Goal: Task Accomplishment & Management: Manage account settings

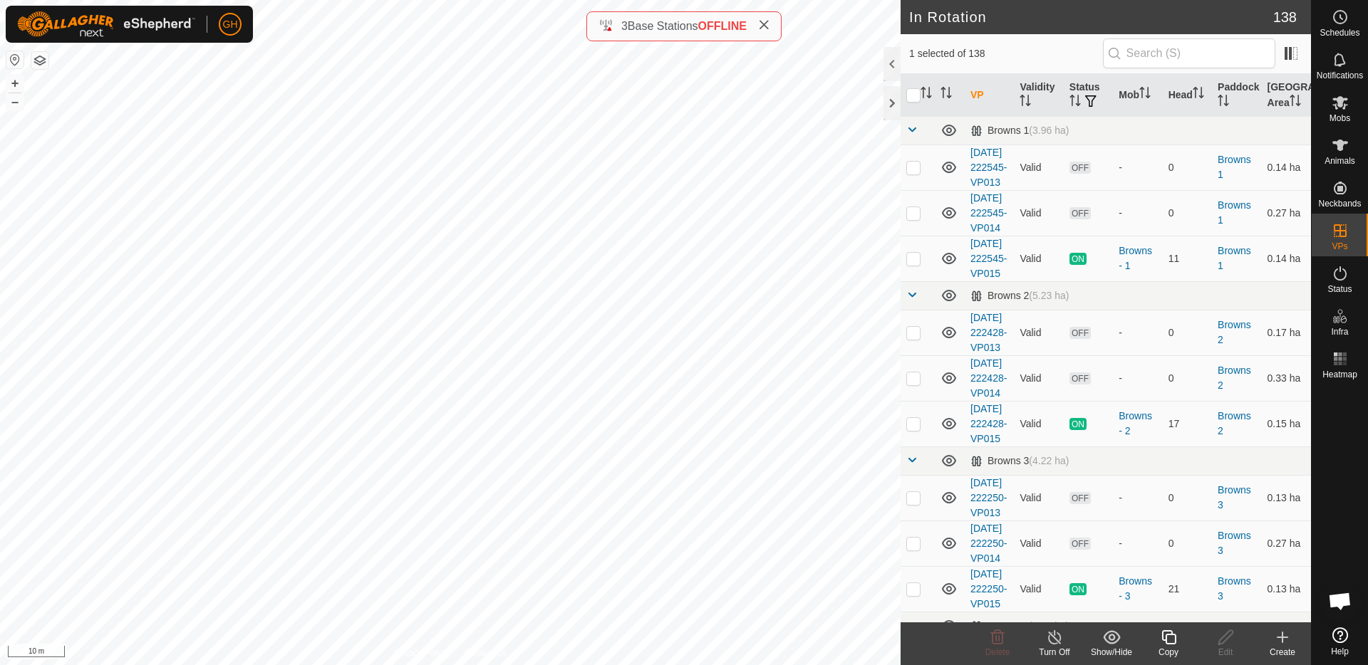
click at [1162, 638] on icon at bounding box center [1169, 637] width 18 height 17
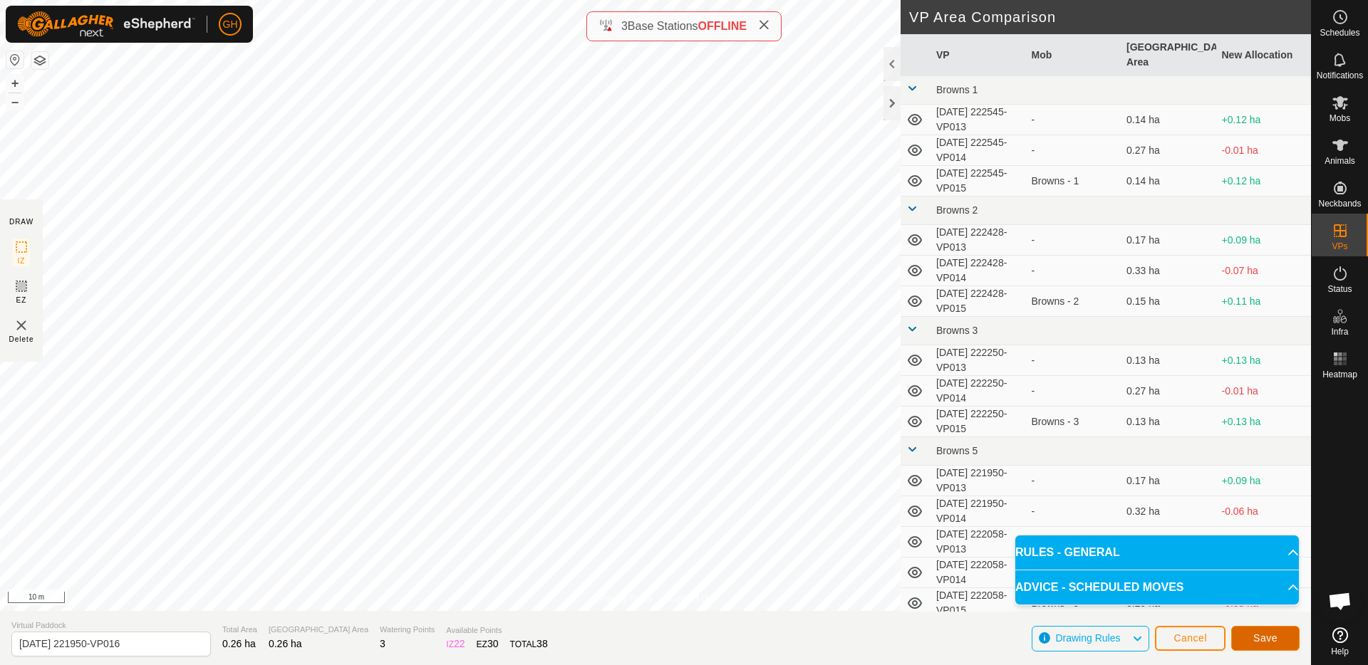
click at [1279, 642] on button "Save" at bounding box center [1265, 638] width 68 height 25
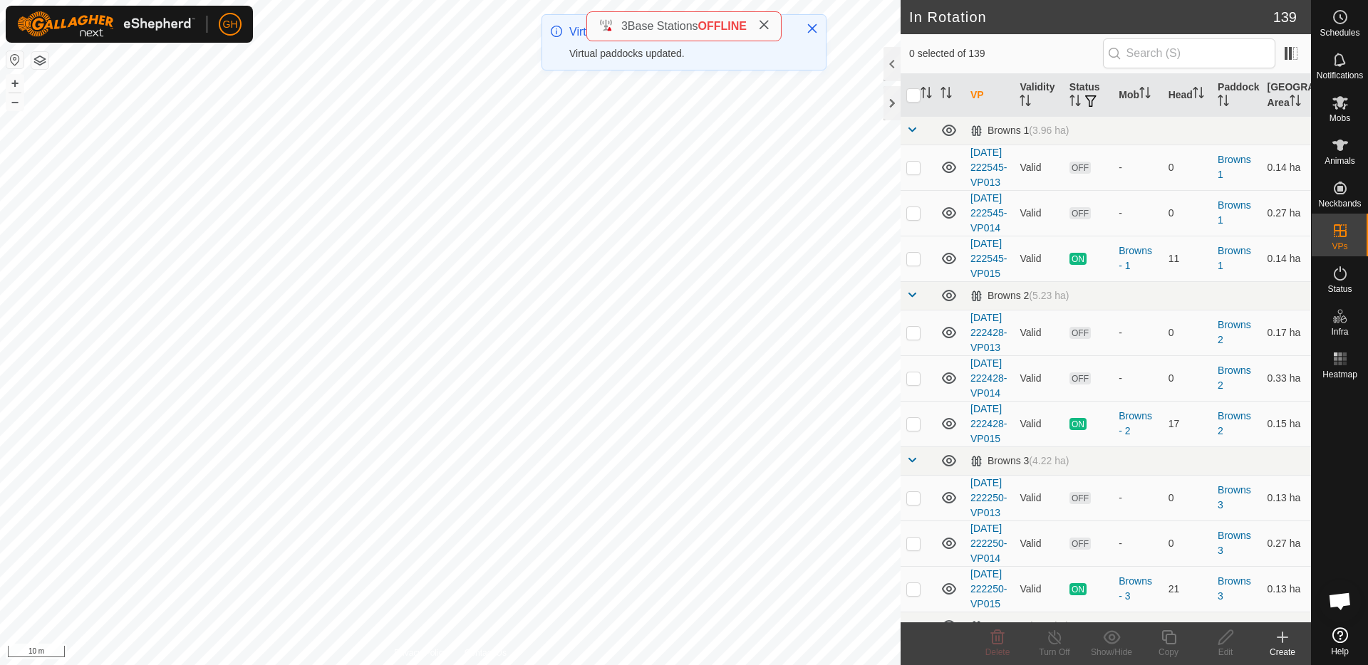
checkbox input "true"
click at [1172, 638] on icon at bounding box center [1169, 637] width 18 height 17
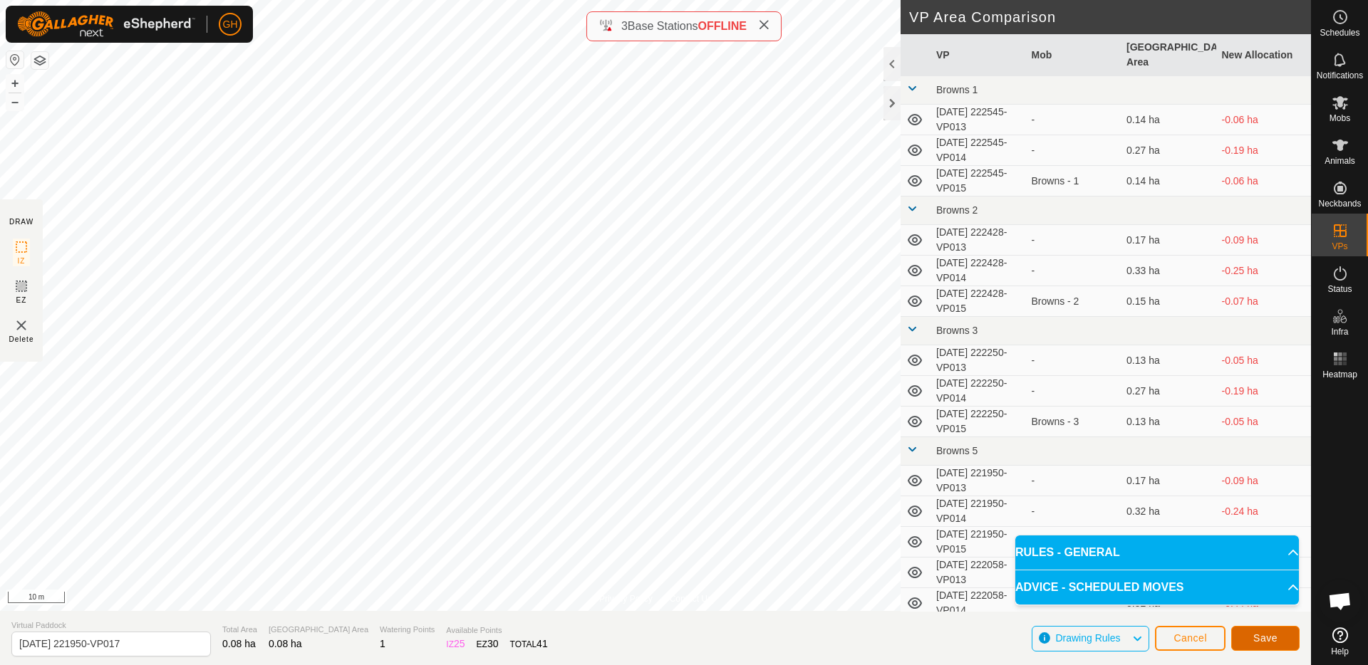
click at [1284, 630] on button "Save" at bounding box center [1265, 638] width 68 height 25
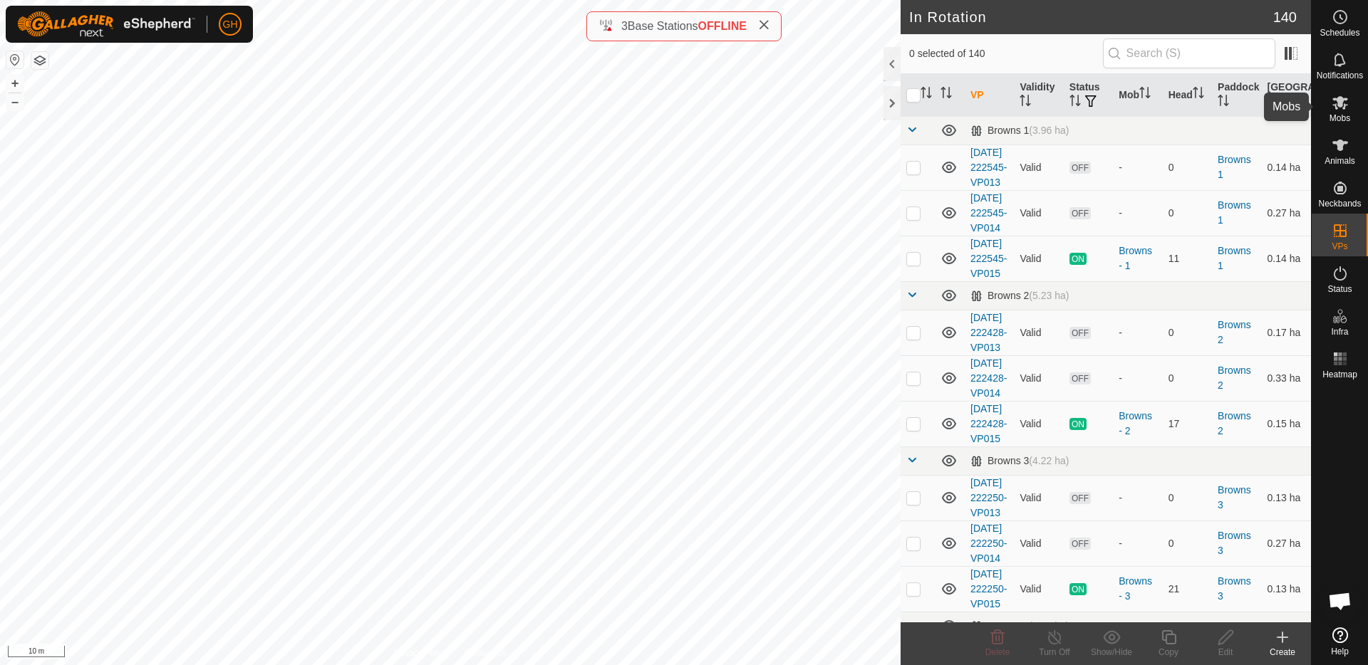
click at [1336, 107] on icon at bounding box center [1340, 103] width 16 height 14
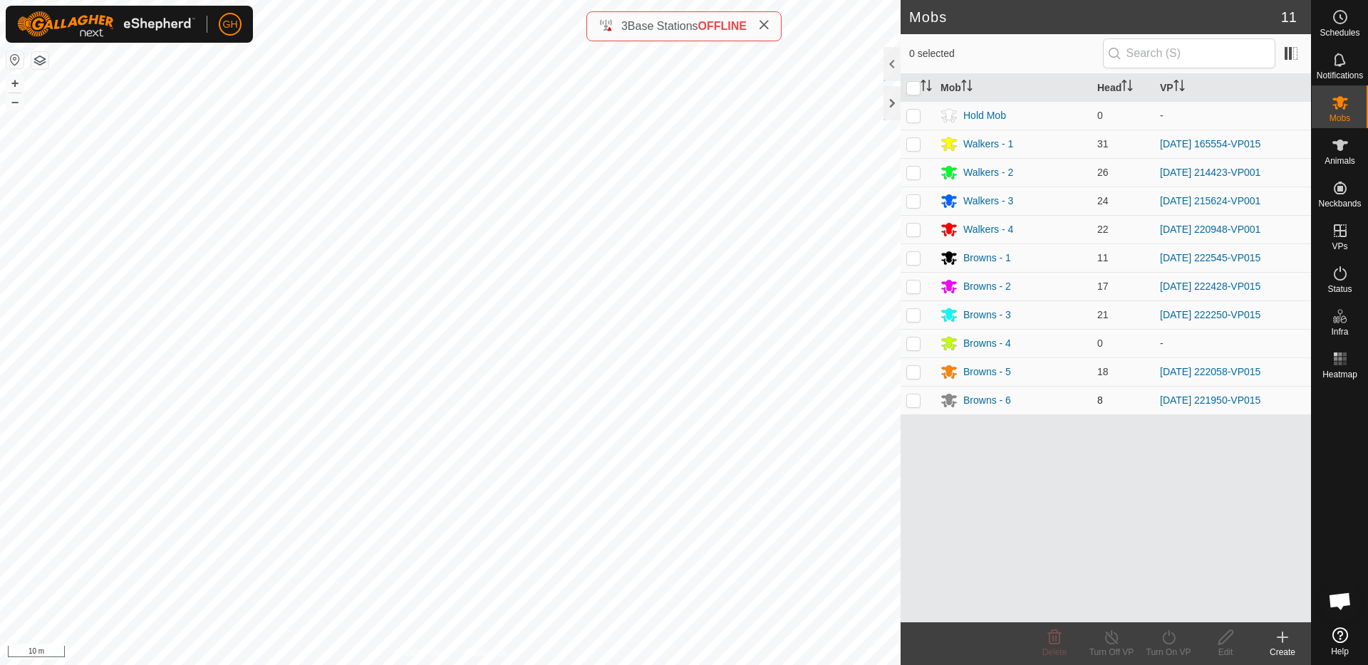
click at [919, 399] on p-checkbox at bounding box center [913, 400] width 14 height 11
checkbox input "true"
click at [1175, 640] on icon at bounding box center [1169, 637] width 18 height 17
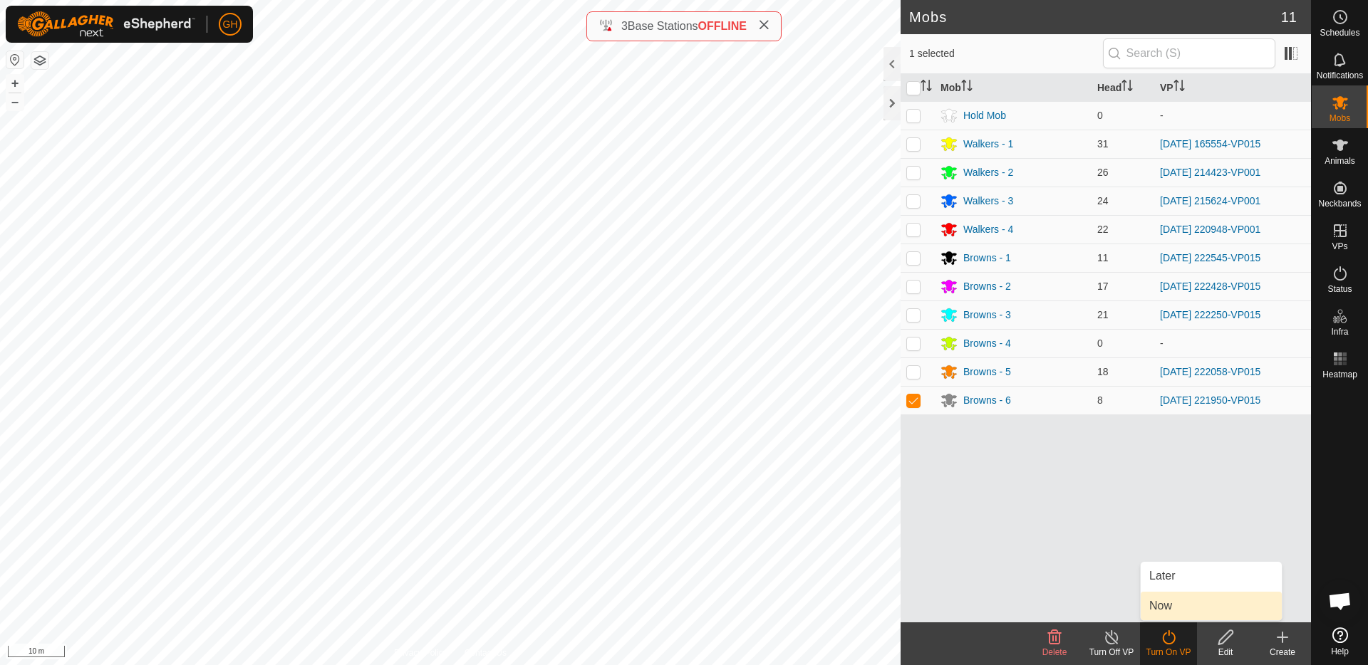
click at [1175, 614] on link "Now" at bounding box center [1210, 606] width 141 height 28
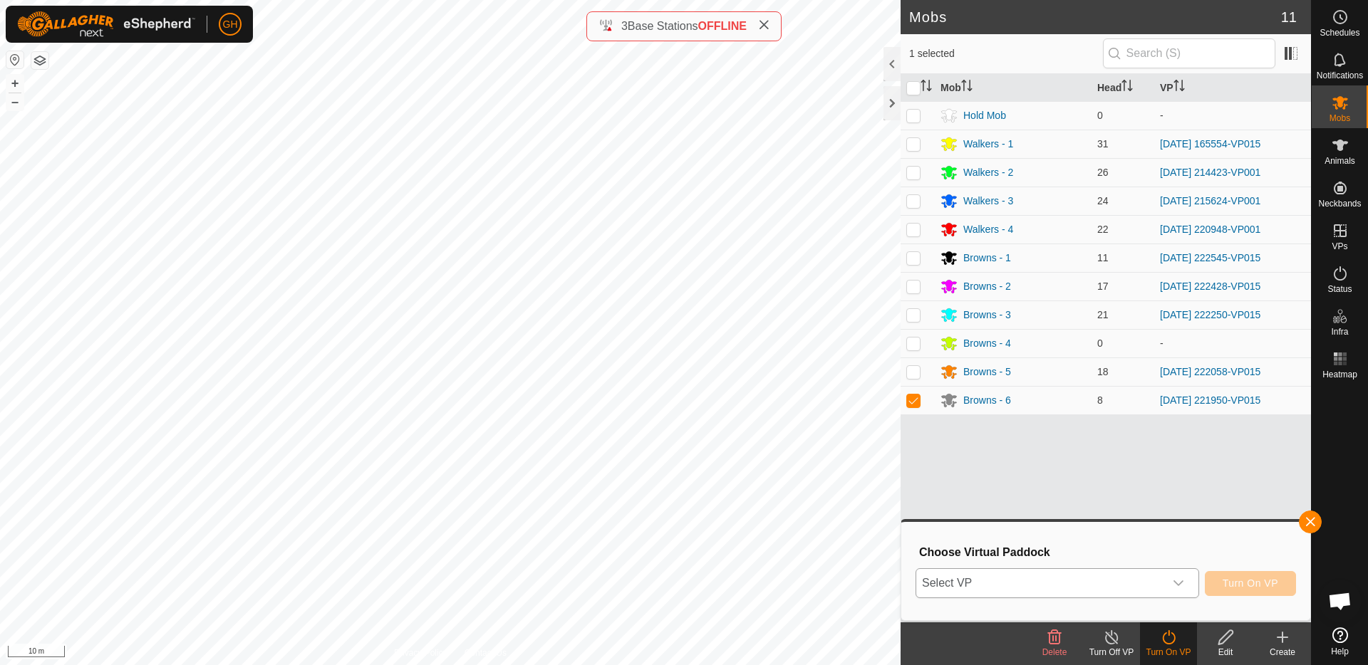
click at [1156, 586] on span "Select VP" at bounding box center [1040, 583] width 248 height 28
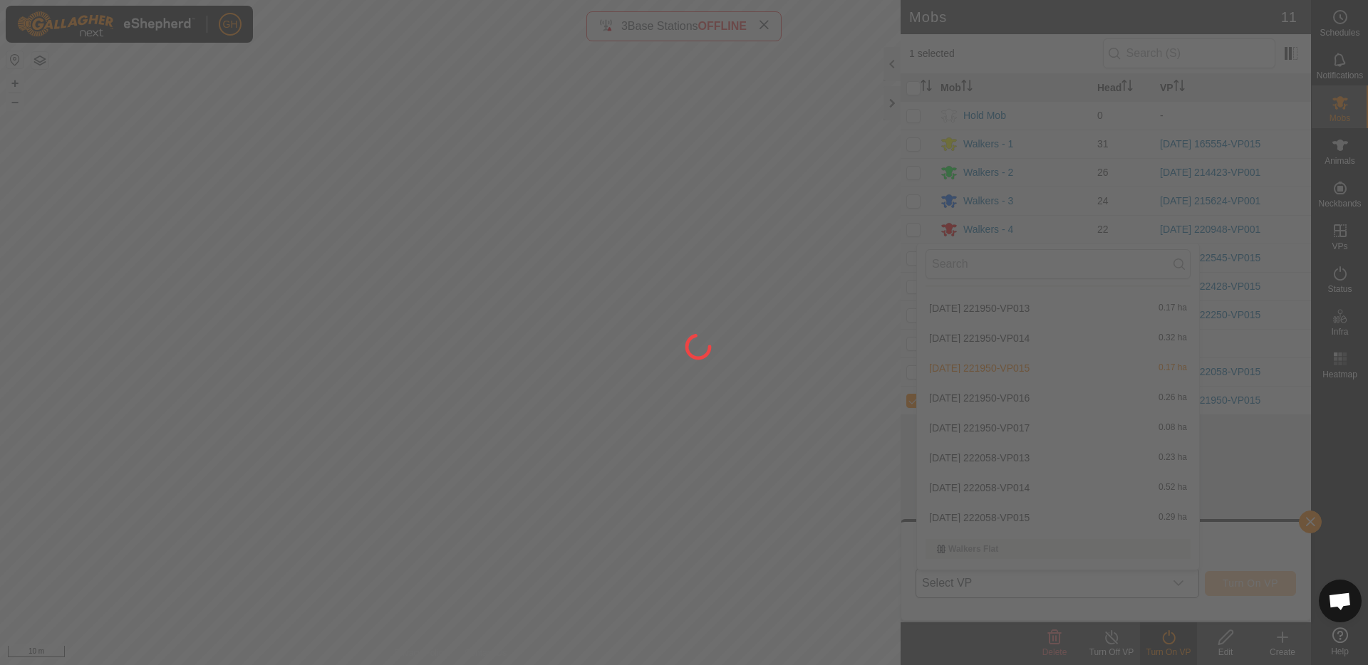
scroll to position [395, 0]
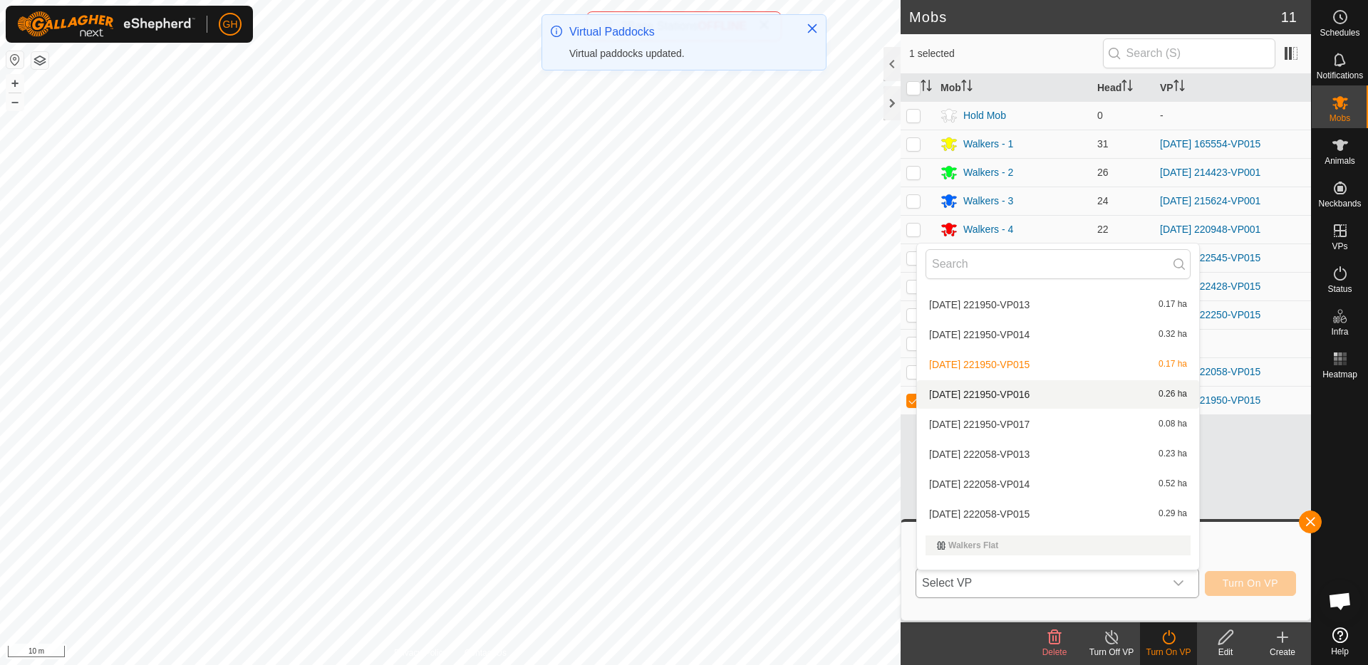
click at [1043, 387] on li "[DATE] 221950-VP016 0.26 ha" at bounding box center [1058, 394] width 282 height 28
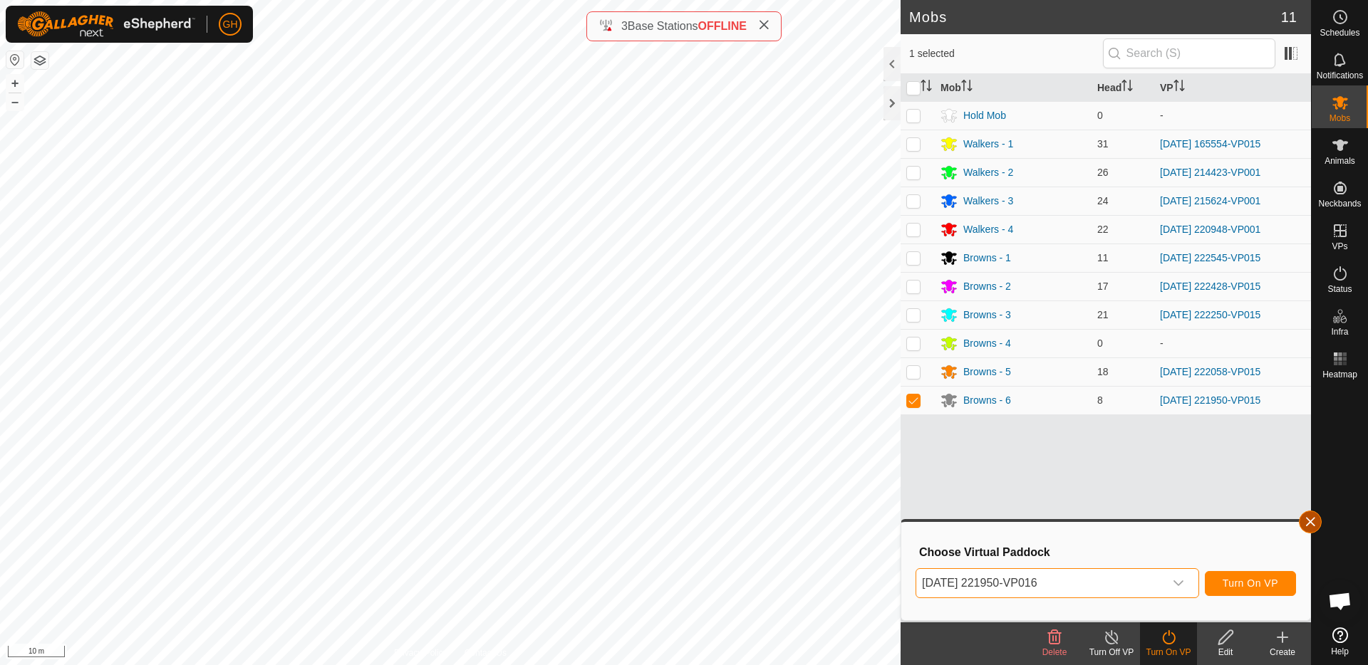
click at [1315, 517] on button "button" at bounding box center [1309, 522] width 23 height 23
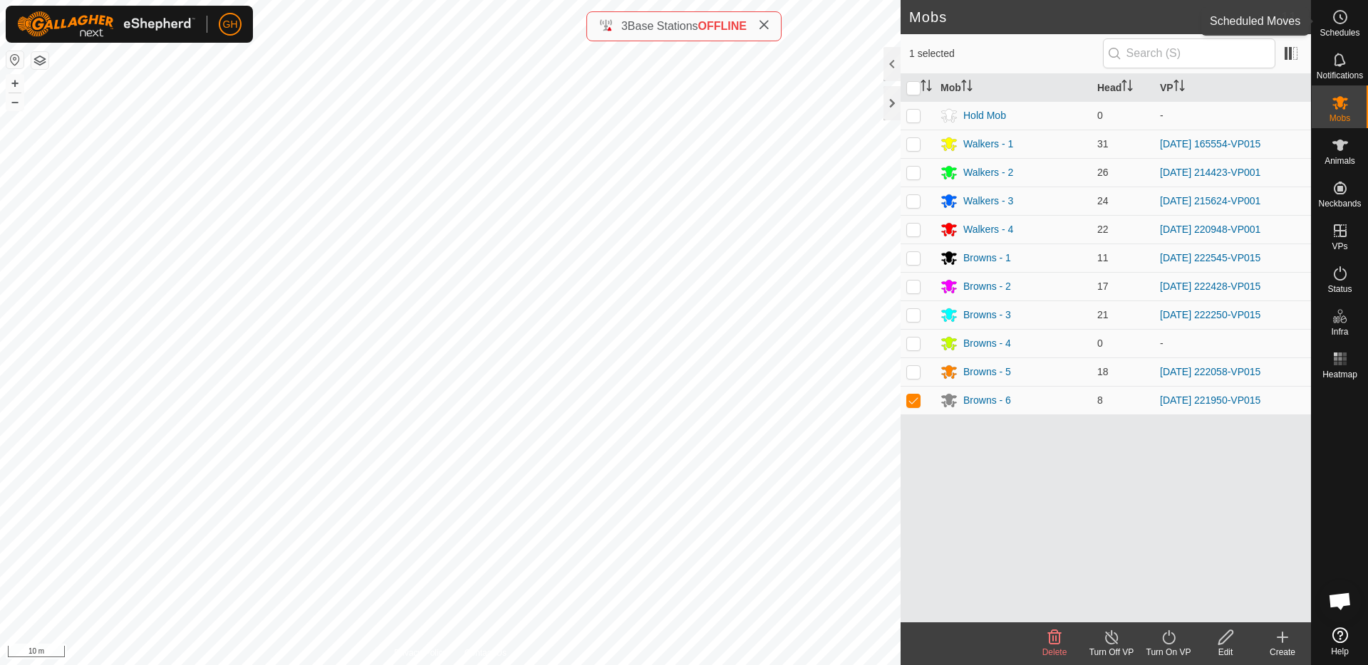
click at [1350, 16] on es-schedule-vp-svg-icon at bounding box center [1340, 17] width 26 height 23
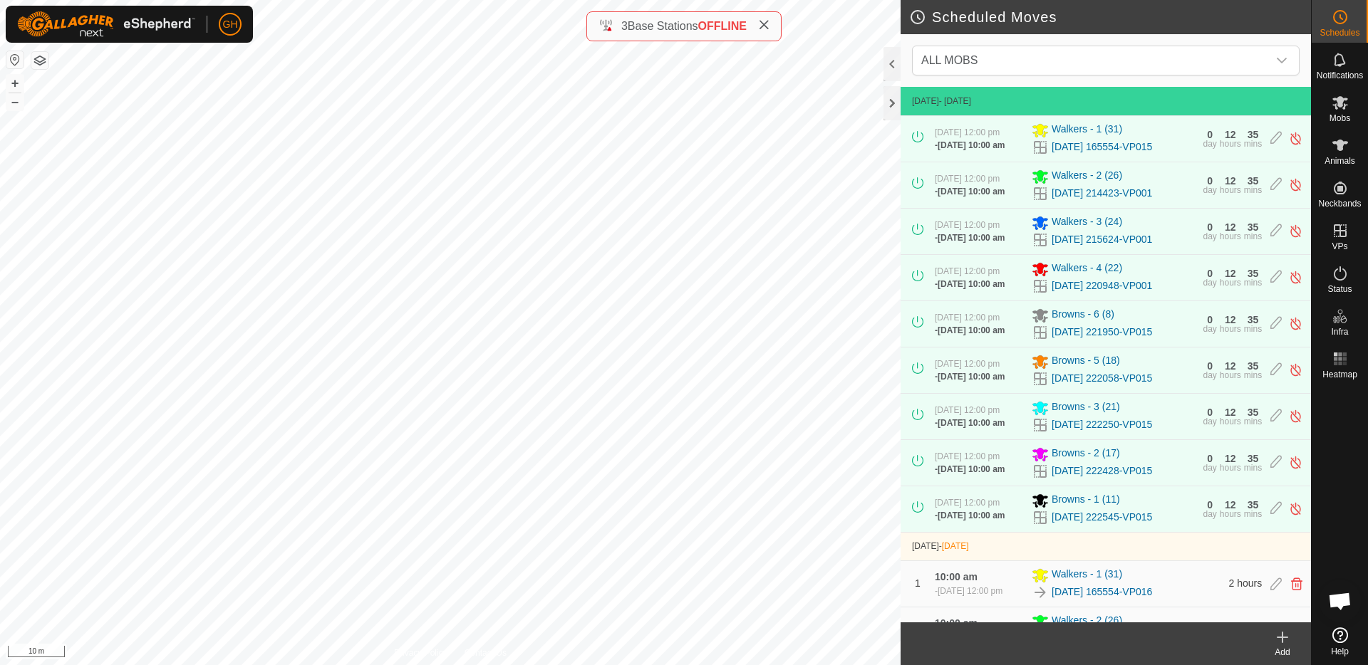
click at [1283, 643] on icon at bounding box center [1282, 637] width 17 height 17
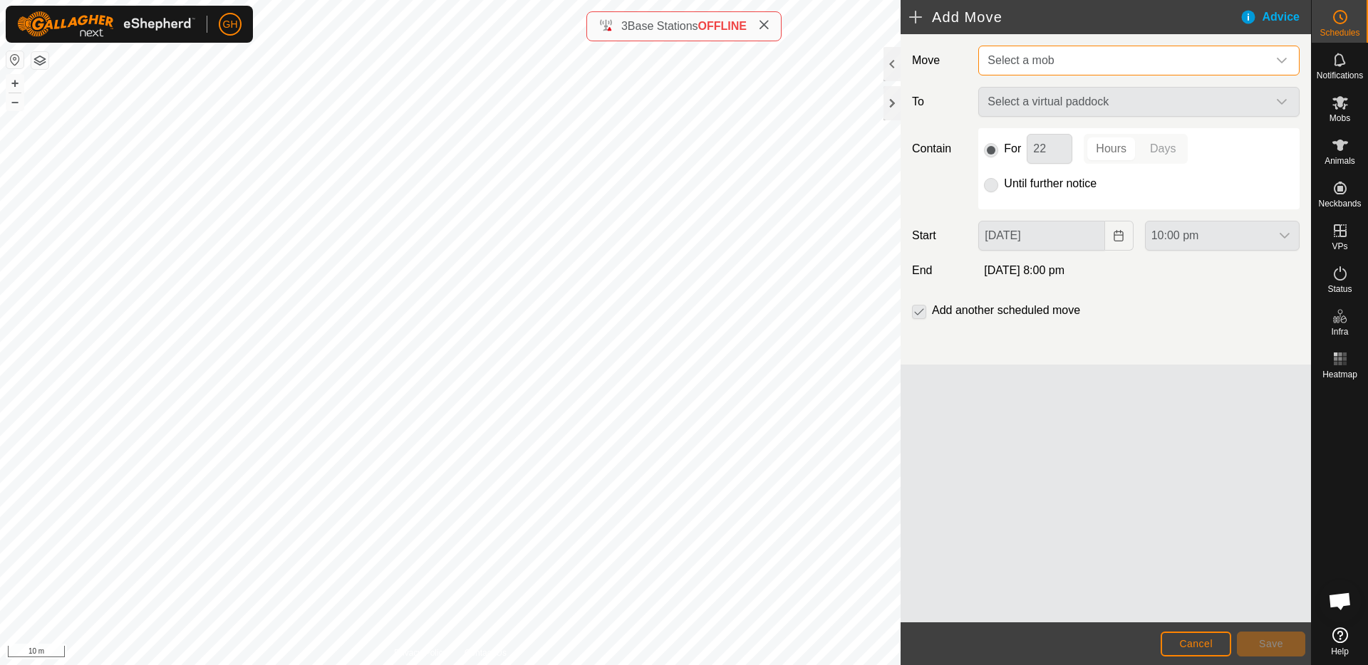
click at [1103, 72] on span "Select a mob" at bounding box center [1125, 60] width 286 height 28
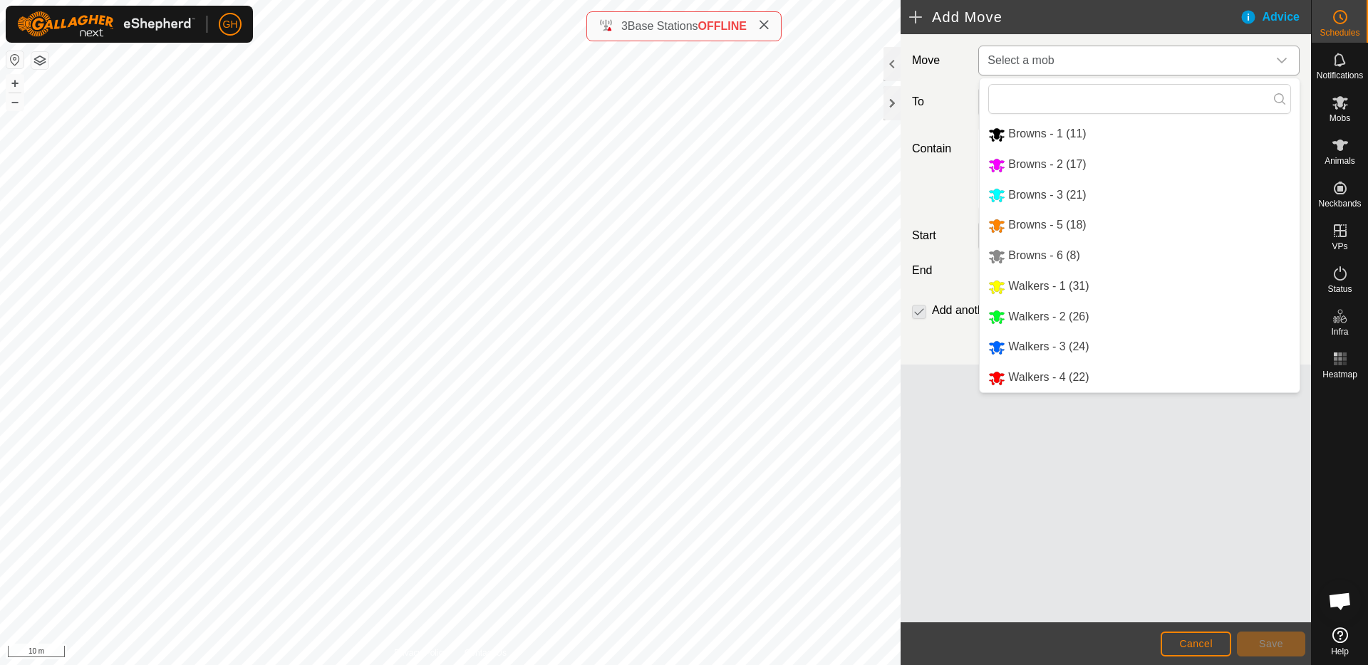
click at [1067, 258] on li "Browns - 6 (8)" at bounding box center [1139, 255] width 320 height 29
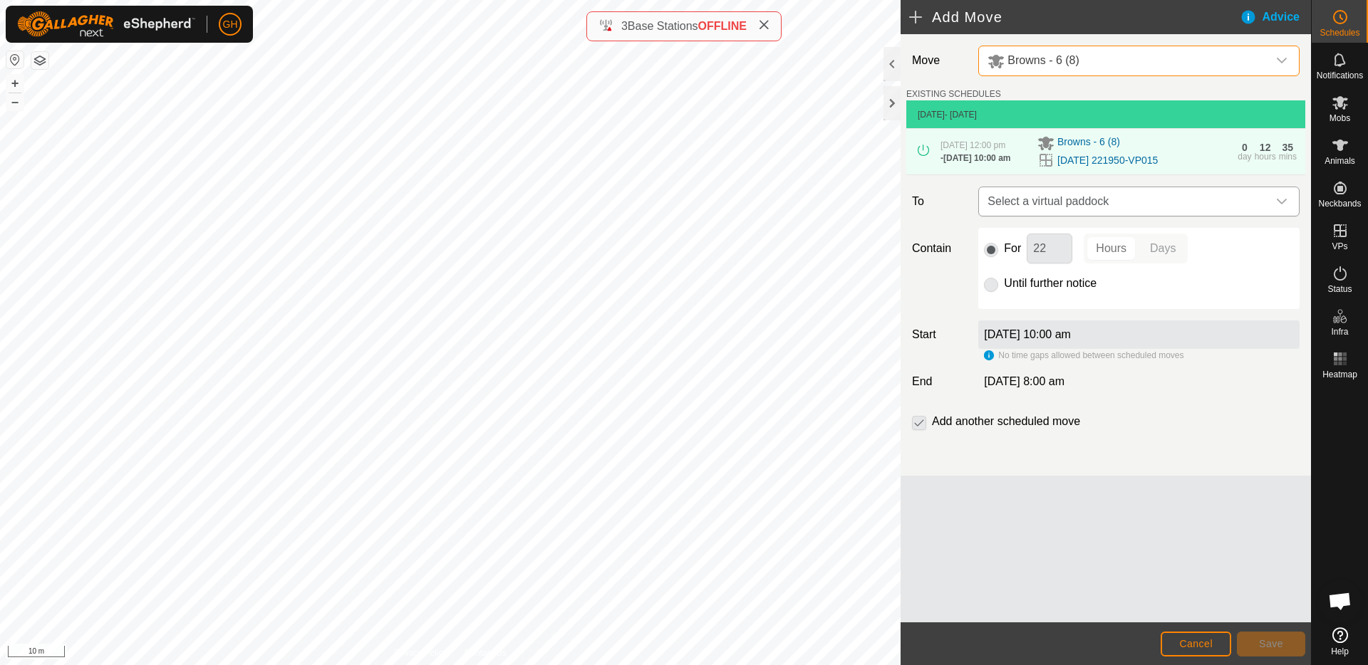
click at [1096, 210] on span "Select a virtual paddock" at bounding box center [1125, 201] width 286 height 28
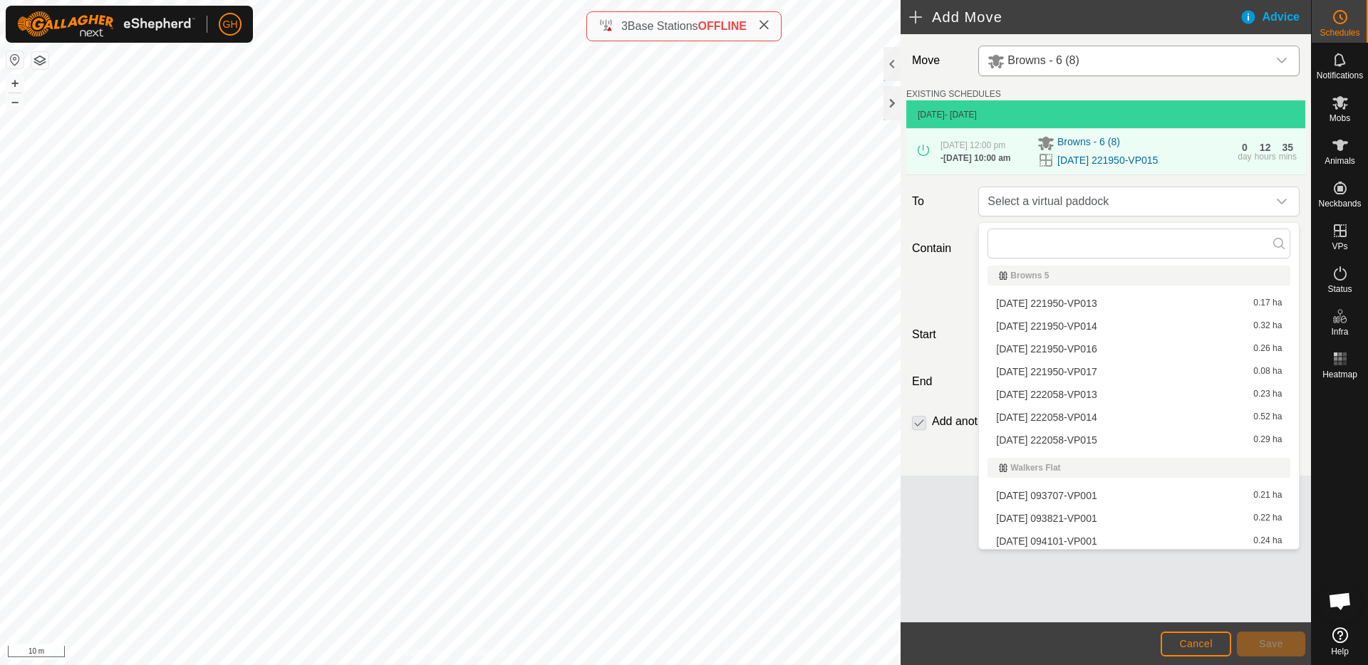
scroll to position [309, 0]
click at [1110, 348] on li "[DATE] 221950-VP016 0.26 ha" at bounding box center [1138, 347] width 303 height 21
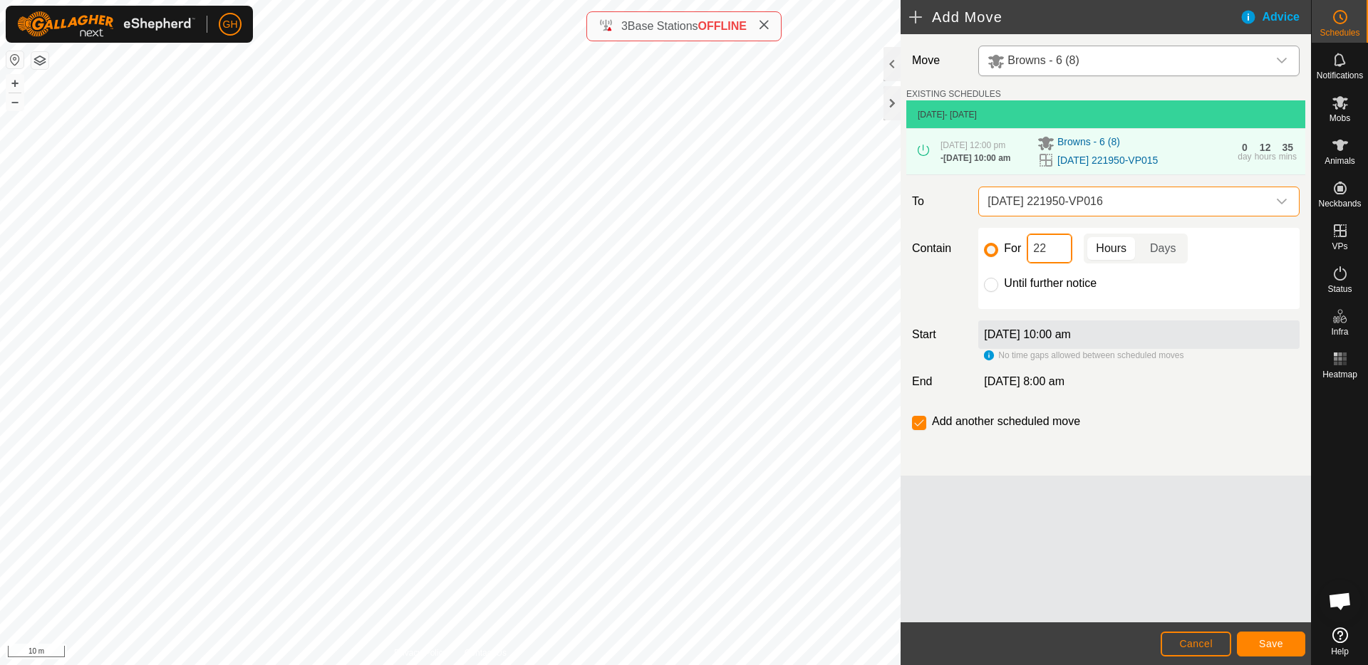
click at [1050, 256] on input "22" at bounding box center [1049, 249] width 46 height 30
click at [1280, 646] on span "Save" at bounding box center [1271, 643] width 24 height 11
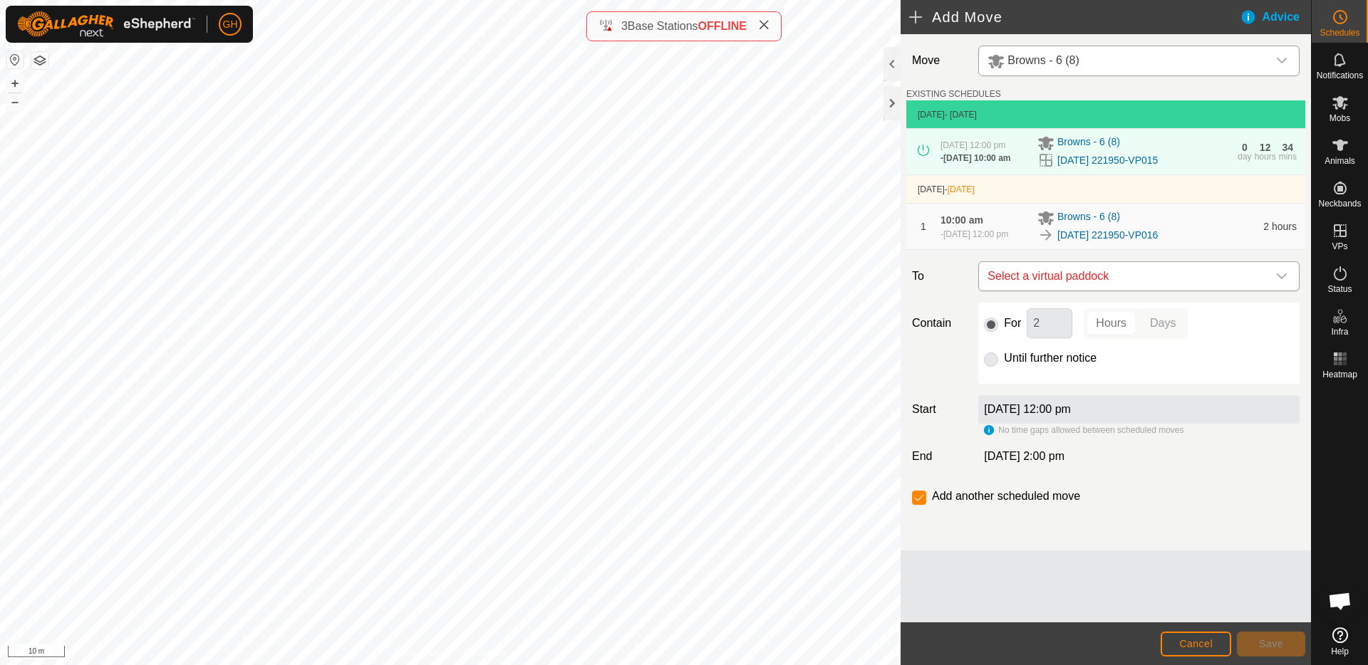
click at [1122, 276] on span "Select a virtual paddock" at bounding box center [1125, 276] width 286 height 28
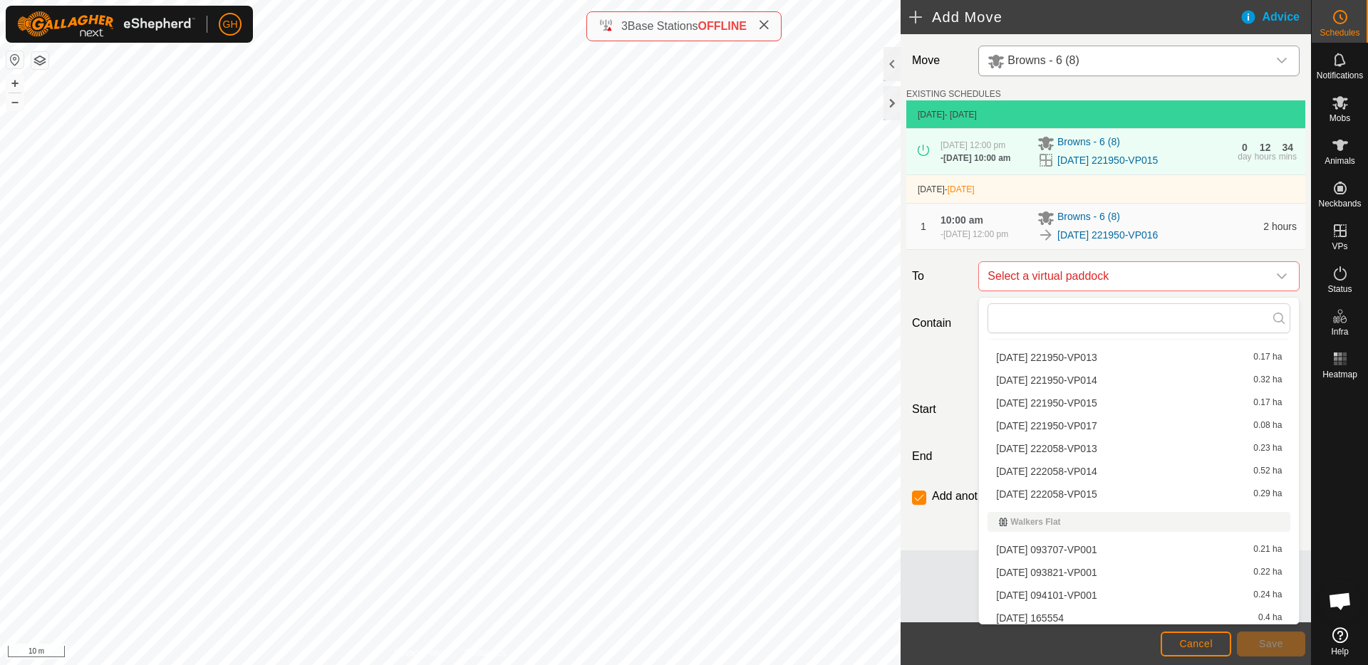
scroll to position [333, 0]
click at [1117, 421] on li "[DATE] 221950-VP017 0.08 ha" at bounding box center [1138, 420] width 303 height 21
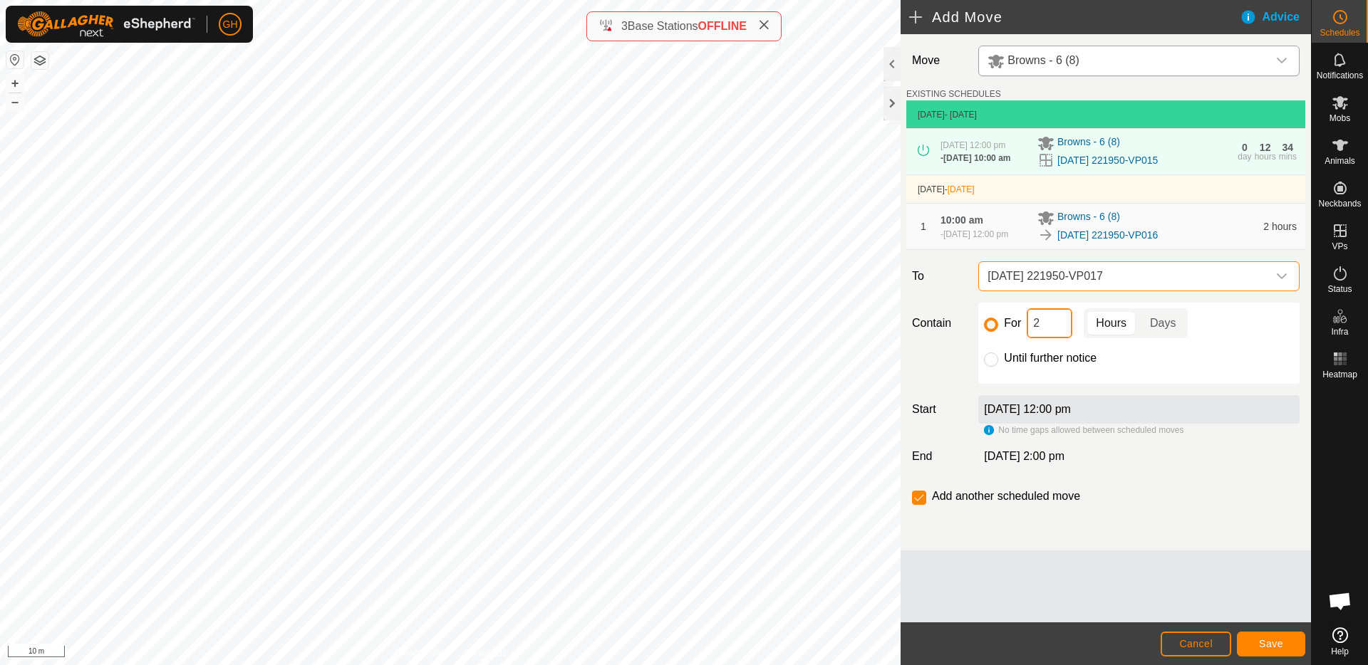
click at [1053, 328] on input "2" at bounding box center [1049, 323] width 46 height 30
type input "22"
click at [917, 500] on input "checkbox" at bounding box center [919, 498] width 14 height 14
checkbox input "false"
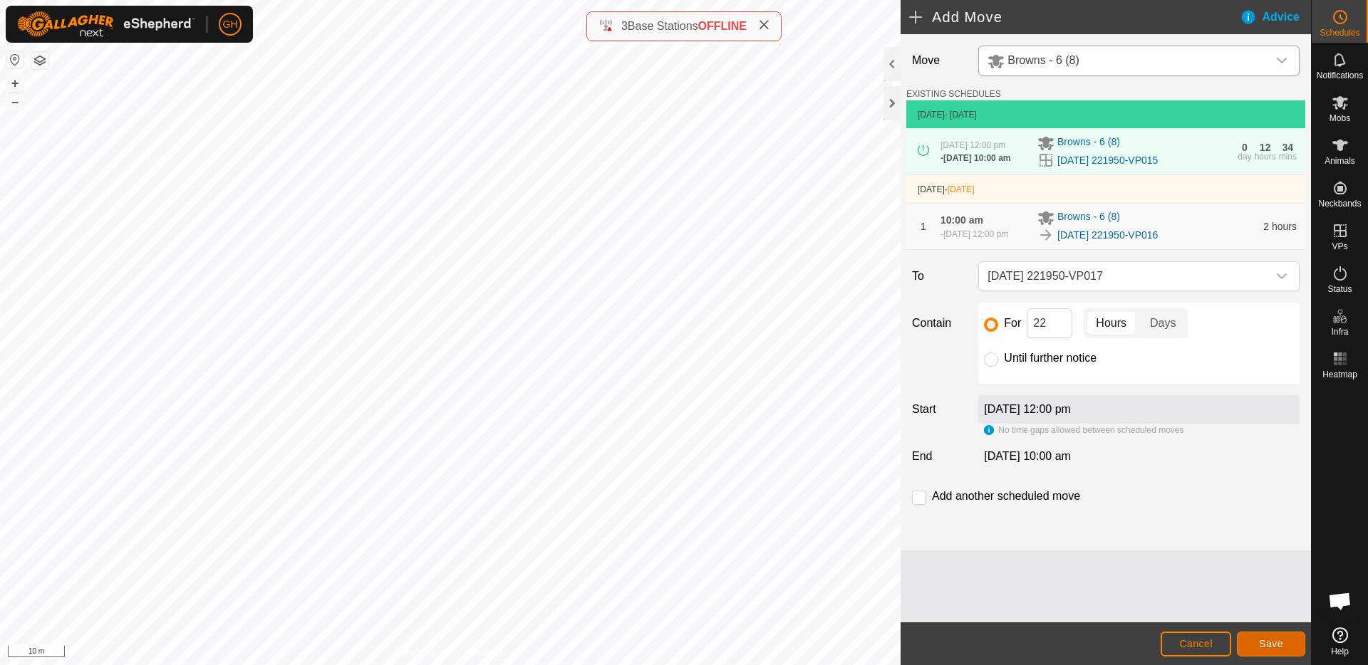
click at [1259, 639] on span "Save" at bounding box center [1271, 643] width 24 height 11
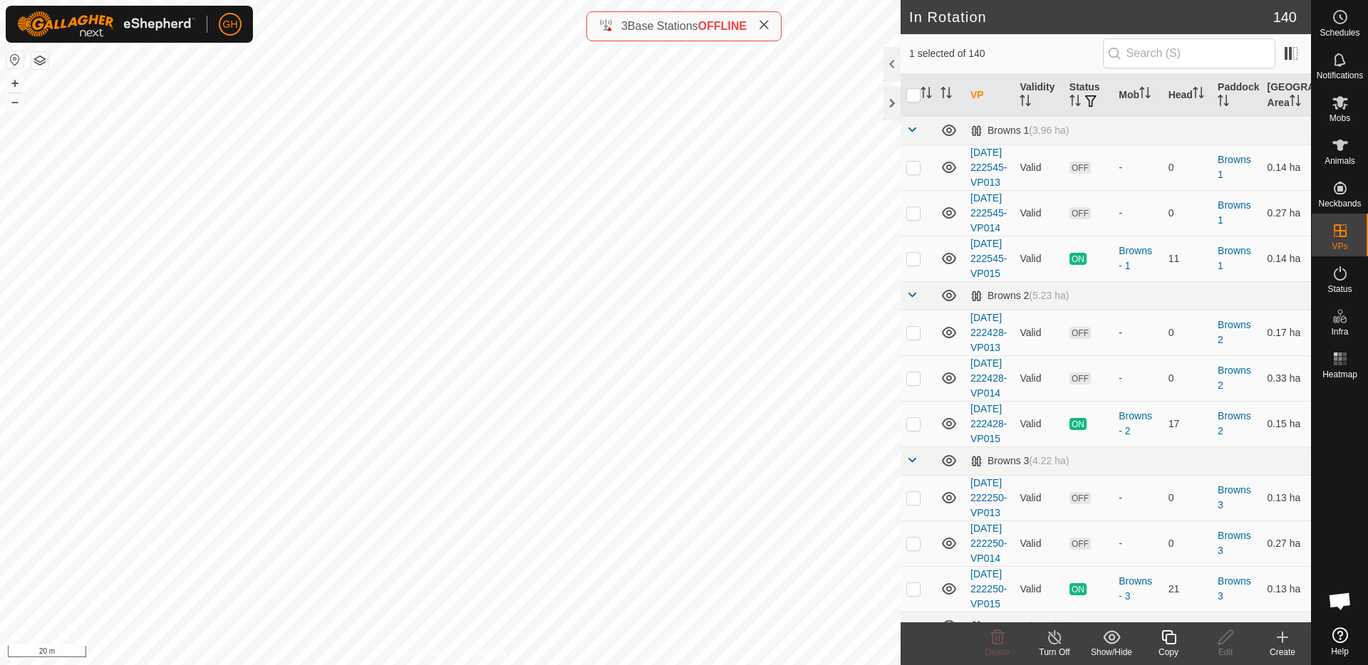
click at [1170, 635] on icon at bounding box center [1169, 637] width 18 height 17
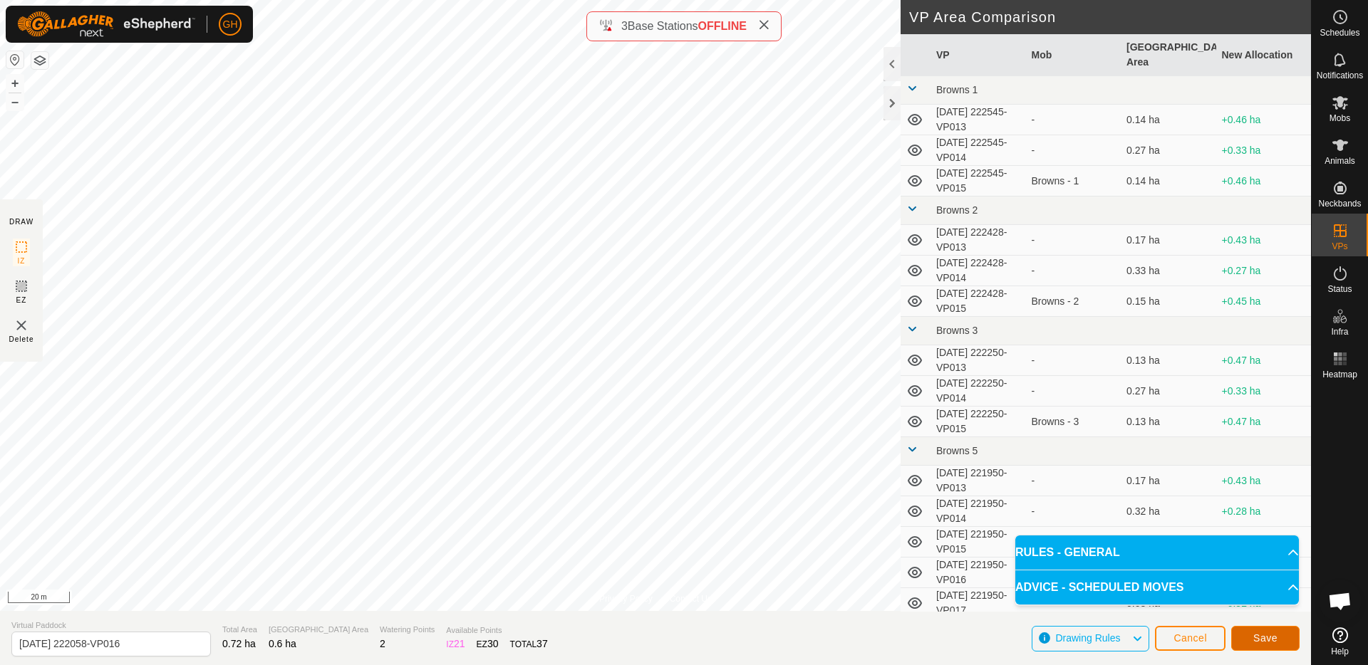
click at [1259, 633] on span "Save" at bounding box center [1265, 638] width 24 height 11
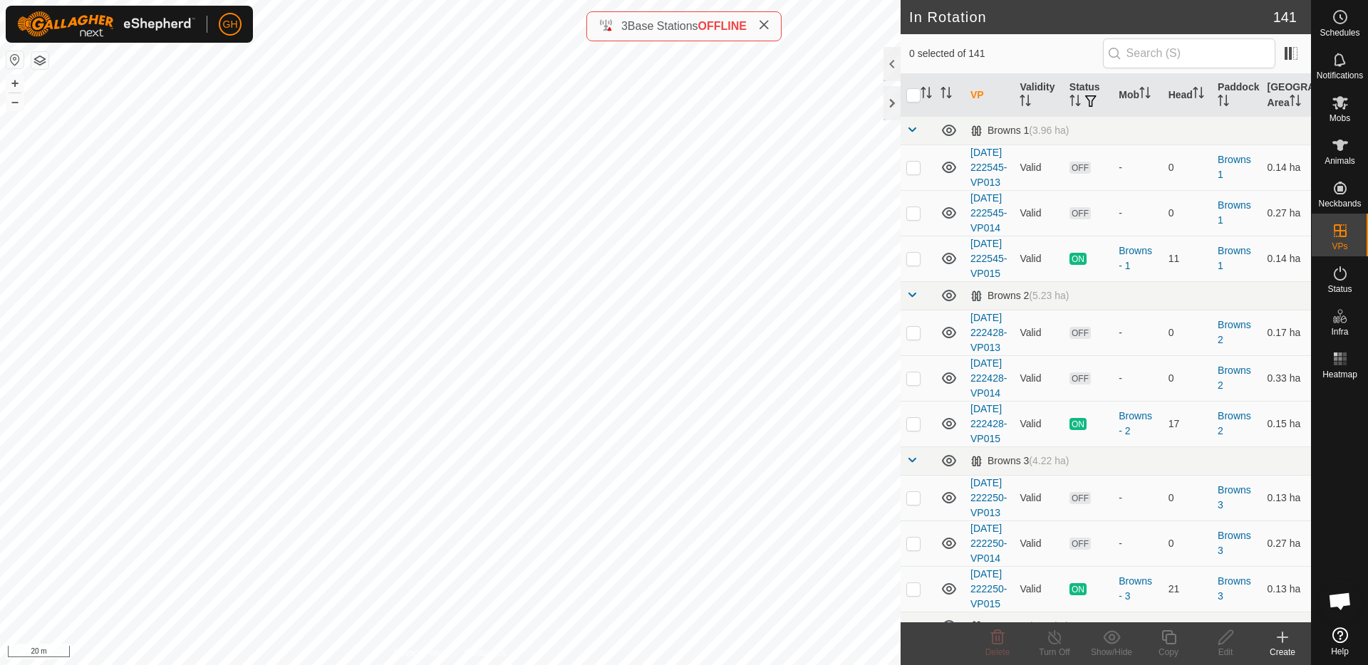
checkbox input "true"
click at [1173, 642] on icon at bounding box center [1169, 637] width 18 height 17
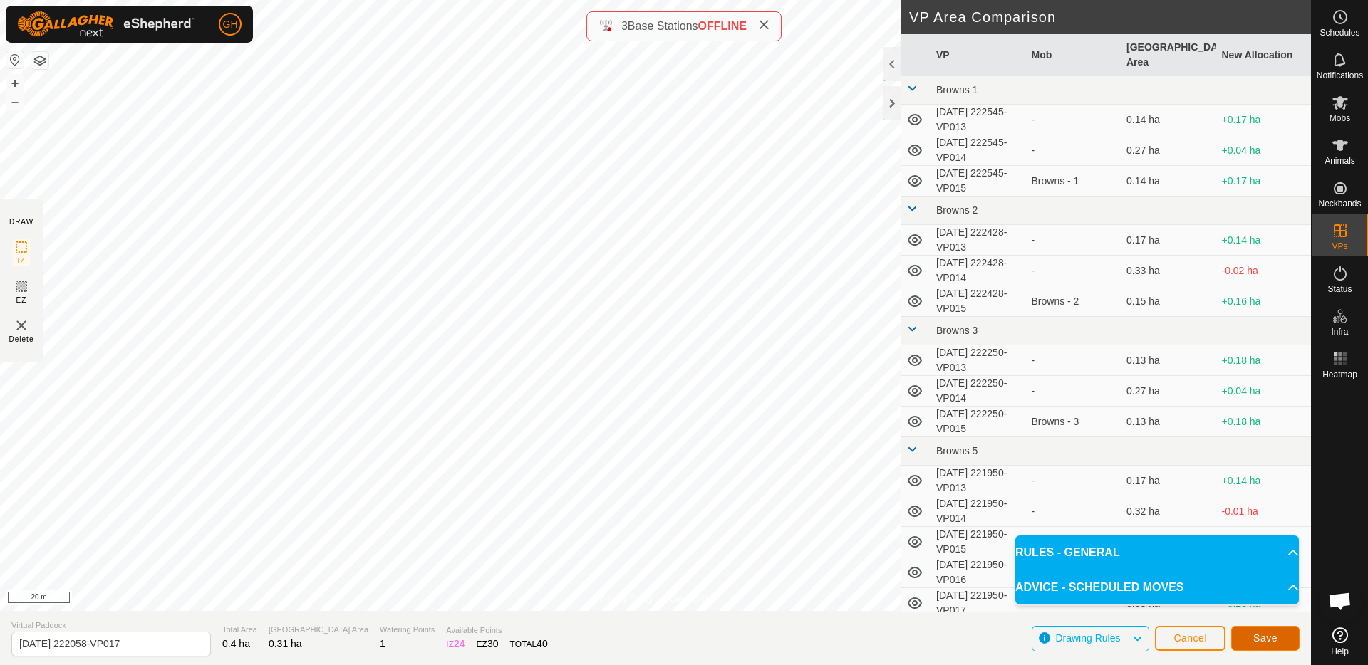
click at [1256, 634] on span "Save" at bounding box center [1265, 638] width 24 height 11
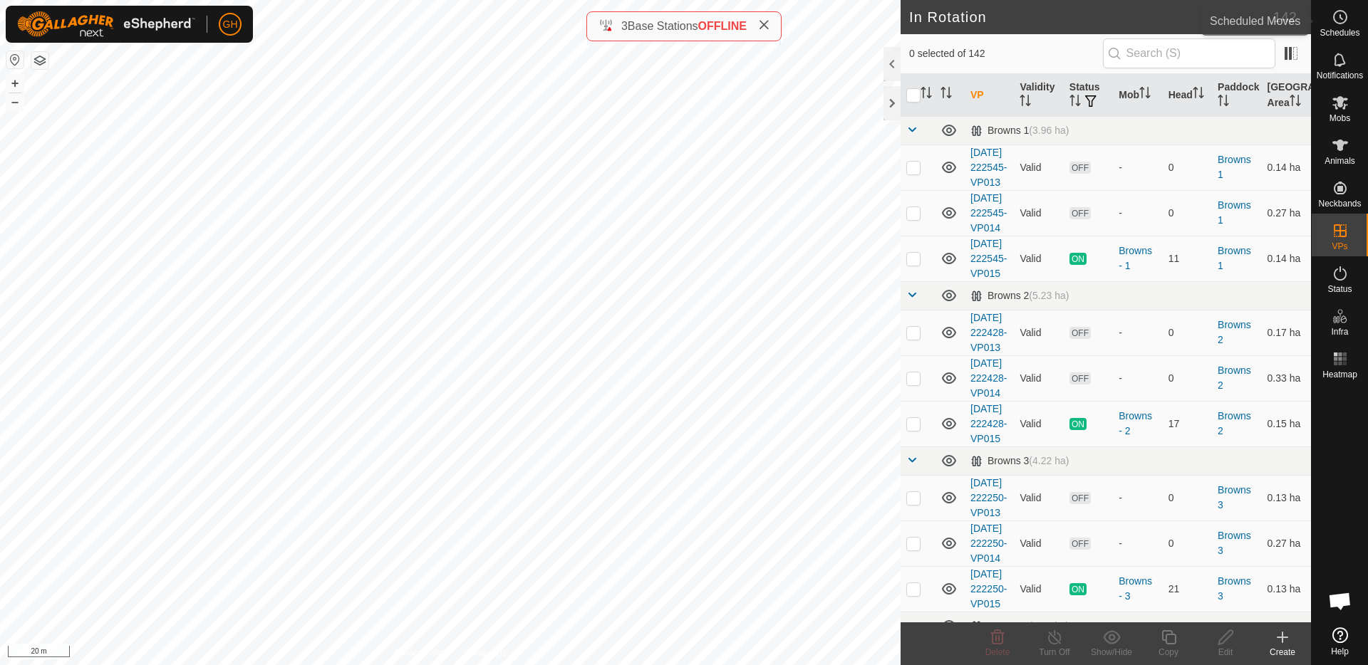
click at [1328, 20] on es-schedule-vp-svg-icon at bounding box center [1340, 17] width 26 height 23
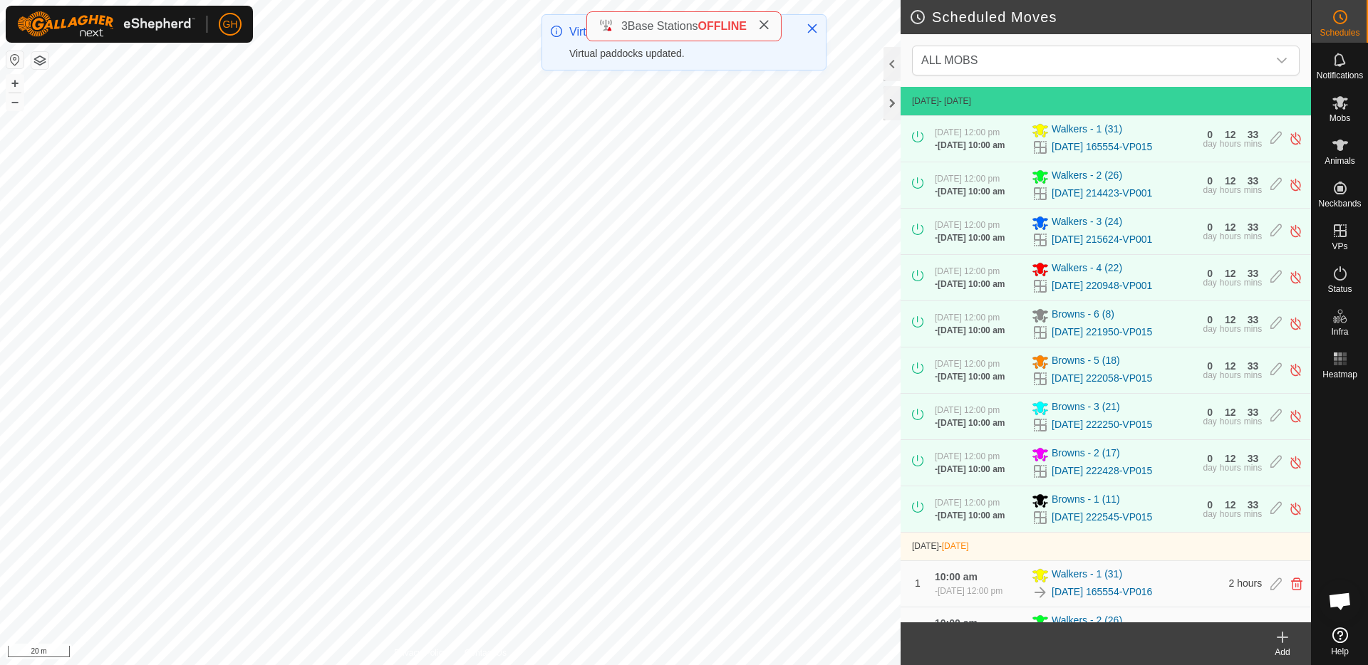
click at [1284, 642] on icon at bounding box center [1282, 637] width 17 height 17
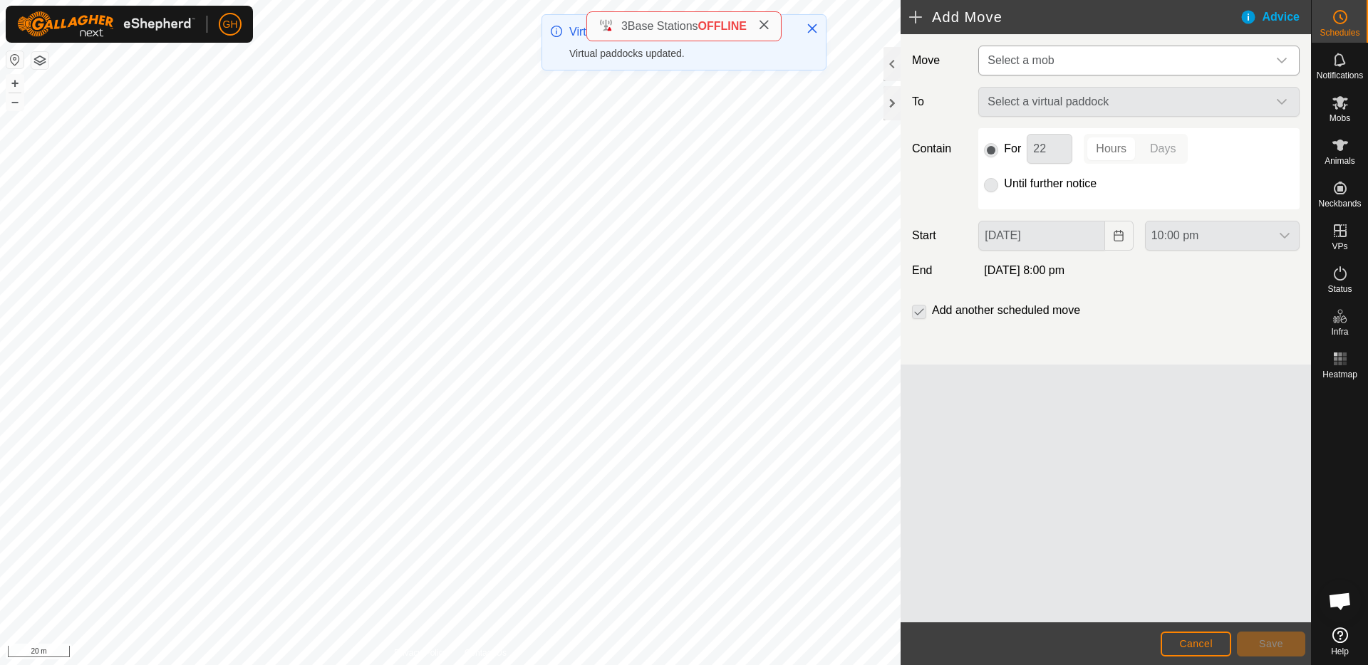
click at [1105, 52] on span "Select a mob" at bounding box center [1125, 60] width 286 height 28
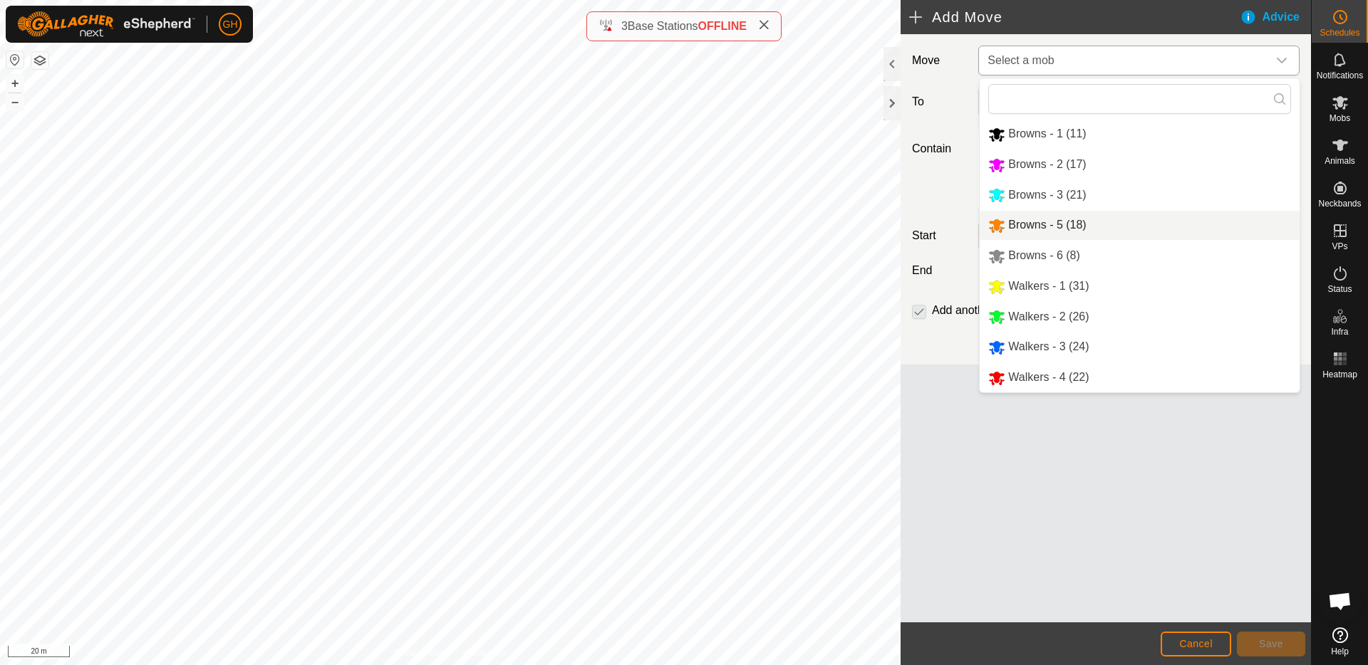
click at [1063, 224] on li "Browns - 5 (18)" at bounding box center [1139, 225] width 320 height 29
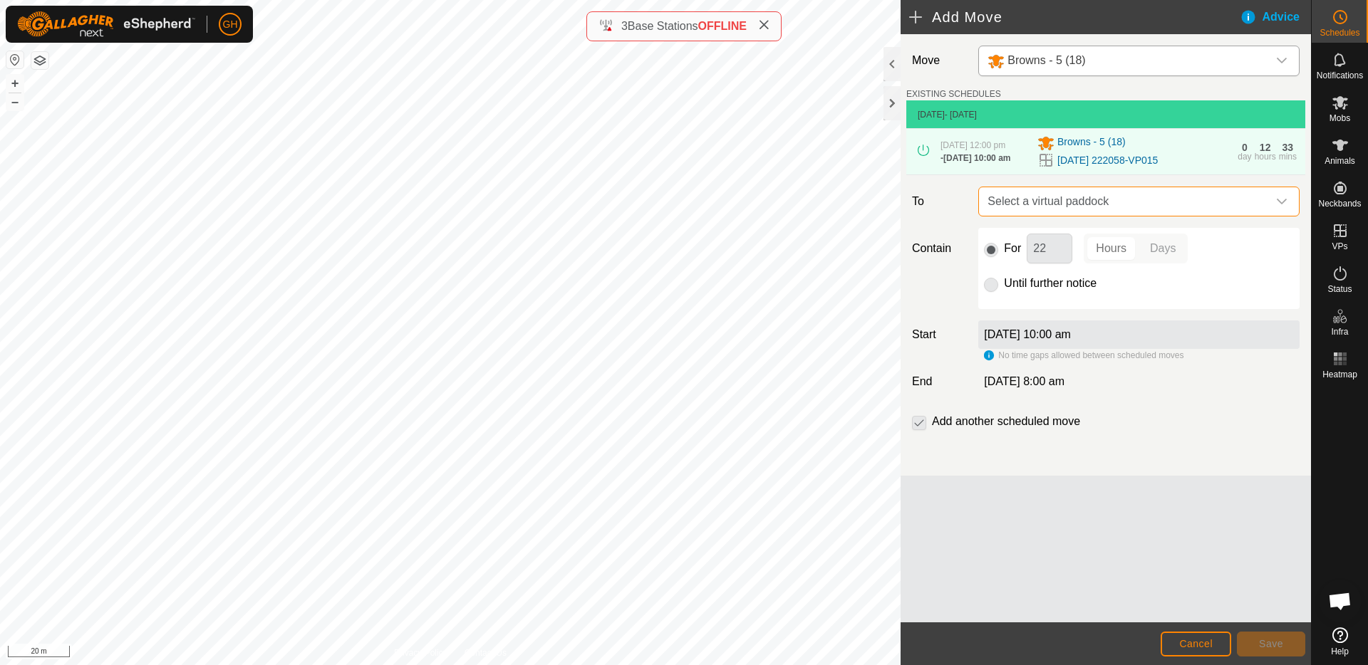
click at [1101, 211] on span "Select a virtual paddock" at bounding box center [1125, 201] width 286 height 28
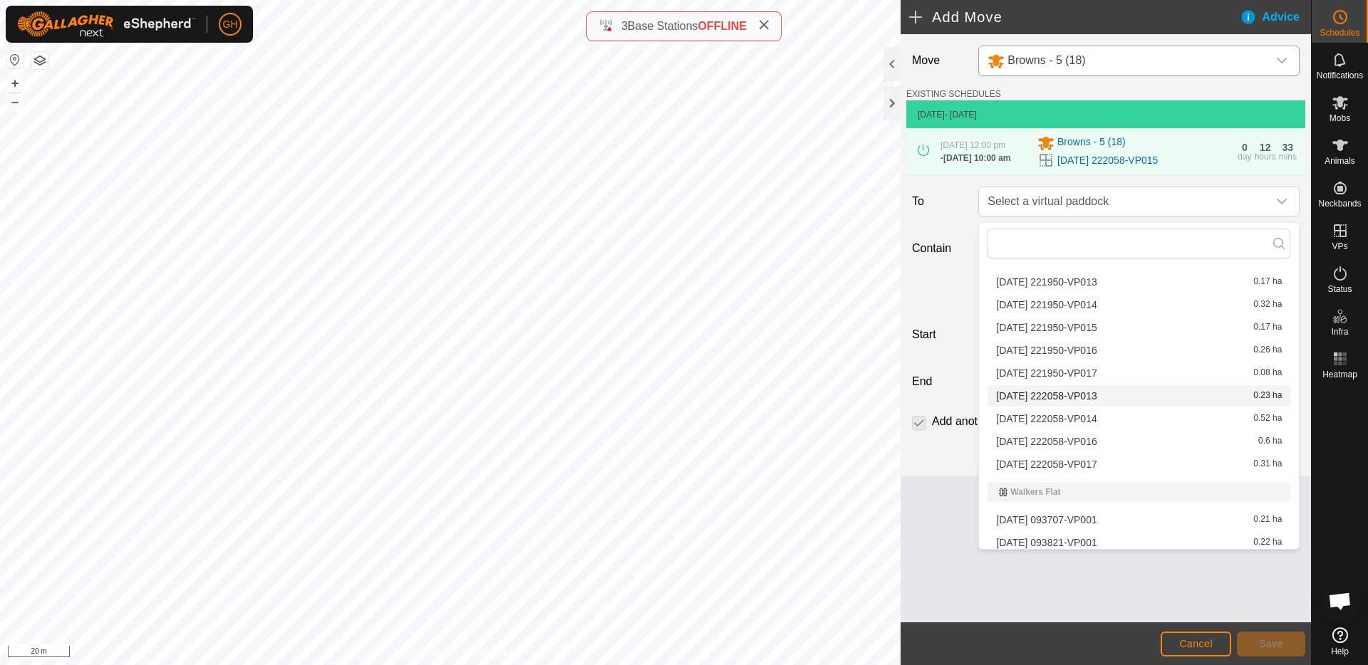
scroll to position [343, 0]
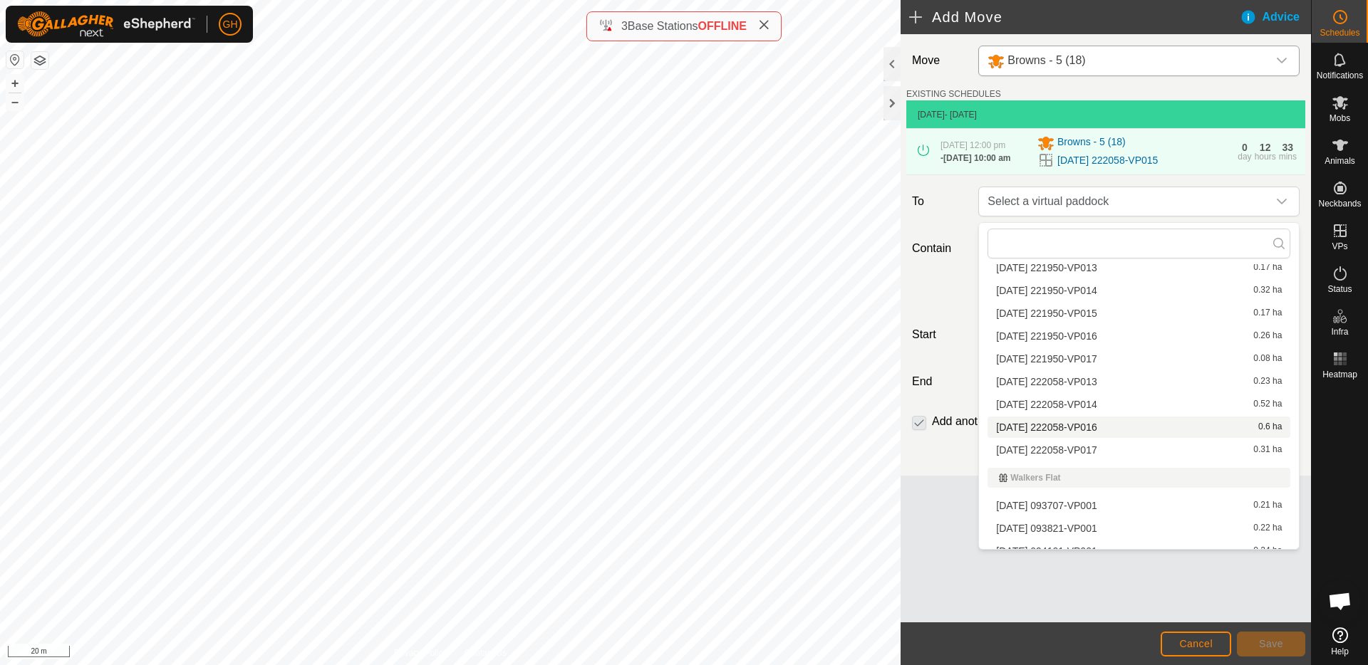
click at [1110, 423] on li "[DATE] 222058-VP016 0.6 ha" at bounding box center [1138, 427] width 303 height 21
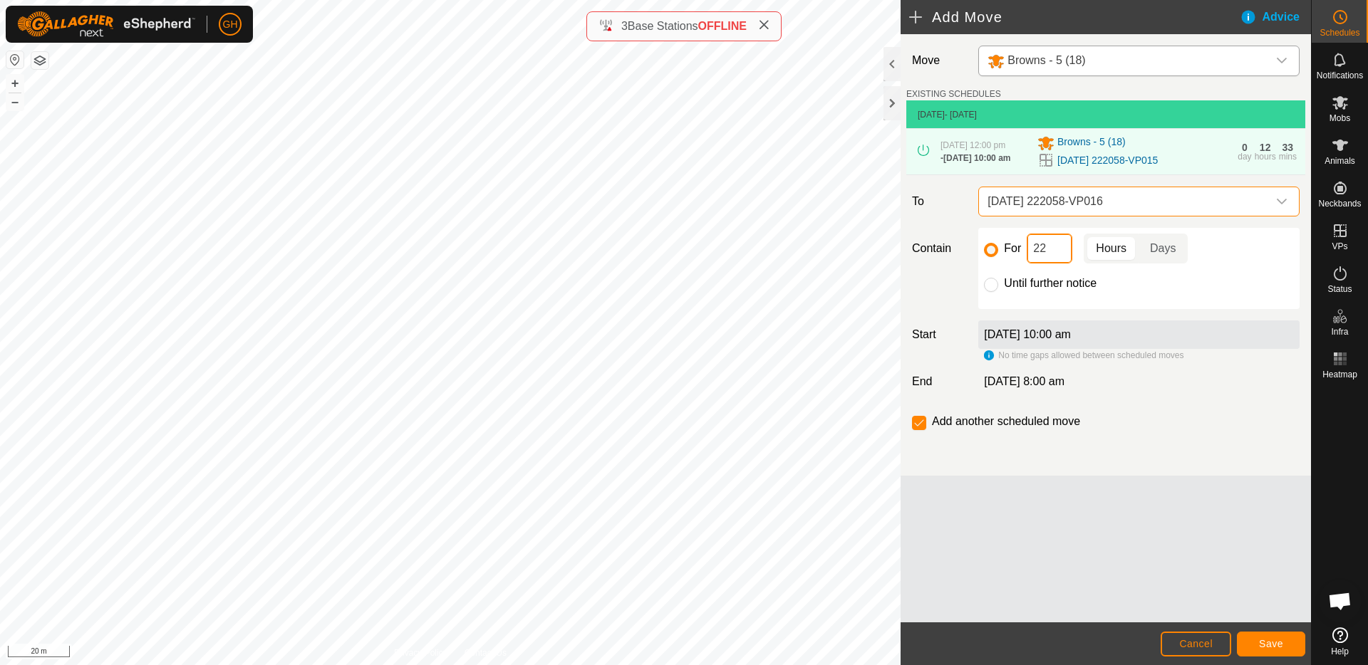
click at [1063, 259] on input "22" at bounding box center [1049, 249] width 46 height 30
click at [1272, 646] on span "Save" at bounding box center [1271, 643] width 24 height 11
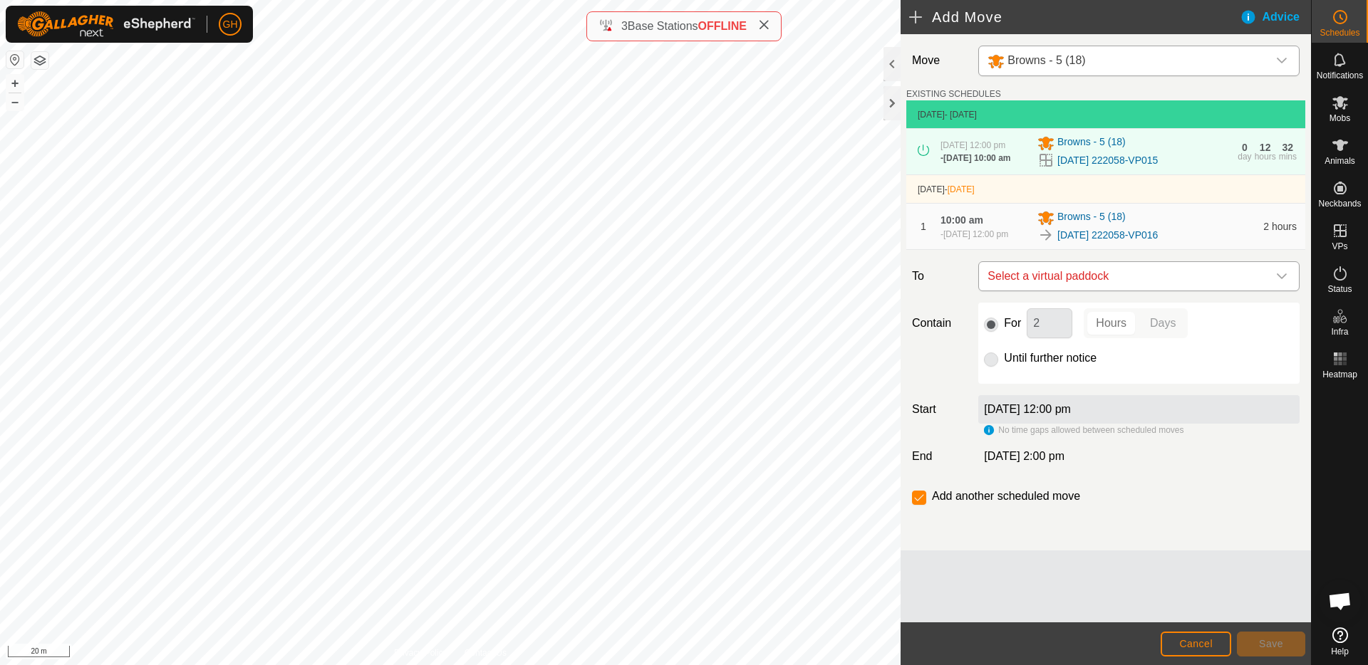
click at [1117, 291] on span "Select a virtual paddock" at bounding box center [1125, 276] width 286 height 28
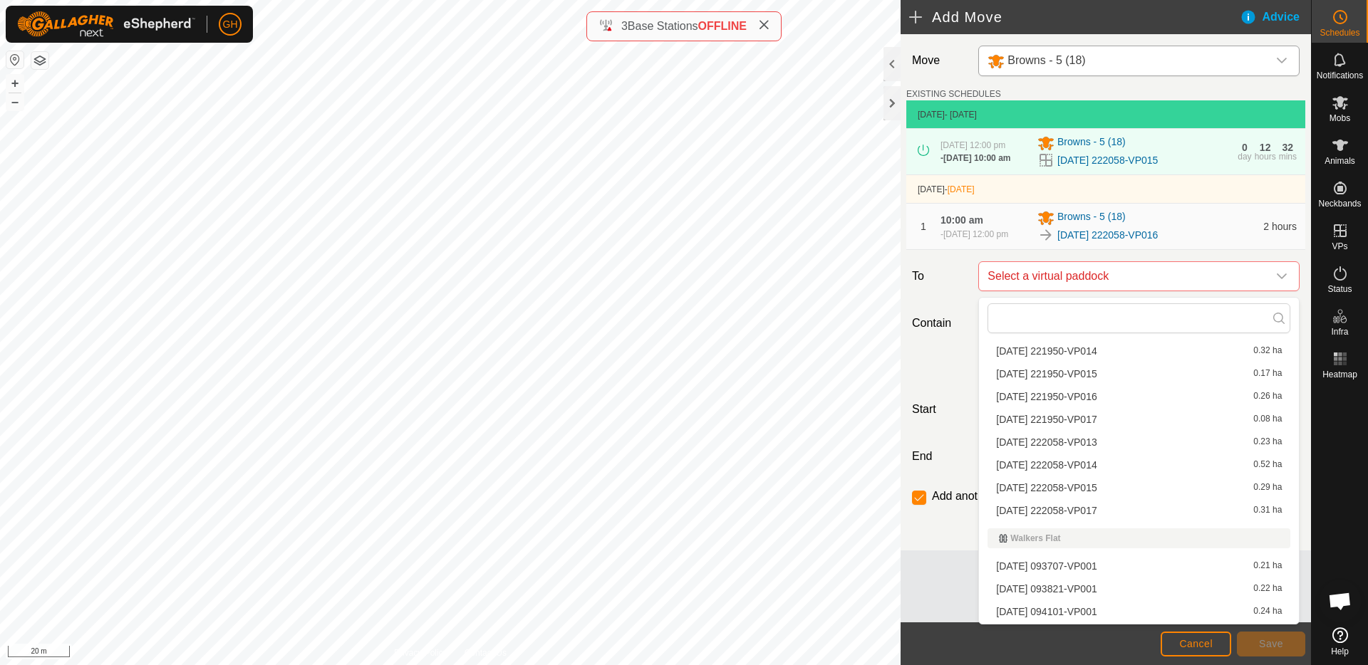
scroll to position [361, 0]
click at [1099, 501] on li "[DATE] 222058-VP017 0.31 ha" at bounding box center [1138, 506] width 303 height 21
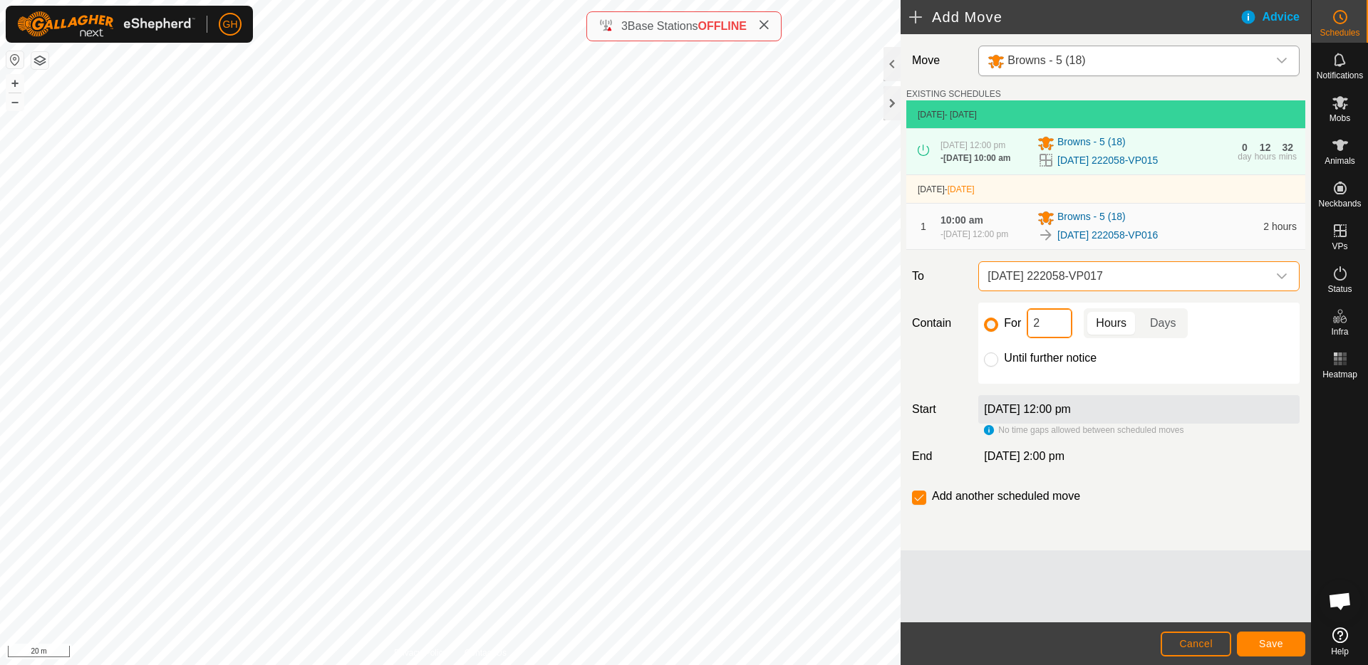
click at [1059, 333] on input "2" at bounding box center [1049, 323] width 46 height 30
type input "22"
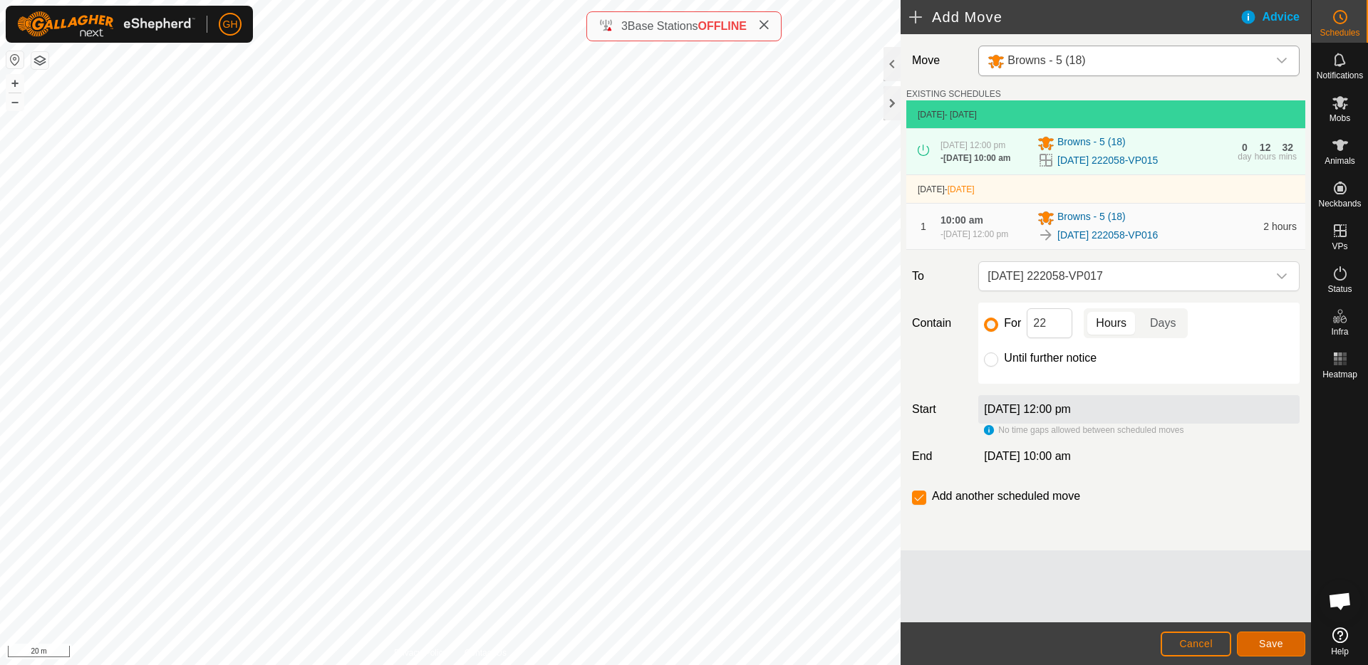
click at [1264, 637] on button "Save" at bounding box center [1271, 644] width 68 height 25
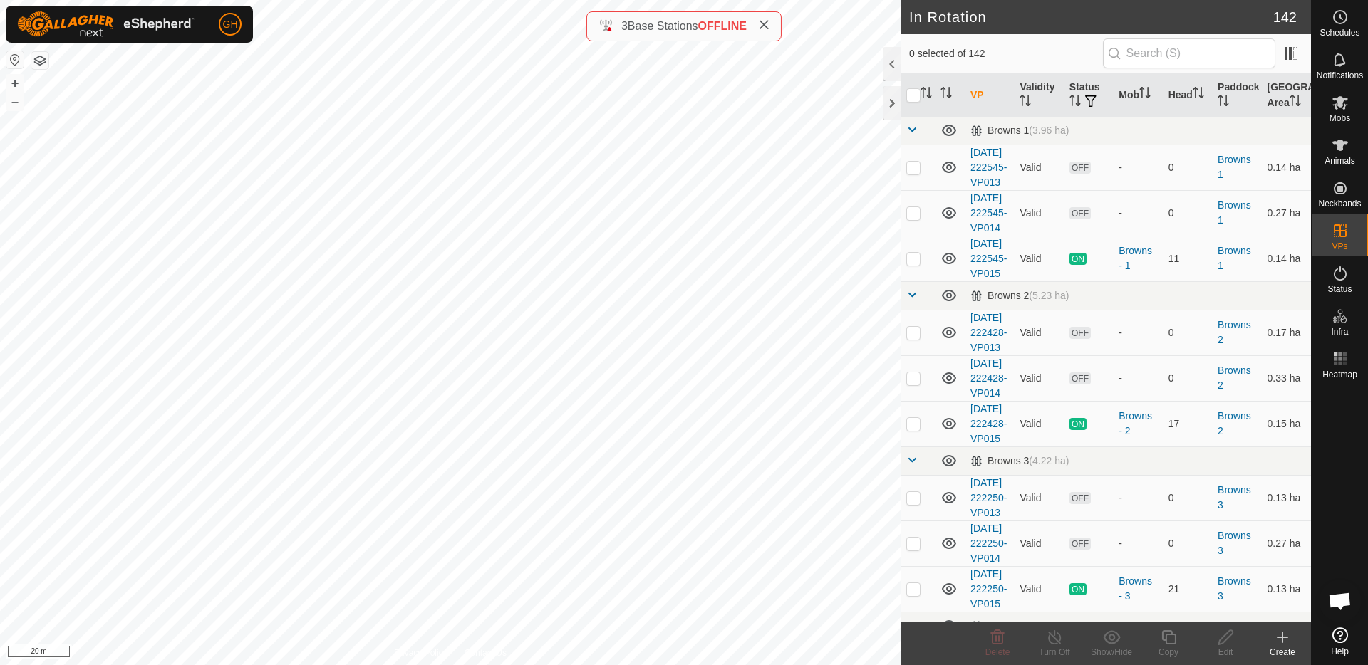
checkbox input "true"
click at [1173, 637] on icon at bounding box center [1169, 637] width 18 height 17
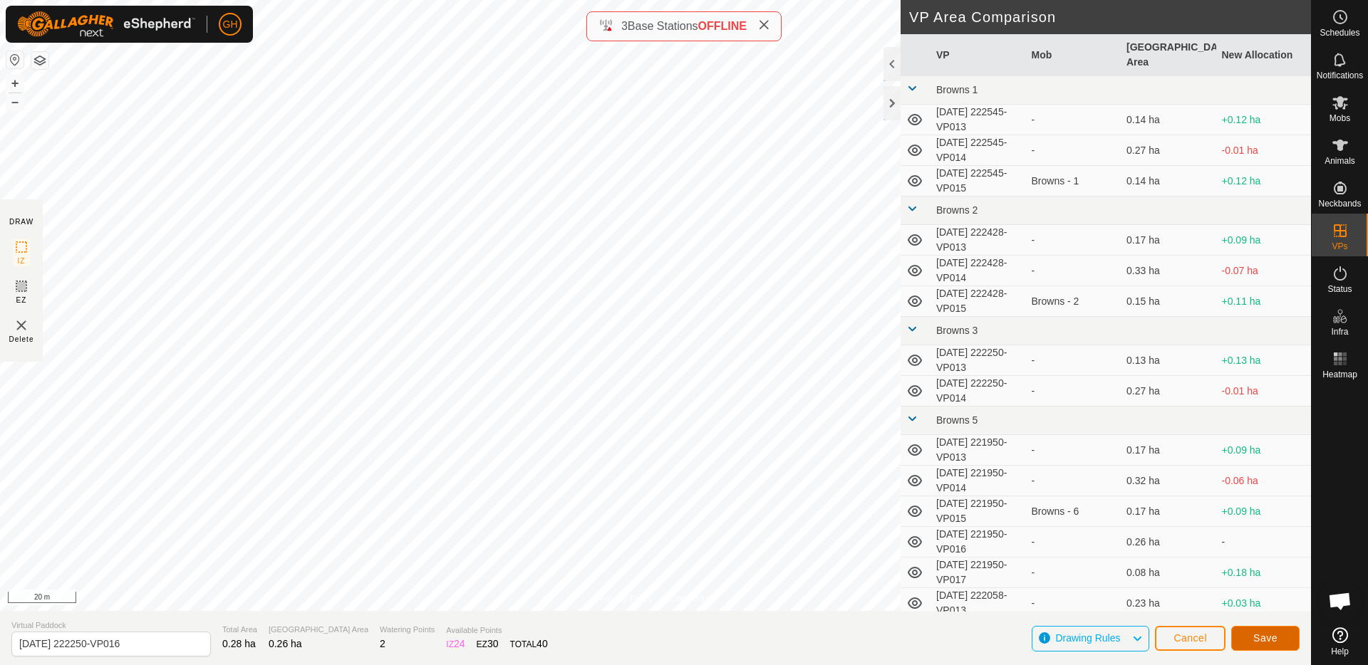
click at [1278, 630] on button "Save" at bounding box center [1265, 638] width 68 height 25
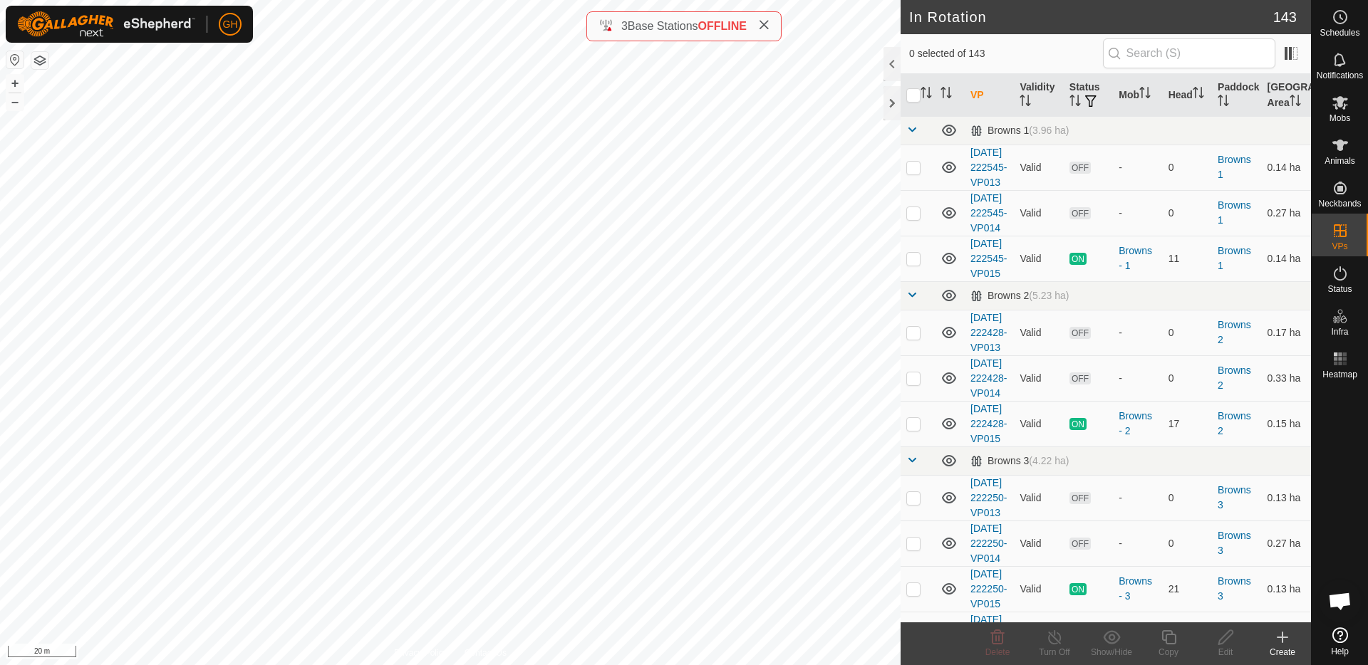
checkbox input "true"
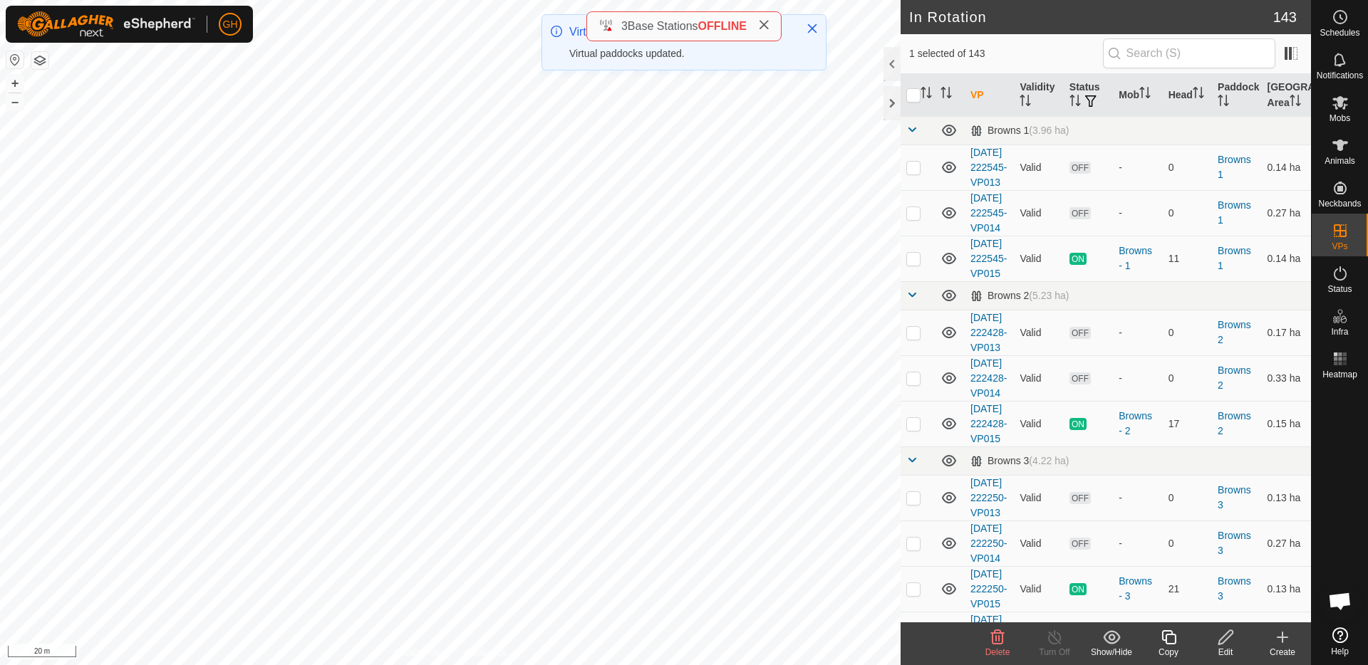
click at [1173, 640] on icon at bounding box center [1169, 637] width 18 height 17
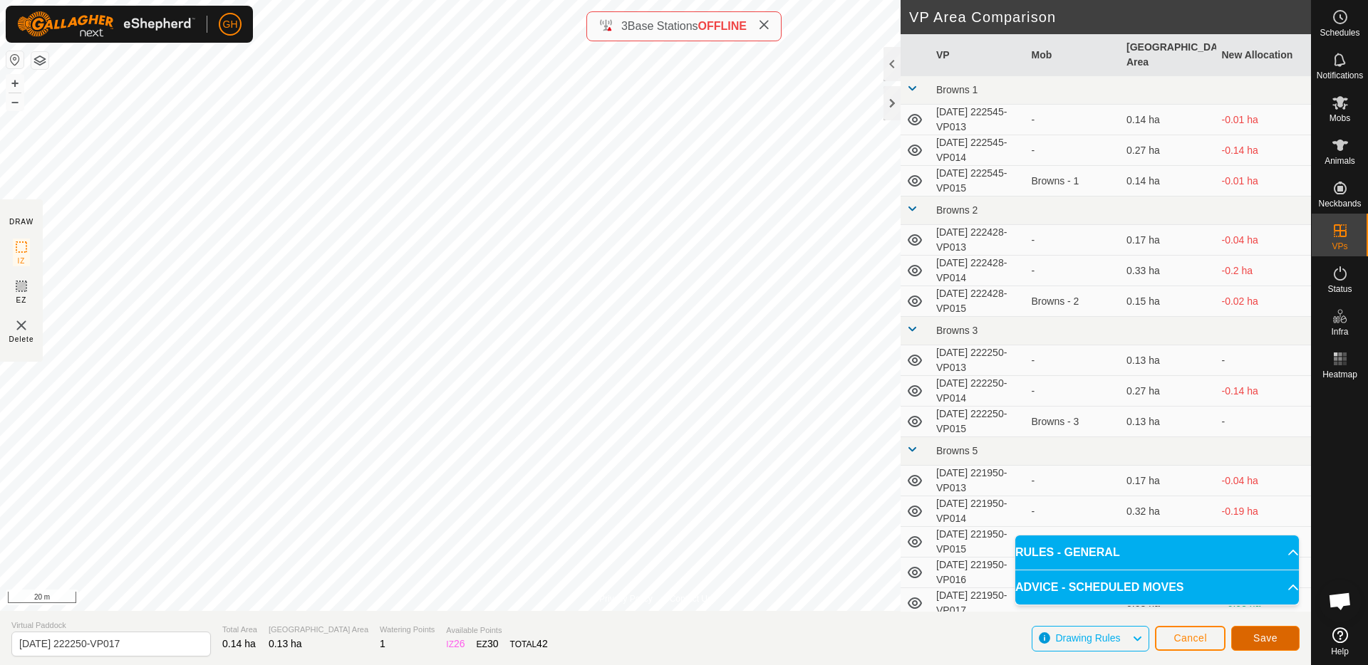
click at [1262, 628] on button "Save" at bounding box center [1265, 638] width 68 height 25
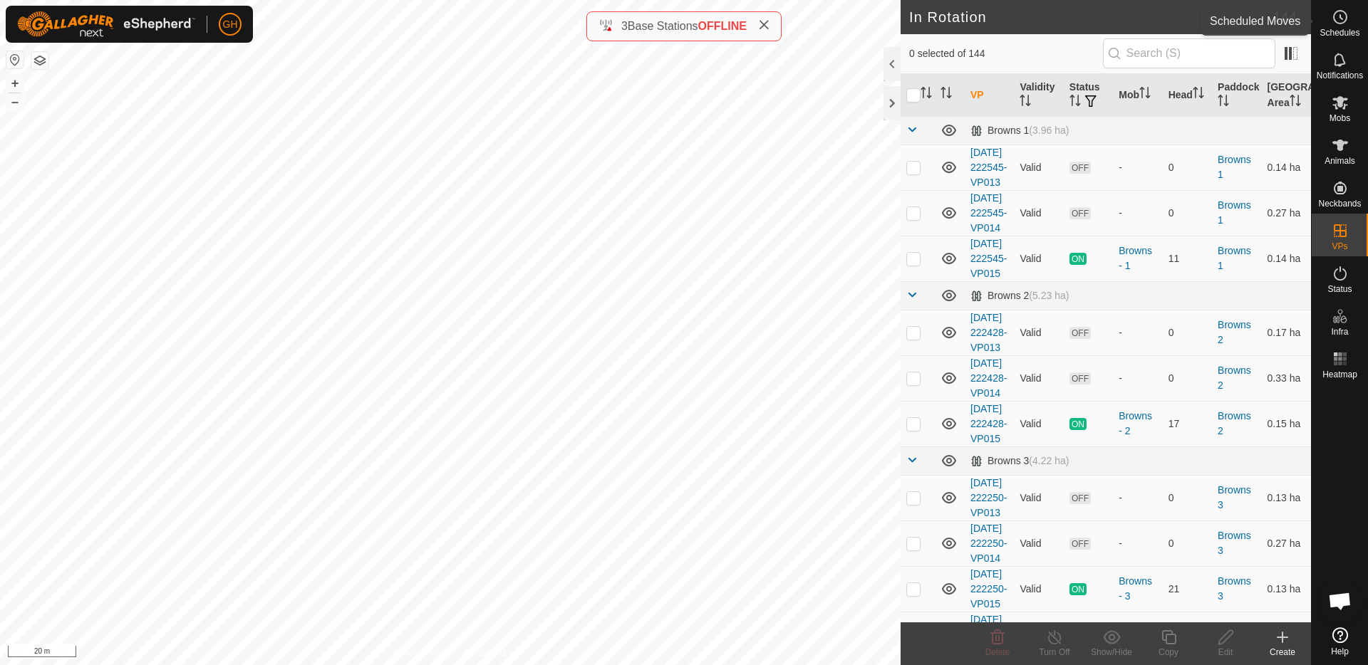
click at [1348, 31] on span "Schedules" at bounding box center [1339, 32] width 40 height 9
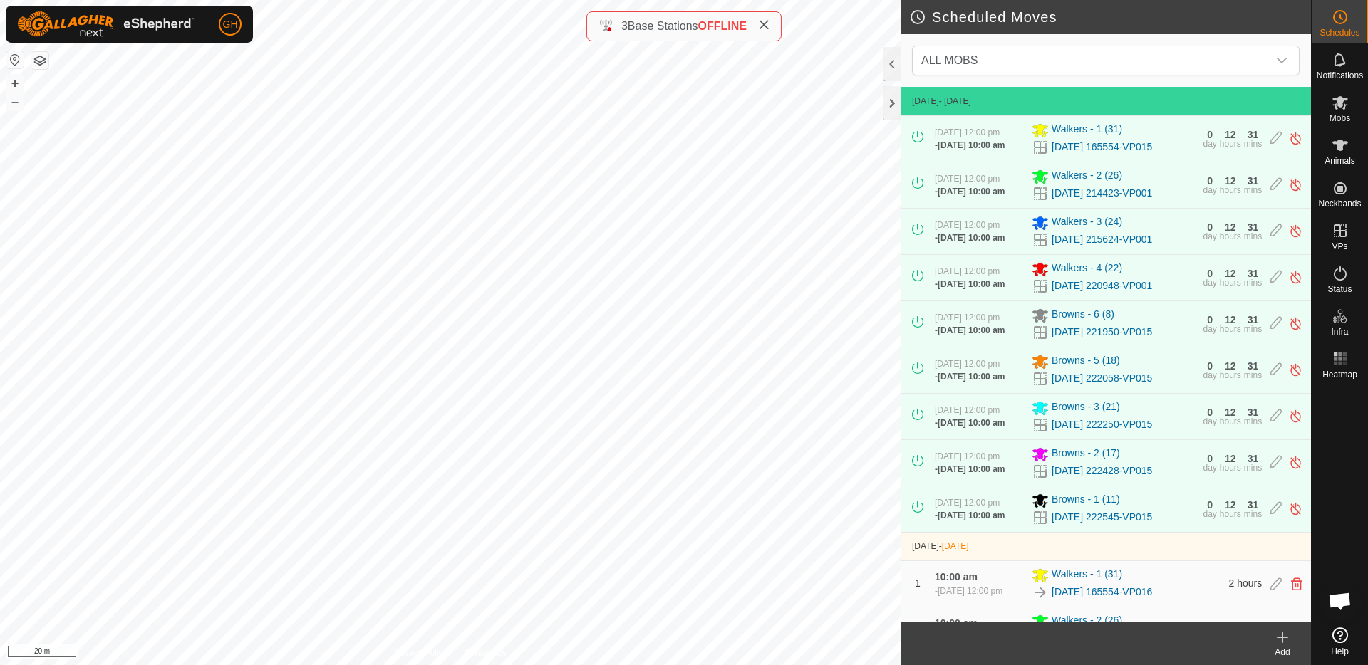
click at [1282, 644] on icon at bounding box center [1282, 637] width 17 height 17
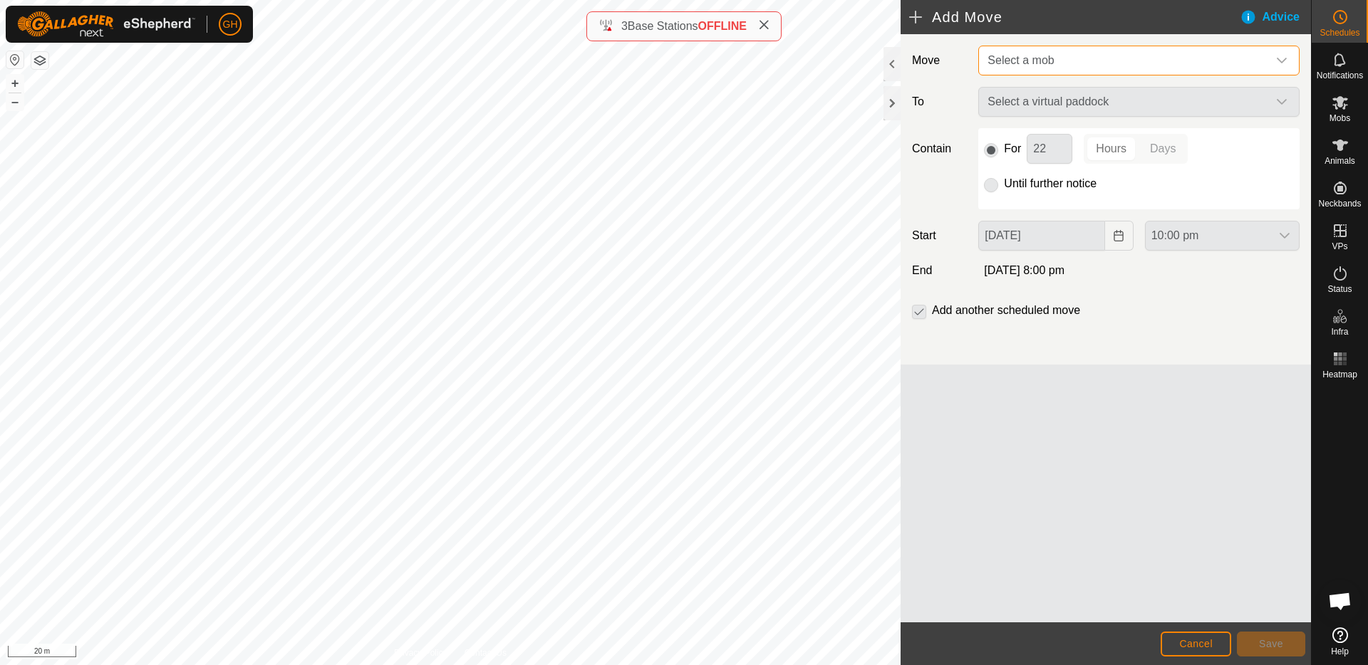
click at [1090, 56] on span "Select a mob" at bounding box center [1125, 60] width 286 height 28
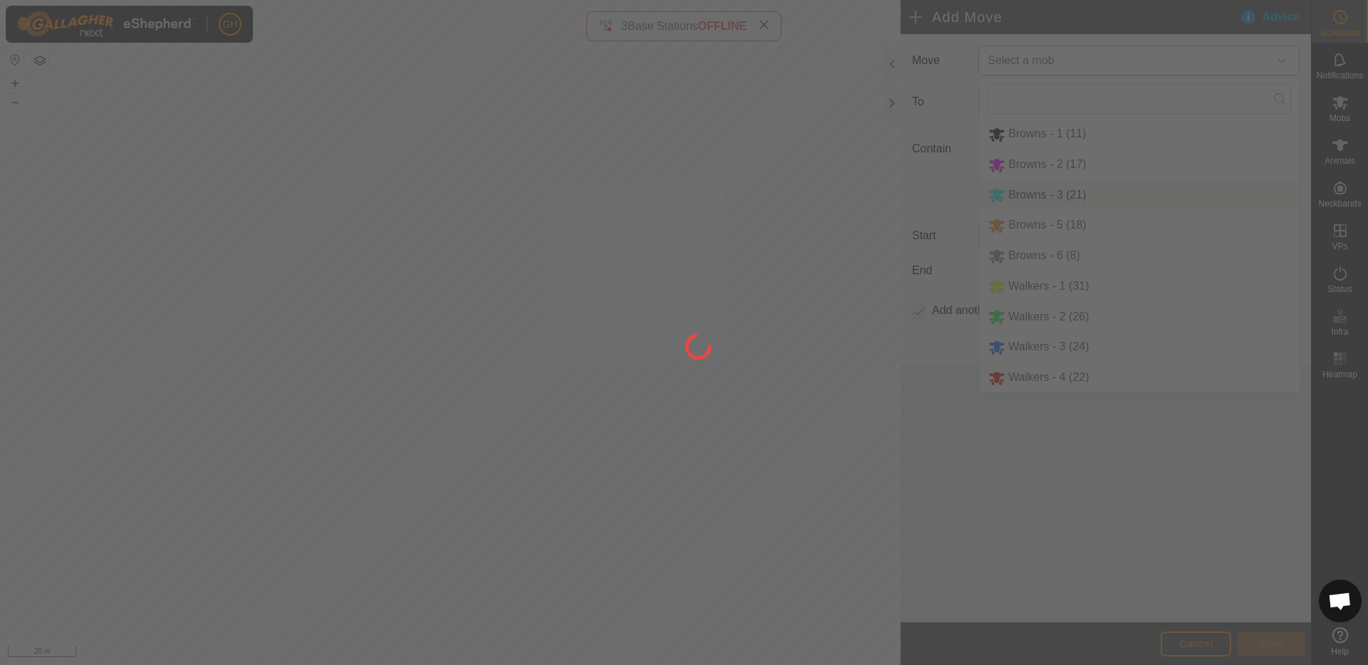
click at [1061, 186] on div at bounding box center [684, 332] width 1368 height 665
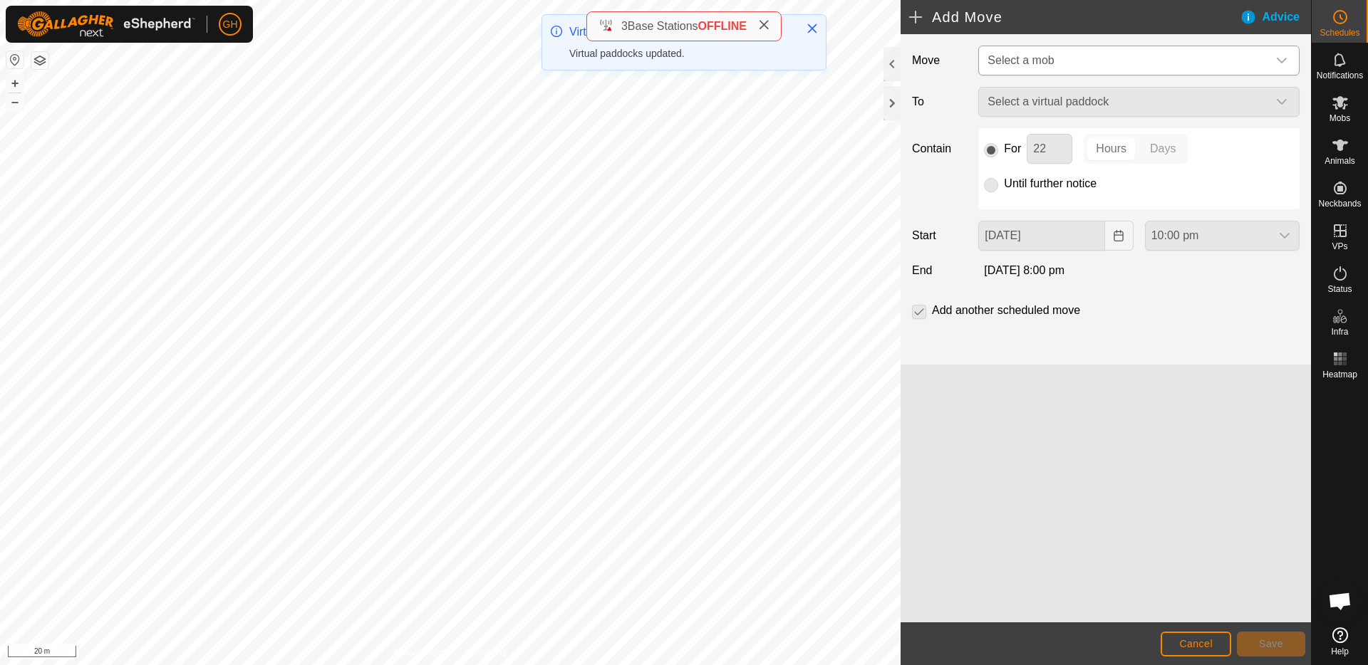
click at [1078, 58] on span "Select a mob" at bounding box center [1125, 60] width 286 height 28
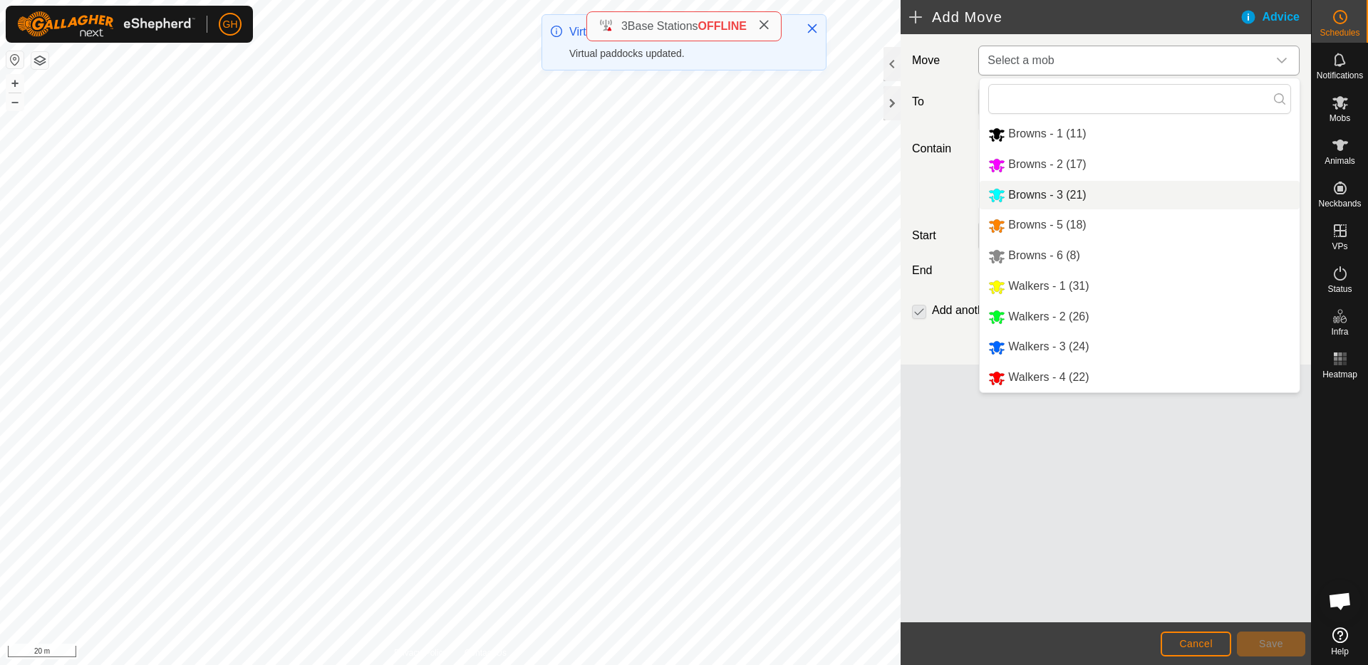
click at [1058, 199] on li "Browns - 3 (21)" at bounding box center [1139, 195] width 320 height 29
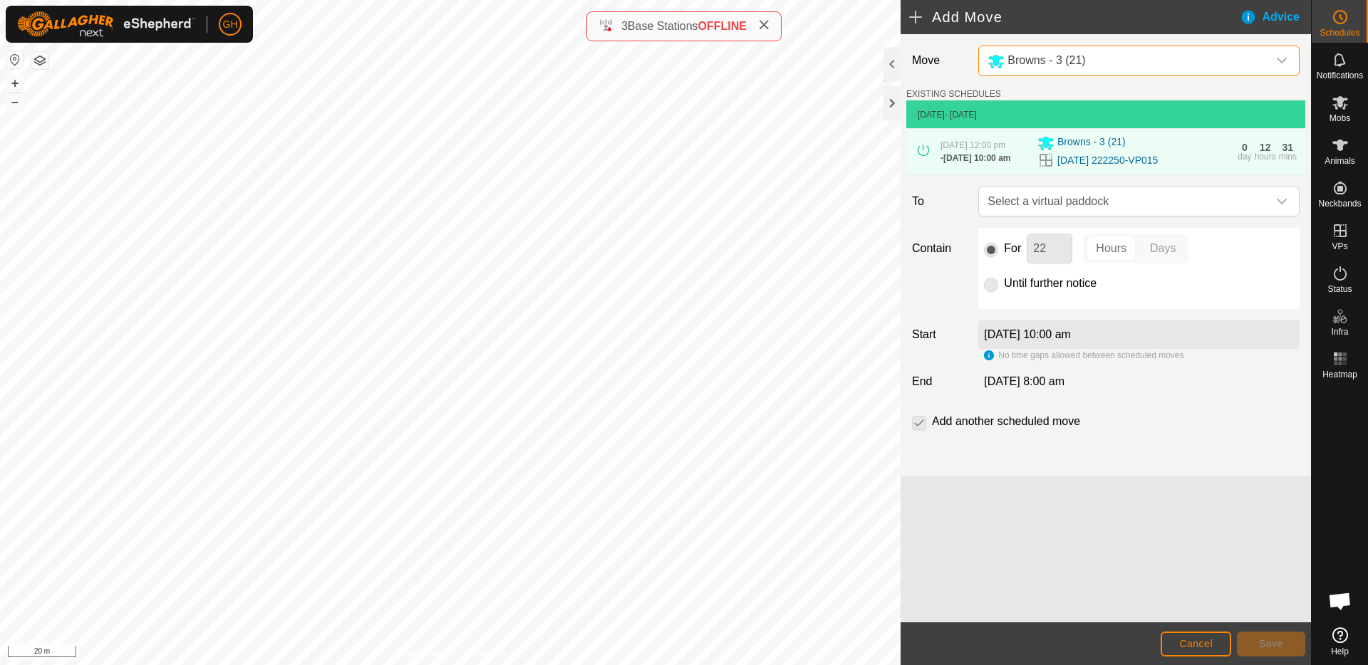
click at [1086, 207] on span "Select a virtual paddock" at bounding box center [1125, 201] width 286 height 28
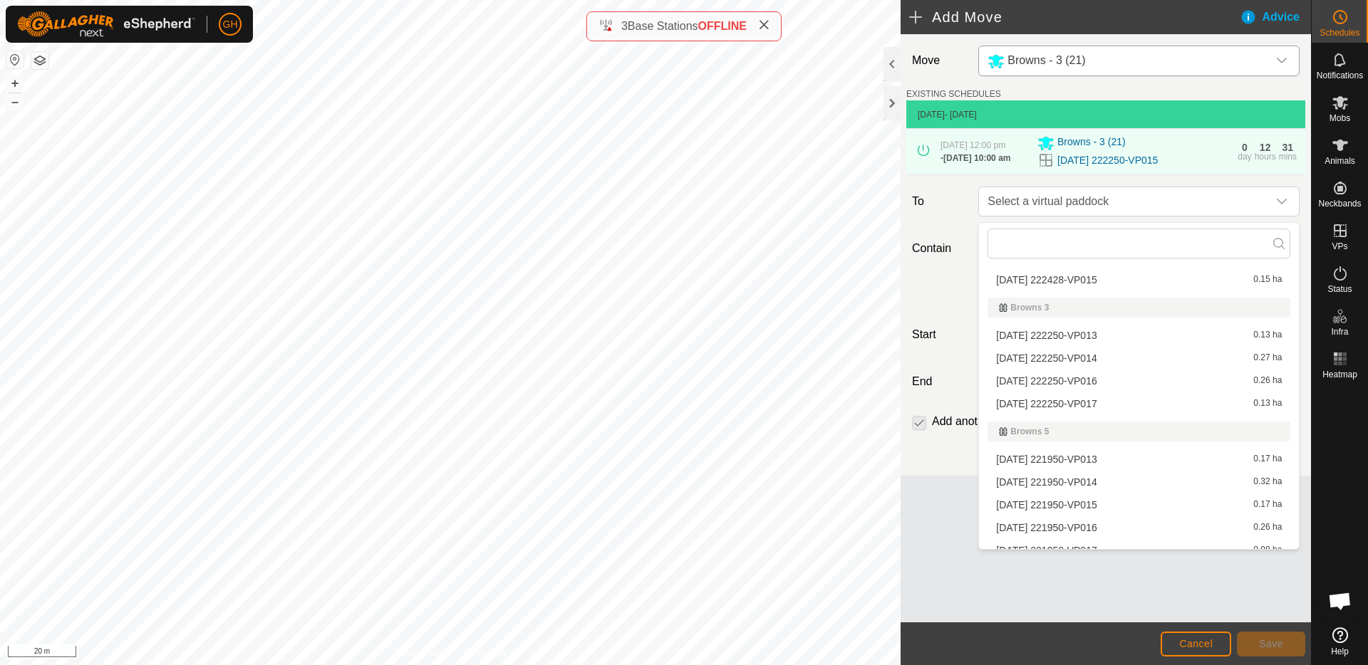
scroll to position [181, 0]
click at [1078, 375] on li "[DATE] 222250-VP016 0.26 ha" at bounding box center [1138, 374] width 303 height 21
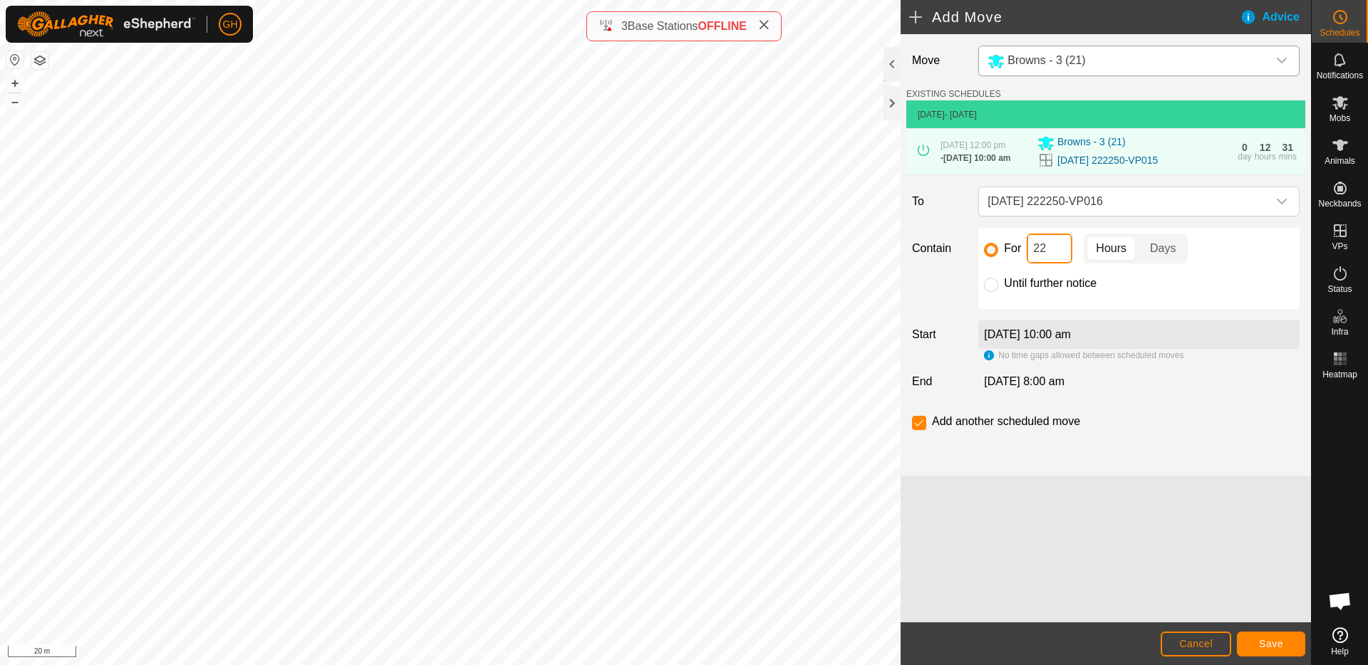
click at [1056, 261] on input "22" at bounding box center [1049, 249] width 46 height 30
click at [1269, 647] on span "Save" at bounding box center [1271, 643] width 24 height 11
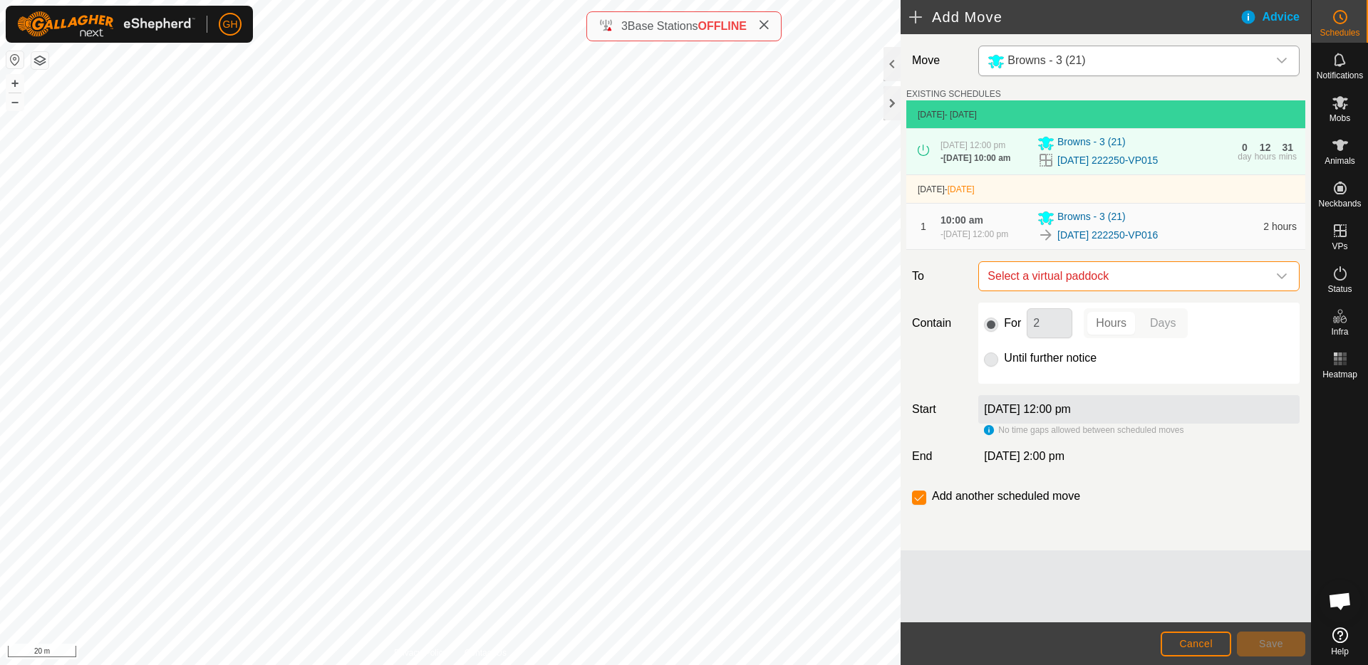
click at [1104, 276] on span "Select a virtual paddock" at bounding box center [1125, 276] width 286 height 28
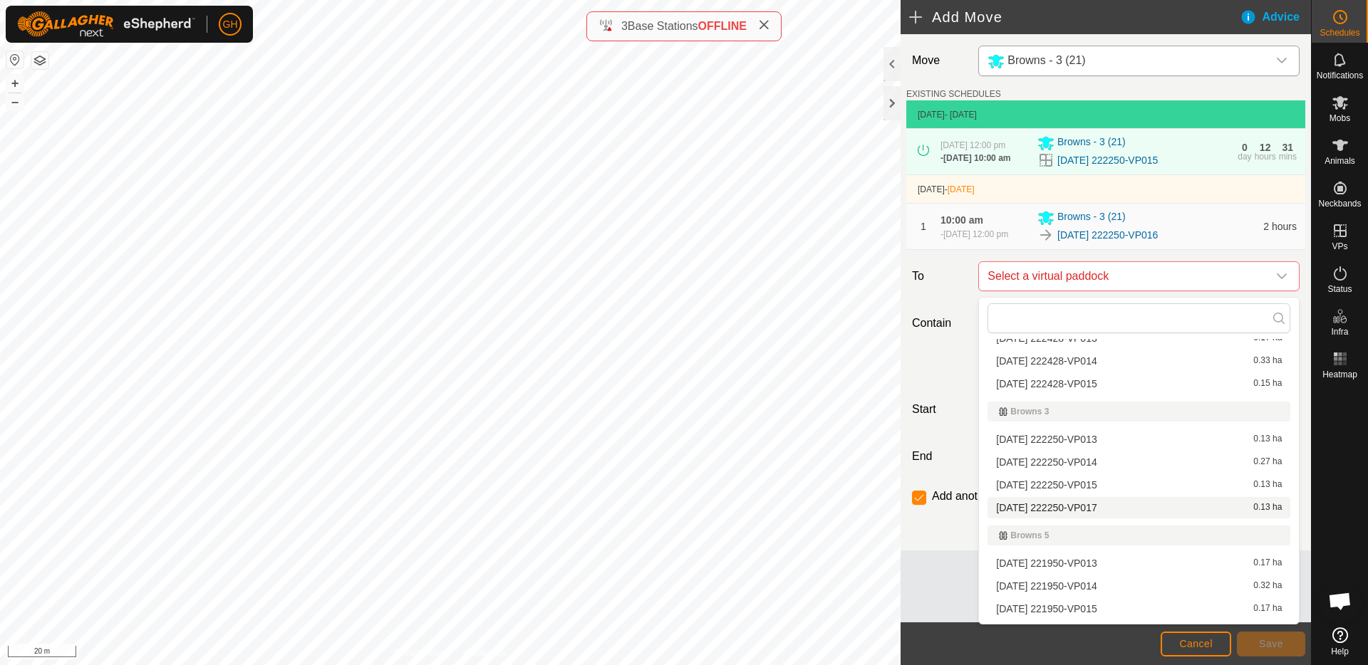
scroll to position [153, 0]
click at [1066, 498] on li "[DATE] 222250-VP017 0.13 ha" at bounding box center [1138, 499] width 303 height 21
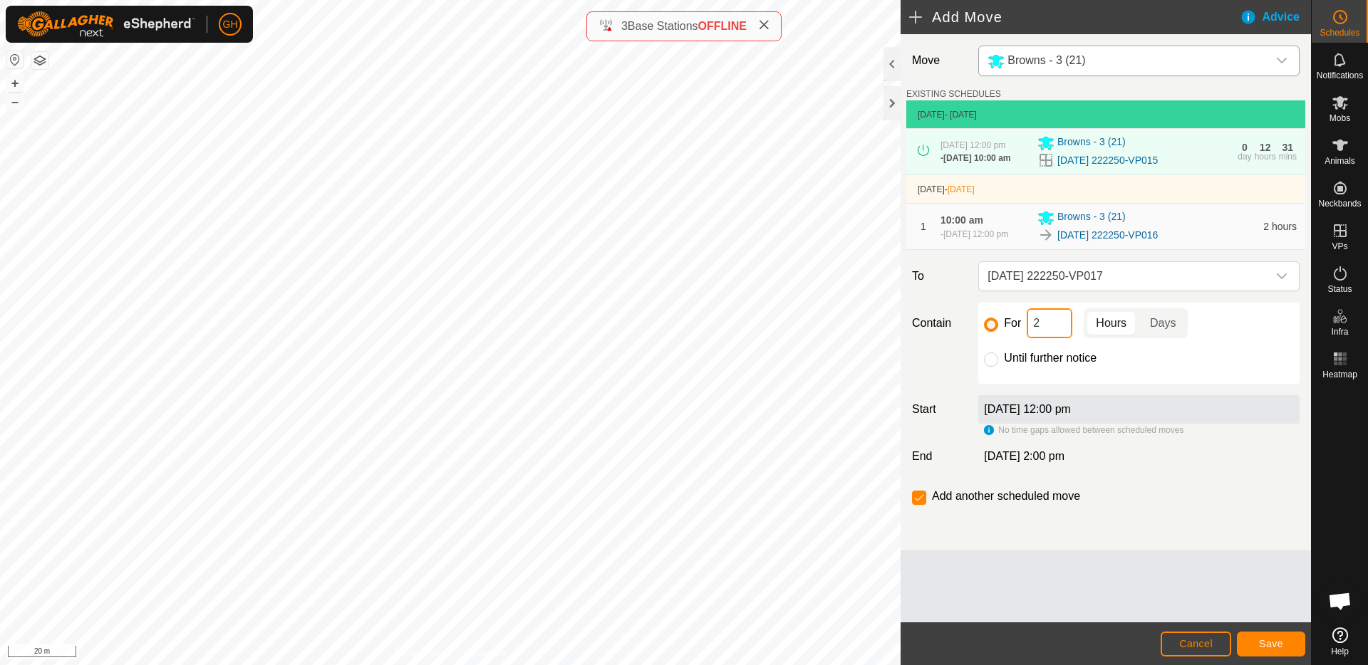
click at [1046, 323] on input "2" at bounding box center [1049, 323] width 46 height 30
type input "22"
click at [922, 498] on input "checkbox" at bounding box center [919, 498] width 14 height 14
checkbox input "false"
click at [1256, 643] on button "Save" at bounding box center [1271, 644] width 68 height 25
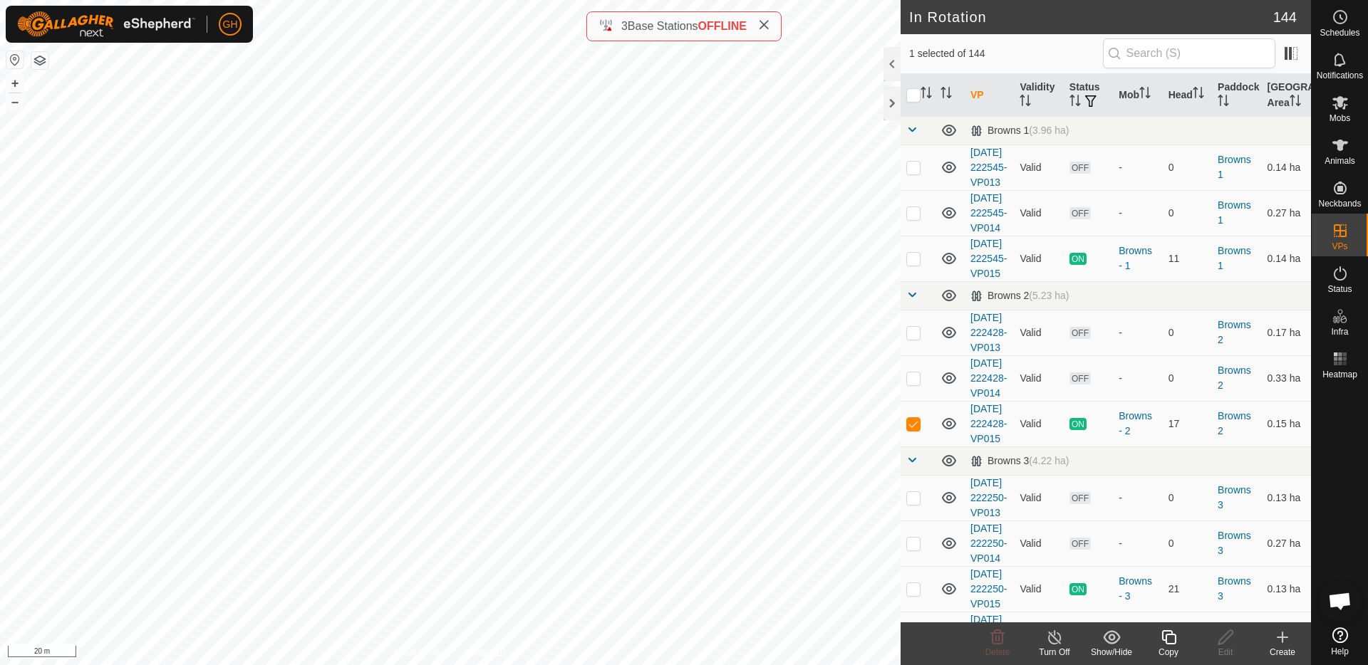
click at [1163, 637] on icon at bounding box center [1169, 637] width 18 height 17
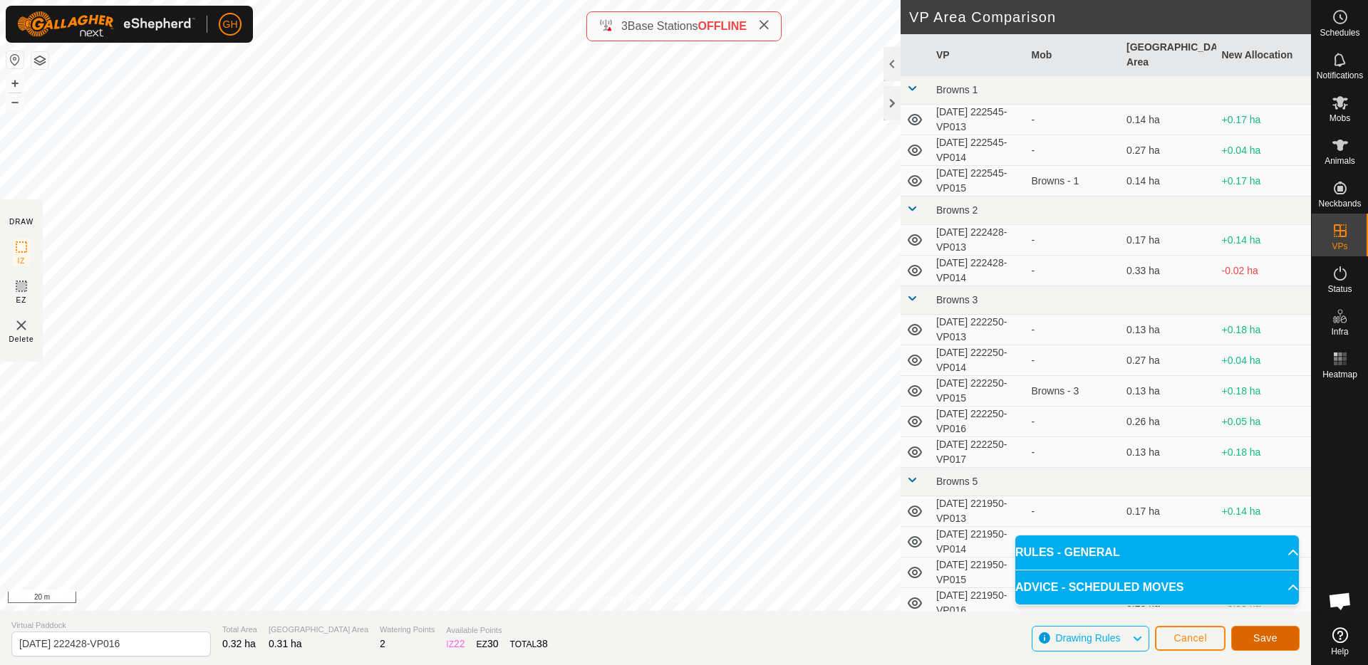
click at [1254, 641] on span "Save" at bounding box center [1265, 638] width 24 height 11
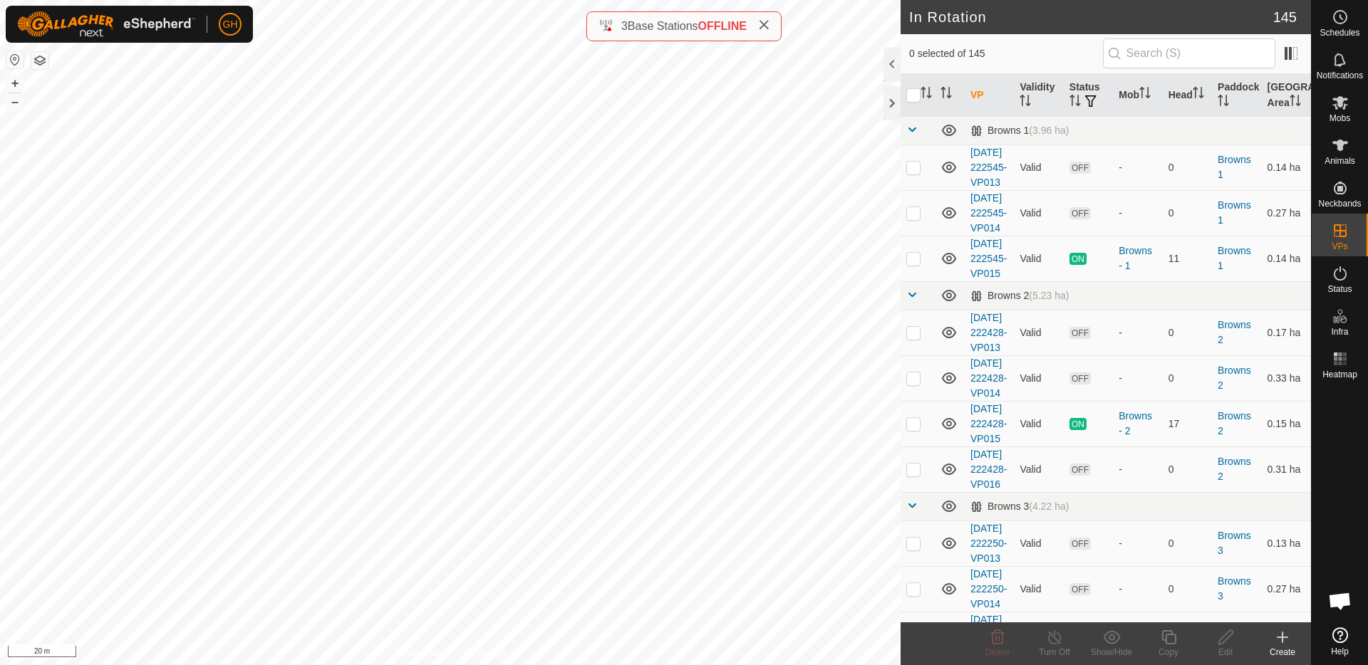
checkbox input "true"
click at [1157, 637] on copy-svg-icon at bounding box center [1168, 637] width 57 height 17
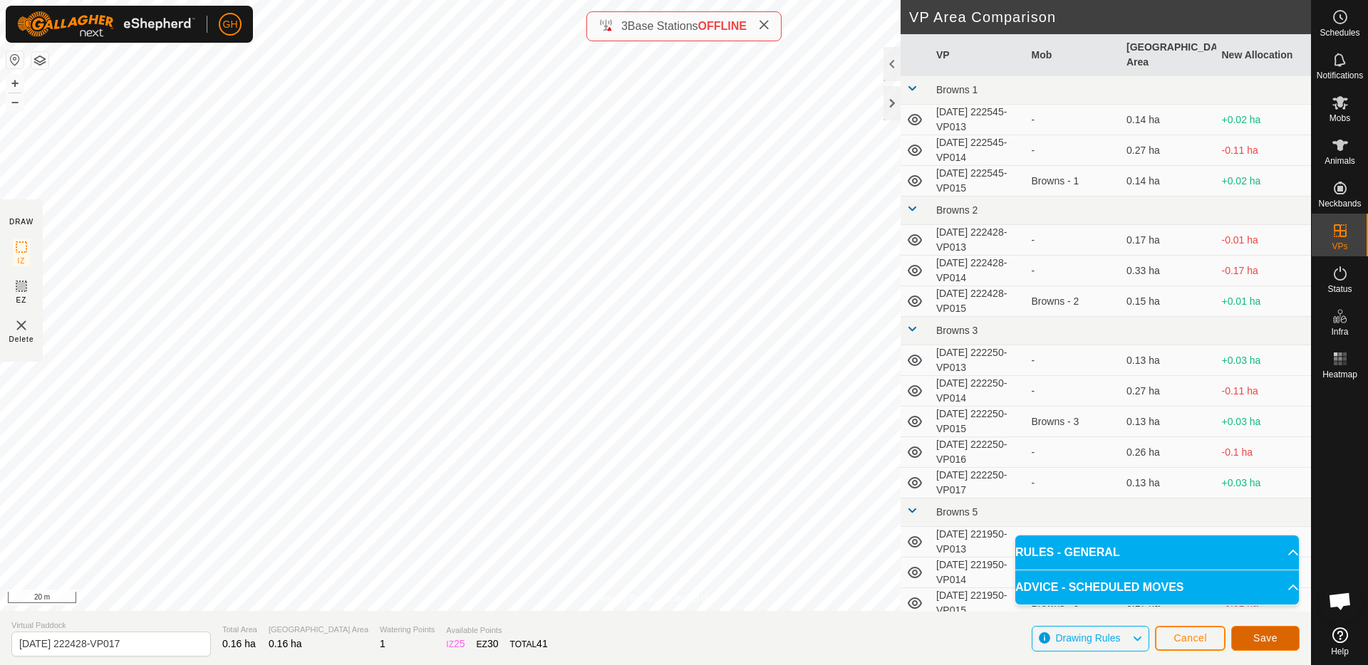
click at [1276, 638] on span "Save" at bounding box center [1265, 638] width 24 height 11
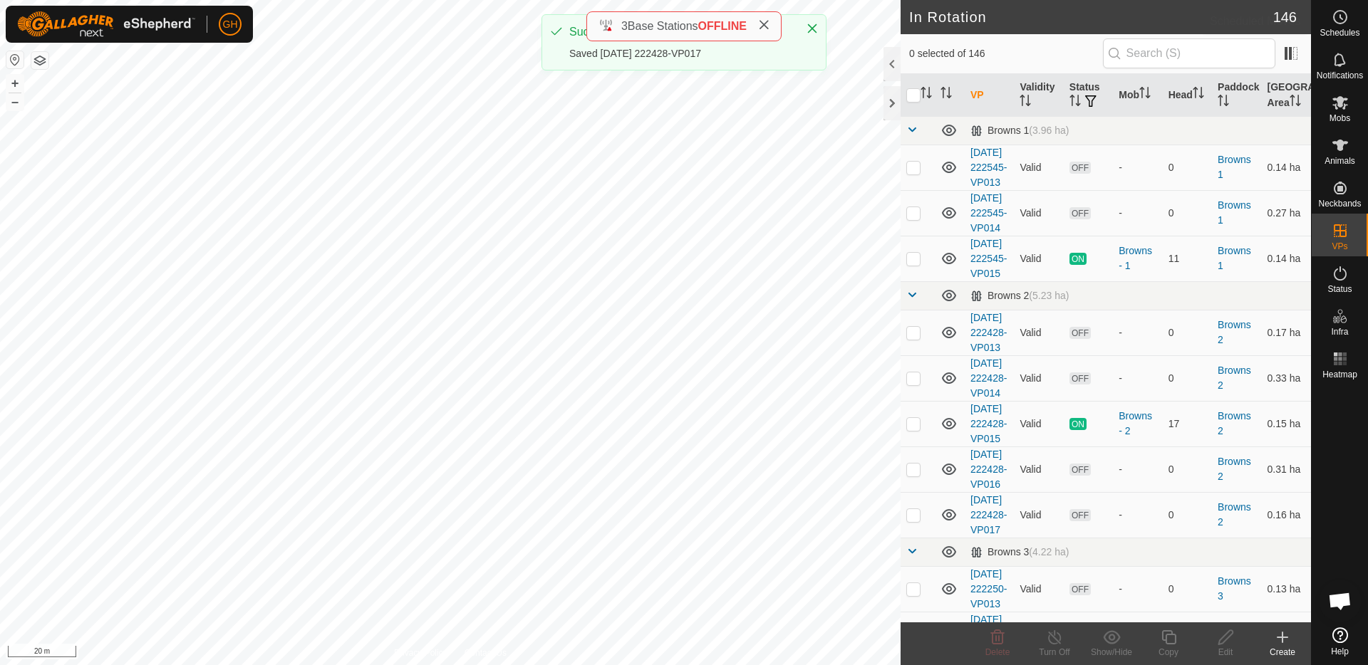
click at [1342, 15] on icon at bounding box center [1339, 17] width 17 height 17
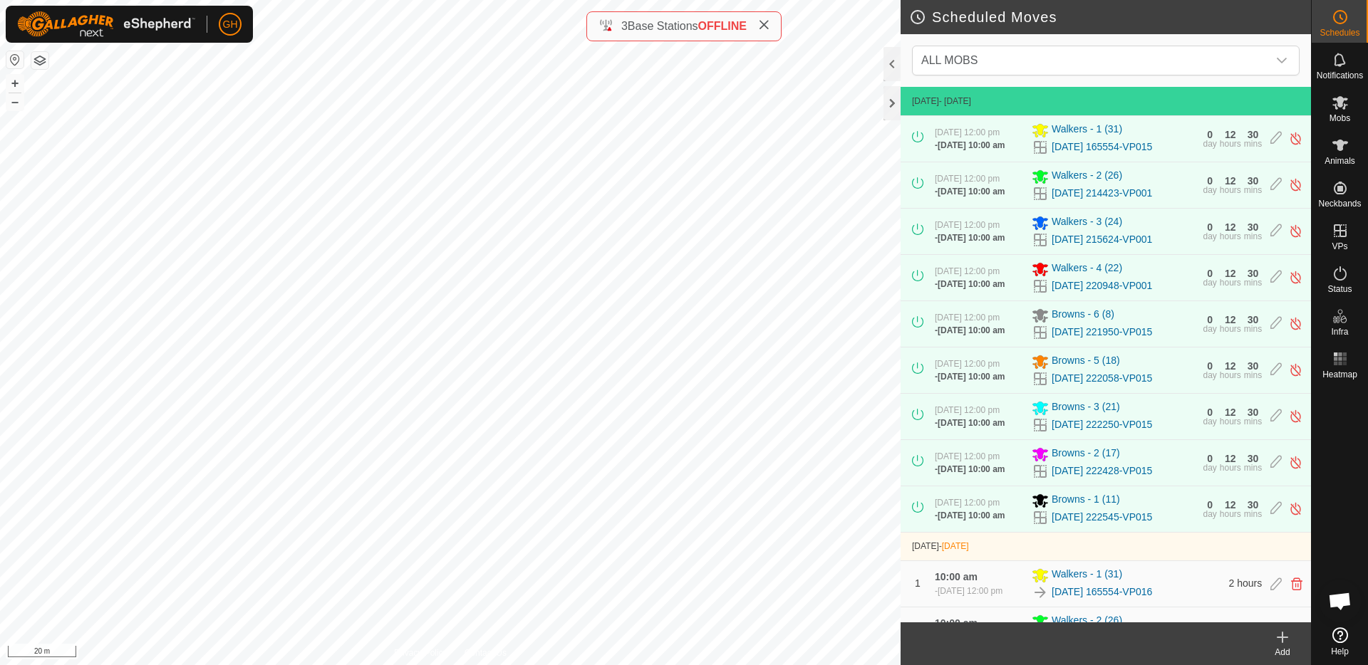
click at [1283, 647] on div "Add" at bounding box center [1282, 652] width 57 height 13
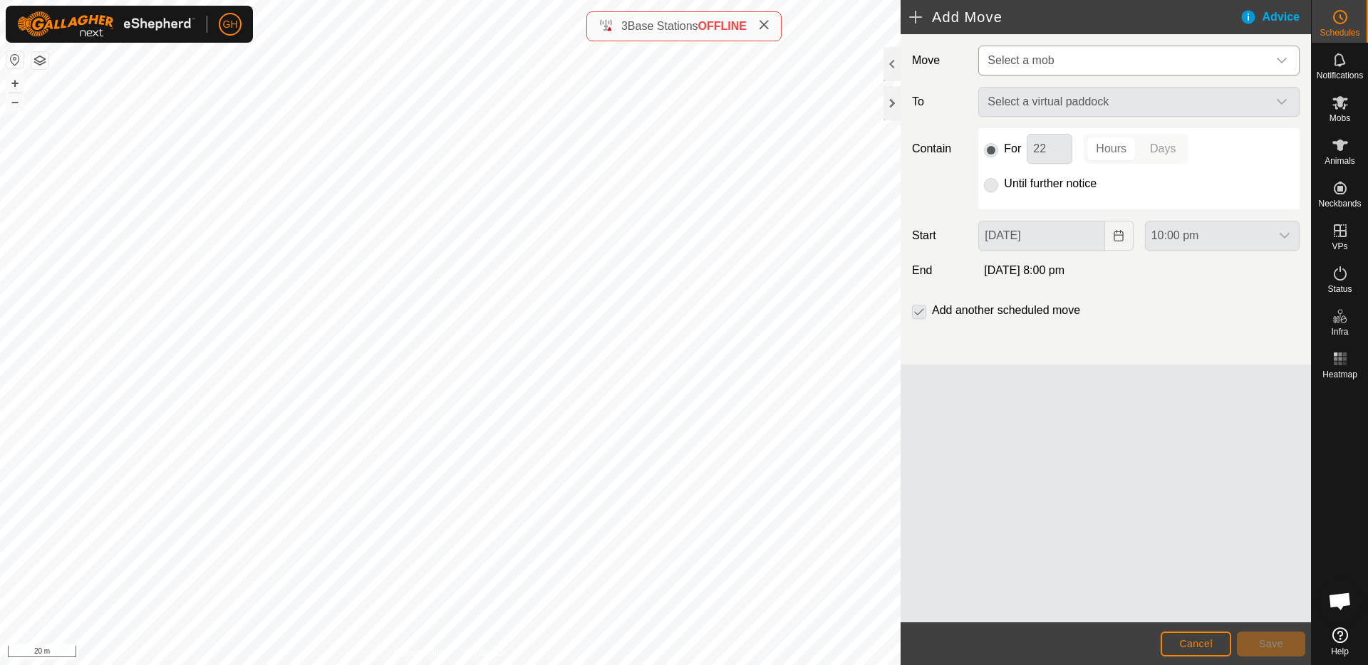
click at [1021, 58] on span "Select a mob" at bounding box center [1020, 60] width 66 height 12
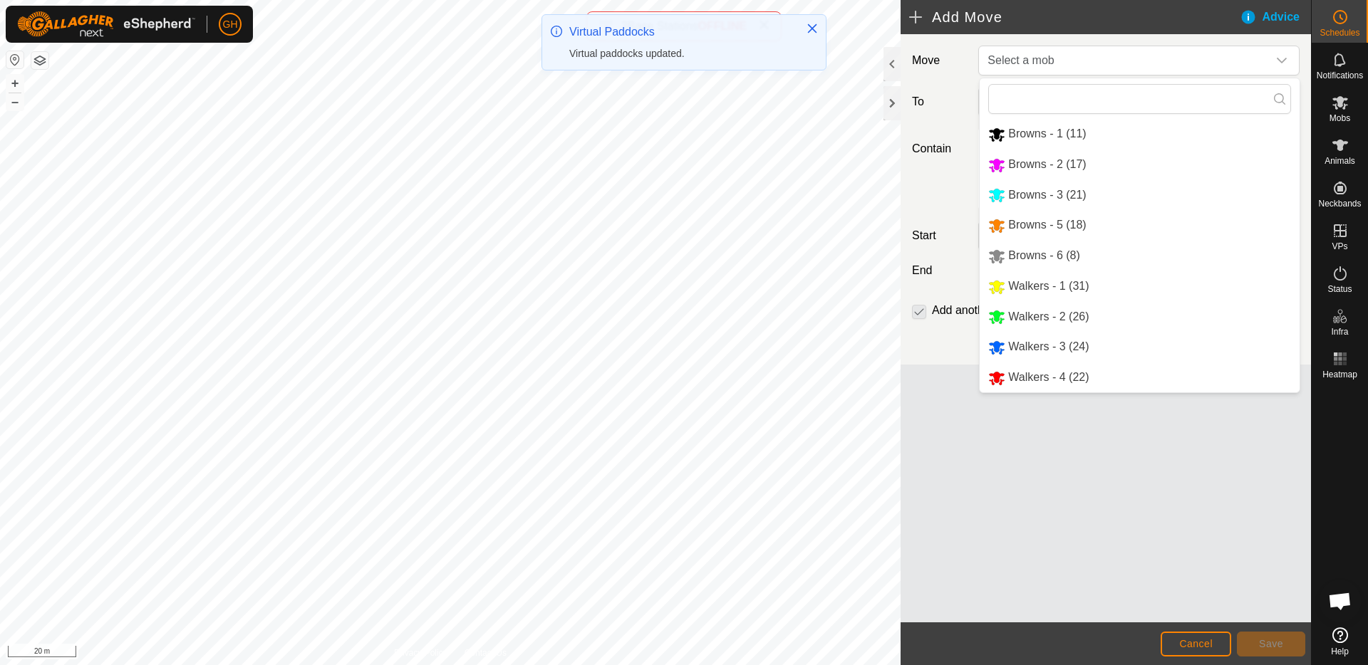
click at [1068, 167] on li "Browns - 2 (17)" at bounding box center [1139, 164] width 320 height 29
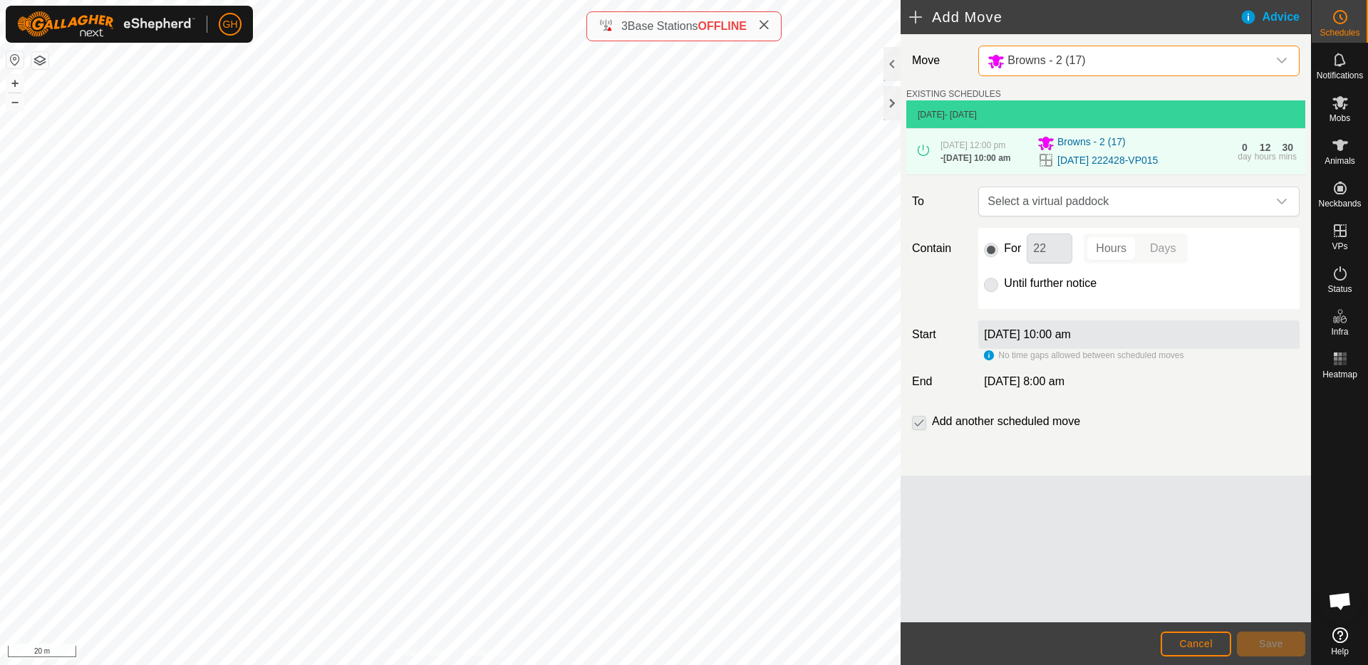
click at [1101, 206] on span "Select a virtual paddock" at bounding box center [1125, 201] width 286 height 28
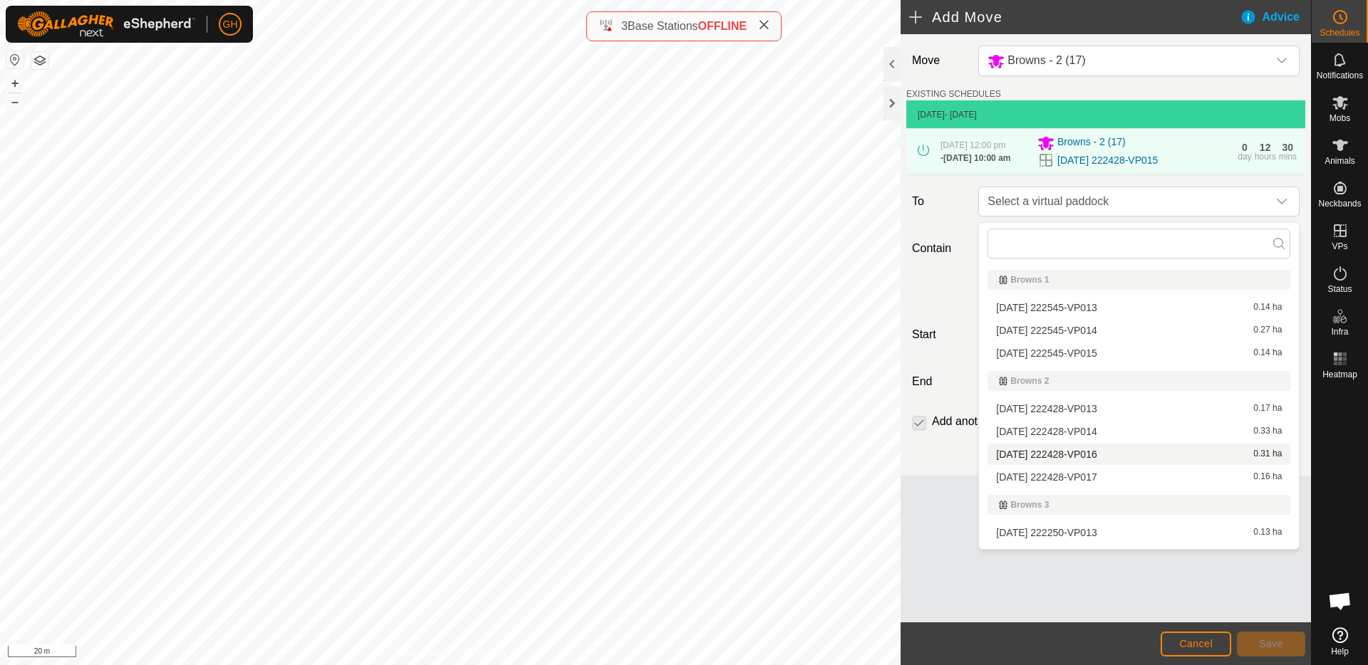
click at [1090, 455] on li "[DATE] 222428-VP016 0.31 ha" at bounding box center [1138, 454] width 303 height 21
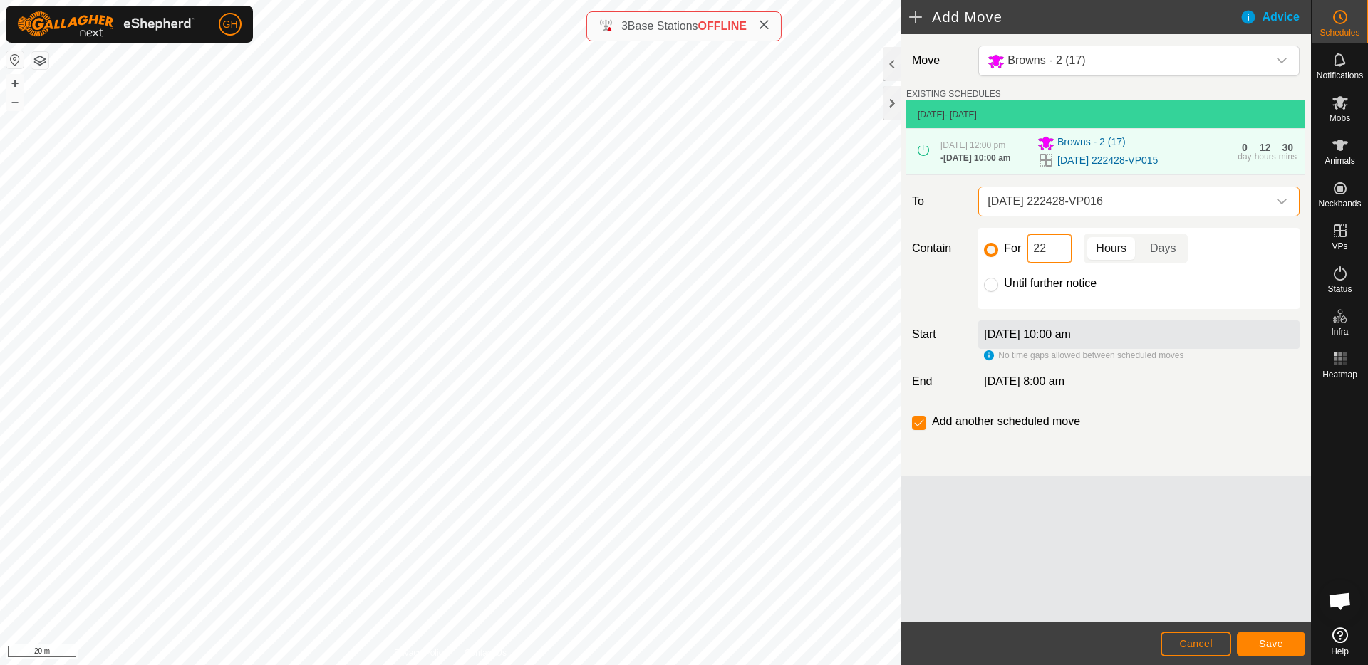
click at [1053, 256] on input "22" at bounding box center [1049, 249] width 46 height 30
click at [1286, 642] on button "Save" at bounding box center [1271, 644] width 68 height 25
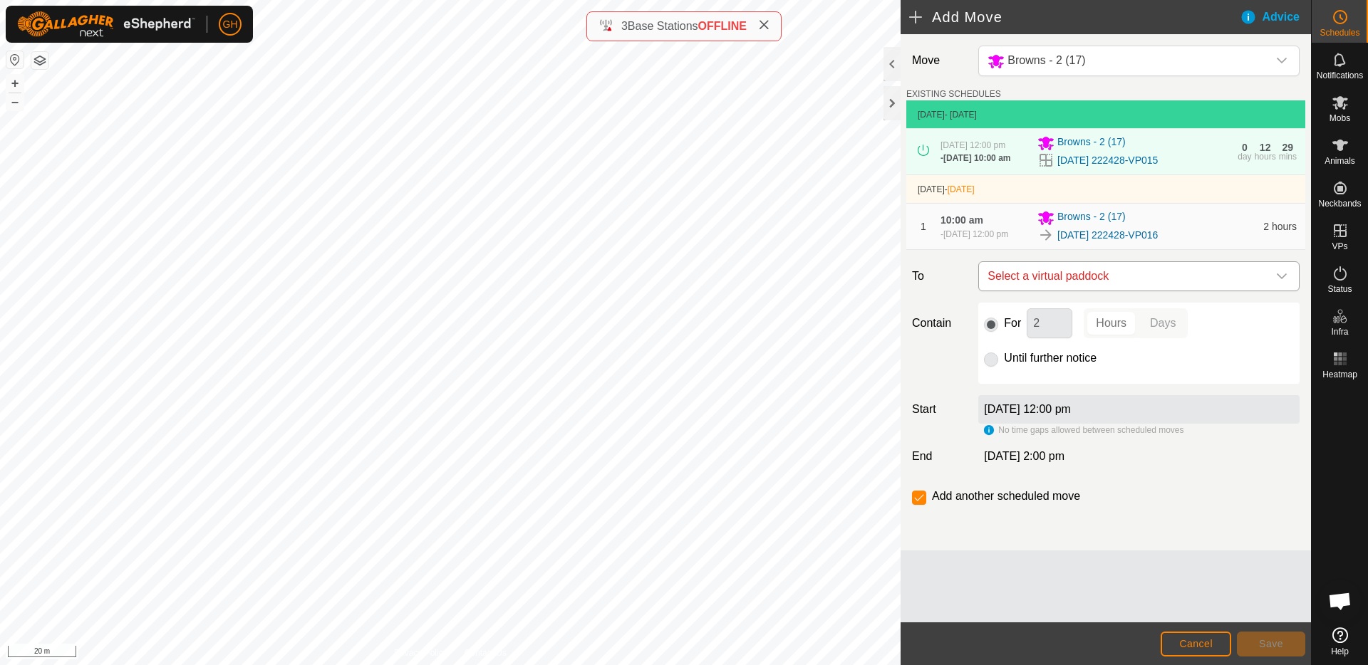
click at [1119, 282] on span "Select a virtual paddock" at bounding box center [1125, 276] width 286 height 28
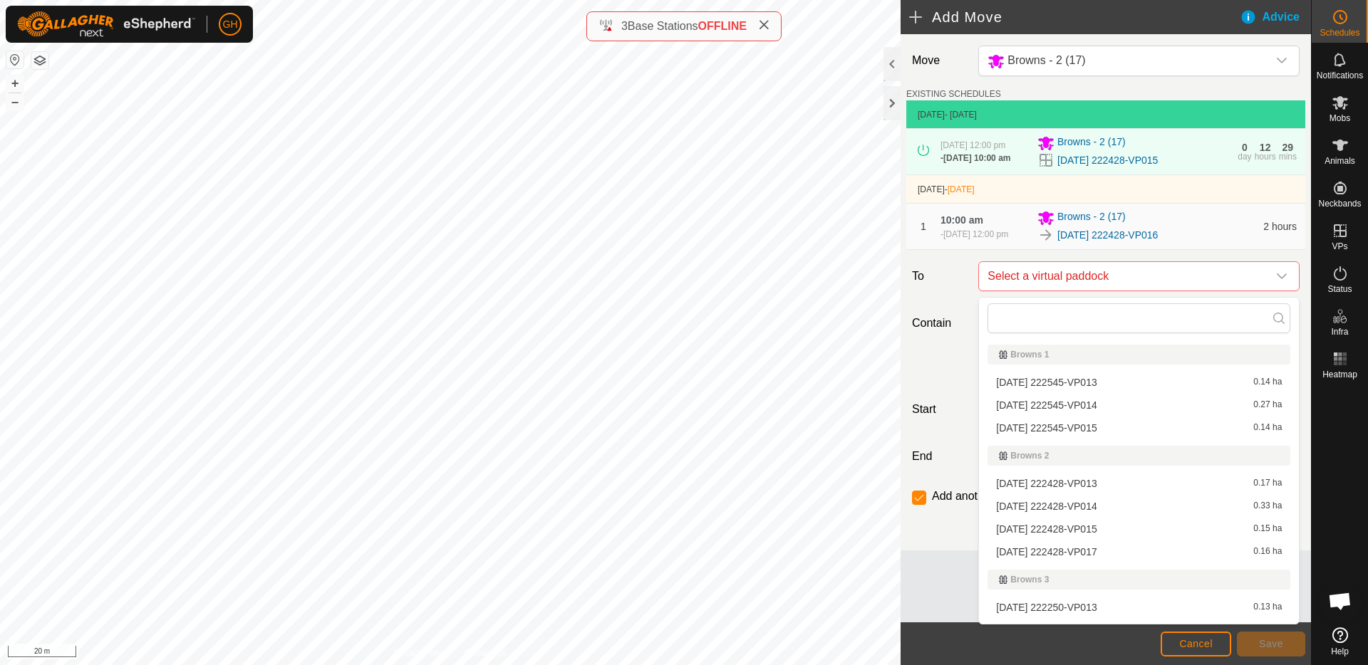
click at [1103, 551] on li "[DATE] 222428-VP017 0.16 ha" at bounding box center [1138, 551] width 303 height 21
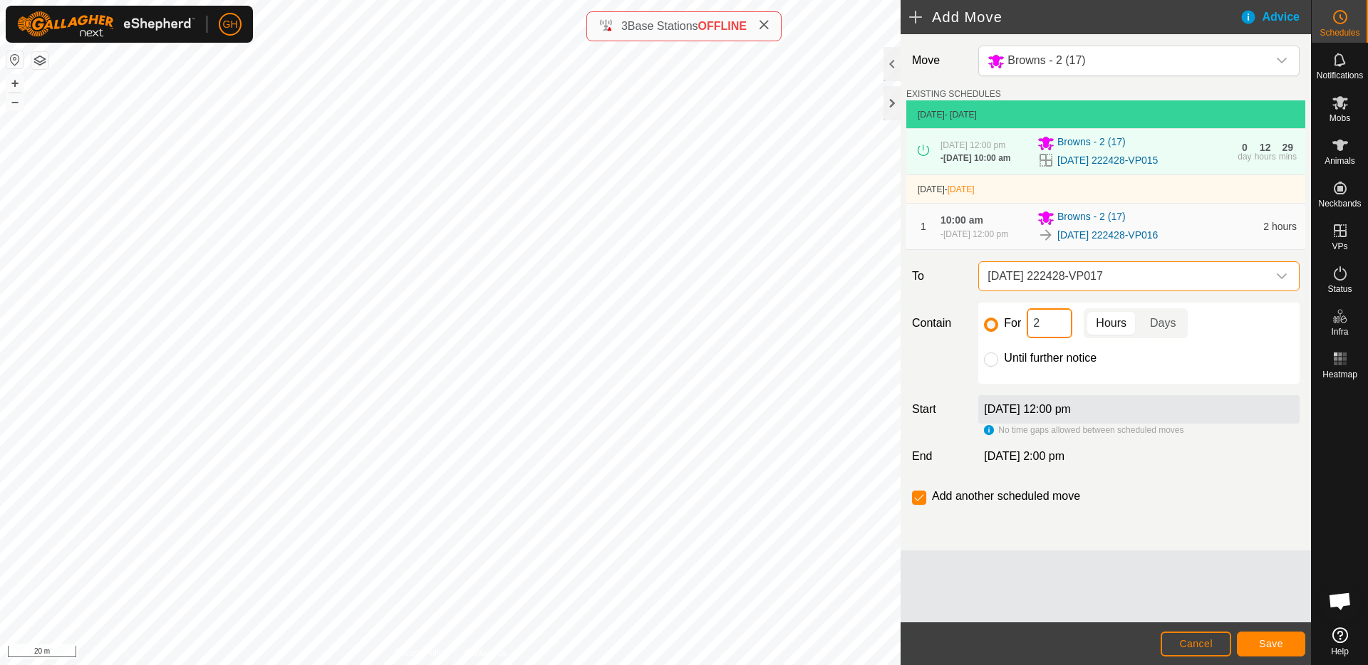
click at [1051, 338] on input "2" at bounding box center [1049, 323] width 46 height 30
type input "22"
click at [922, 500] on input "checkbox" at bounding box center [919, 498] width 14 height 14
checkbox input "false"
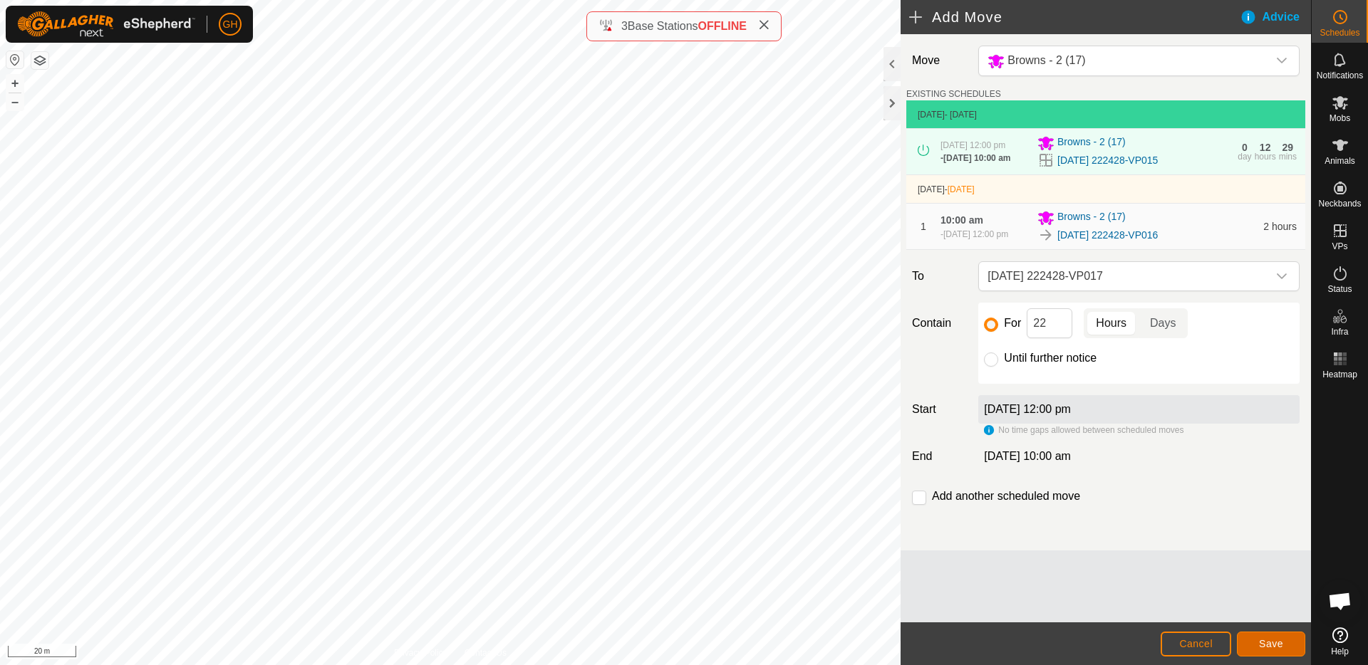
click at [1271, 640] on span "Save" at bounding box center [1271, 643] width 24 height 11
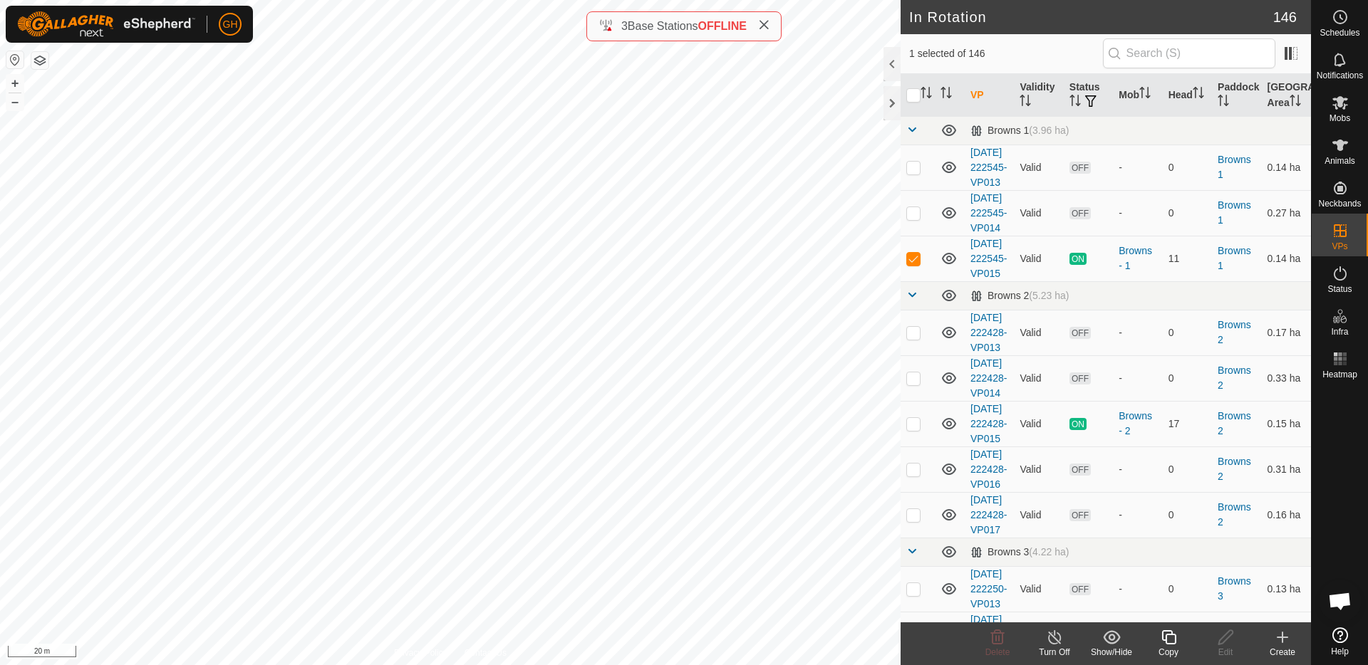
click at [1172, 634] on icon at bounding box center [1168, 637] width 14 height 14
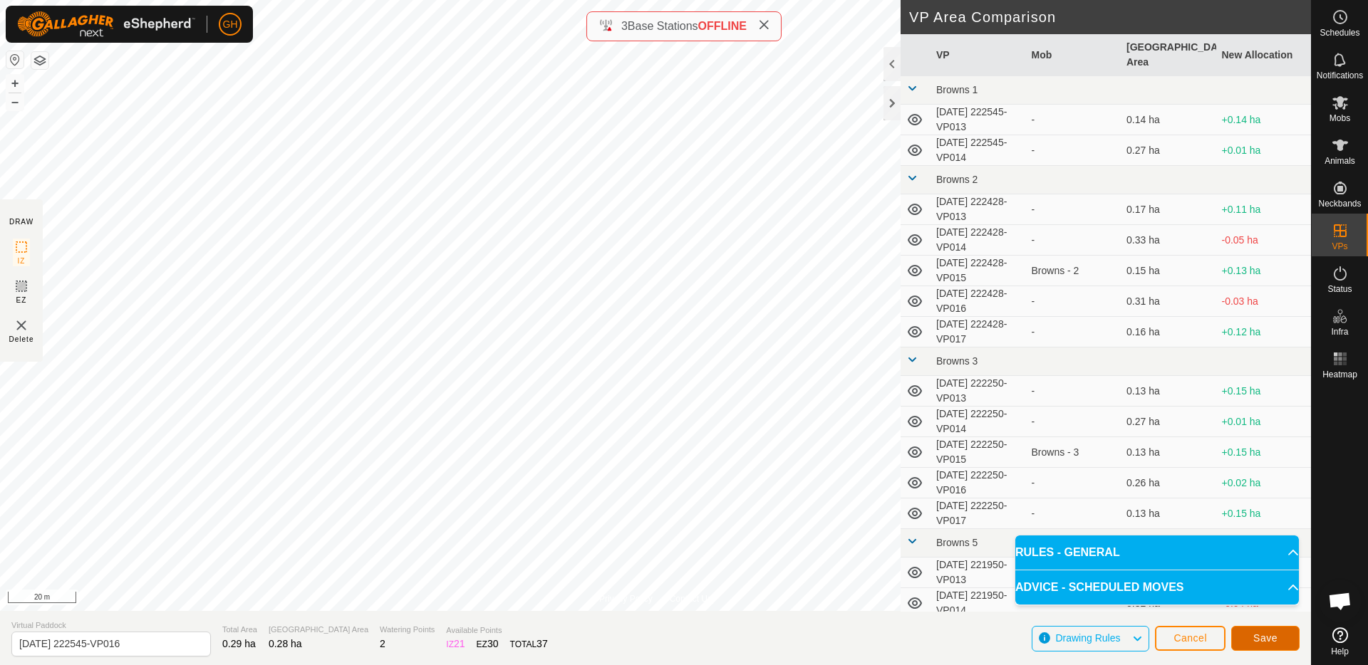
click at [1249, 628] on button "Save" at bounding box center [1265, 638] width 68 height 25
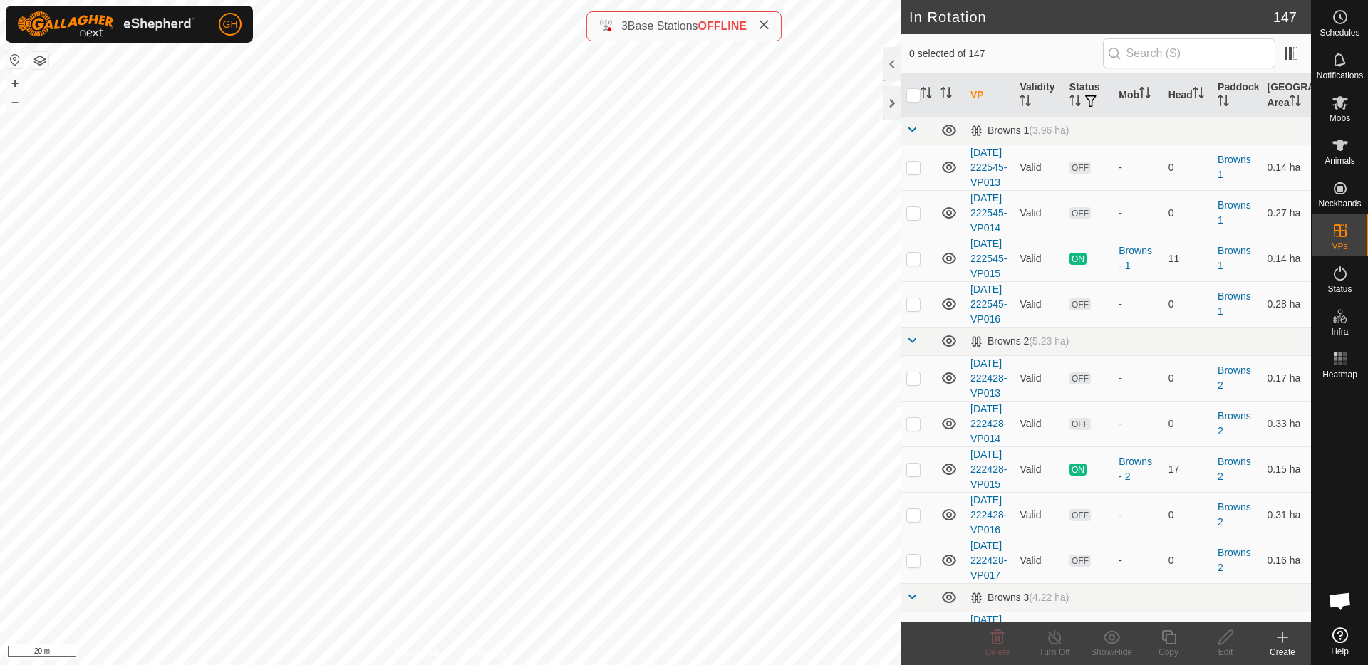
checkbox input "true"
click at [1174, 643] on icon at bounding box center [1168, 637] width 14 height 14
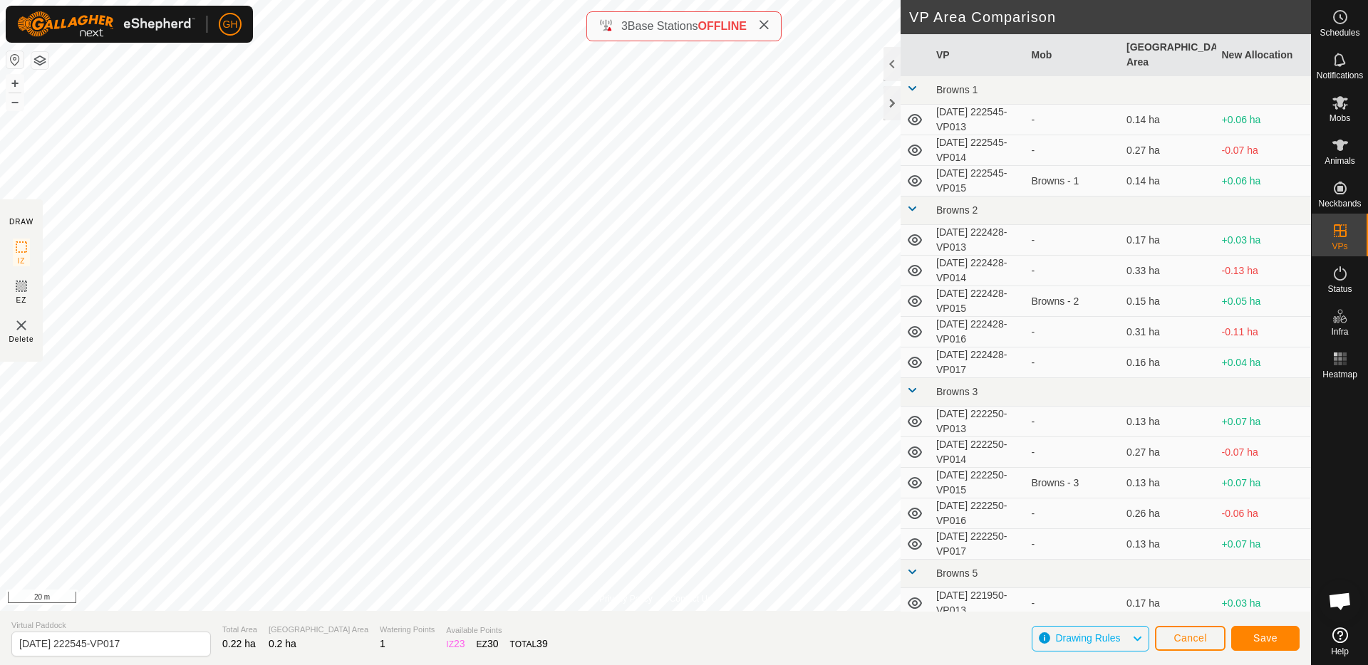
click at [782, 557] on div "GH Schedules Notifications Mobs Animals Neckbands VPs Status Infra Heatmap Help…" at bounding box center [684, 332] width 1368 height 665
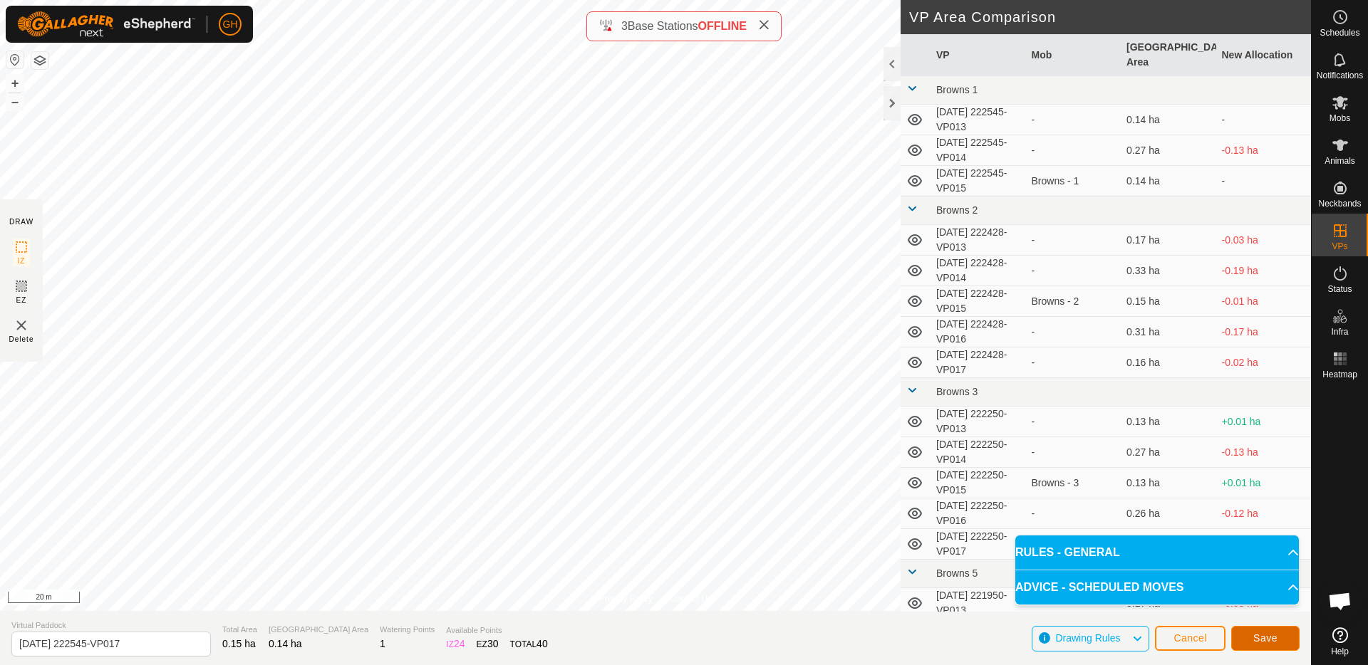
click at [1274, 630] on button "Save" at bounding box center [1265, 638] width 68 height 25
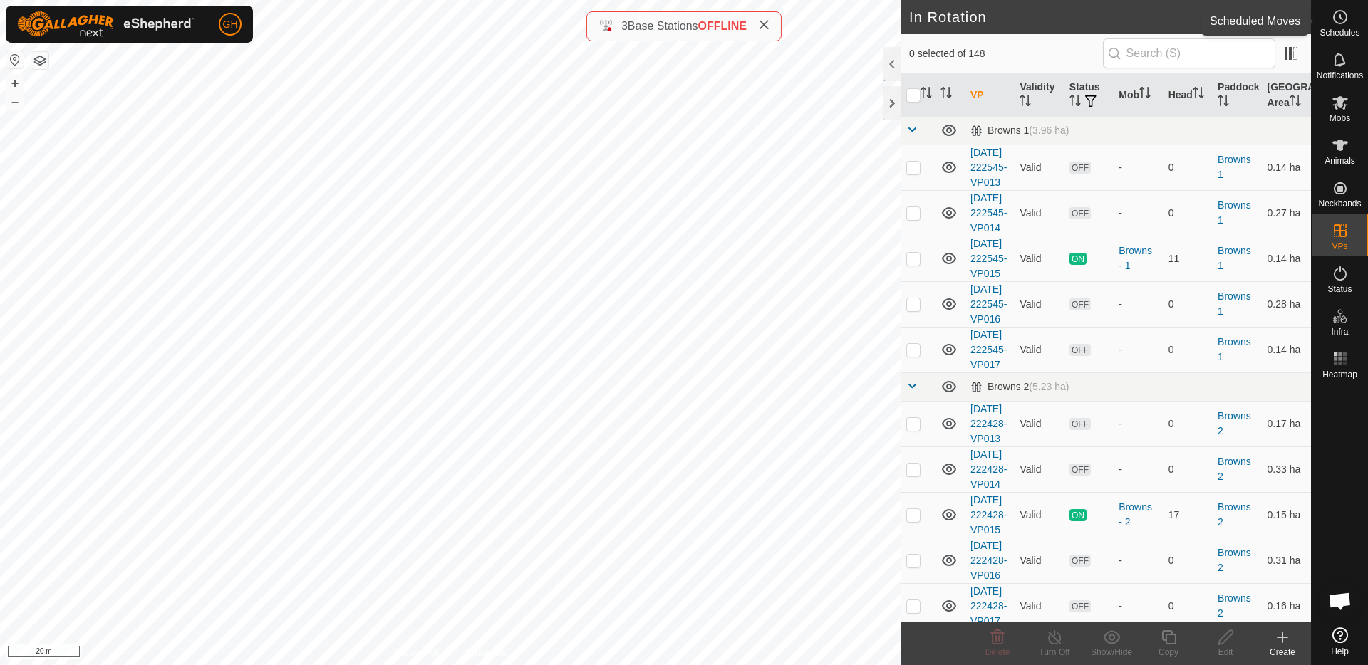
click at [1343, 28] on span "Schedules" at bounding box center [1339, 32] width 40 height 9
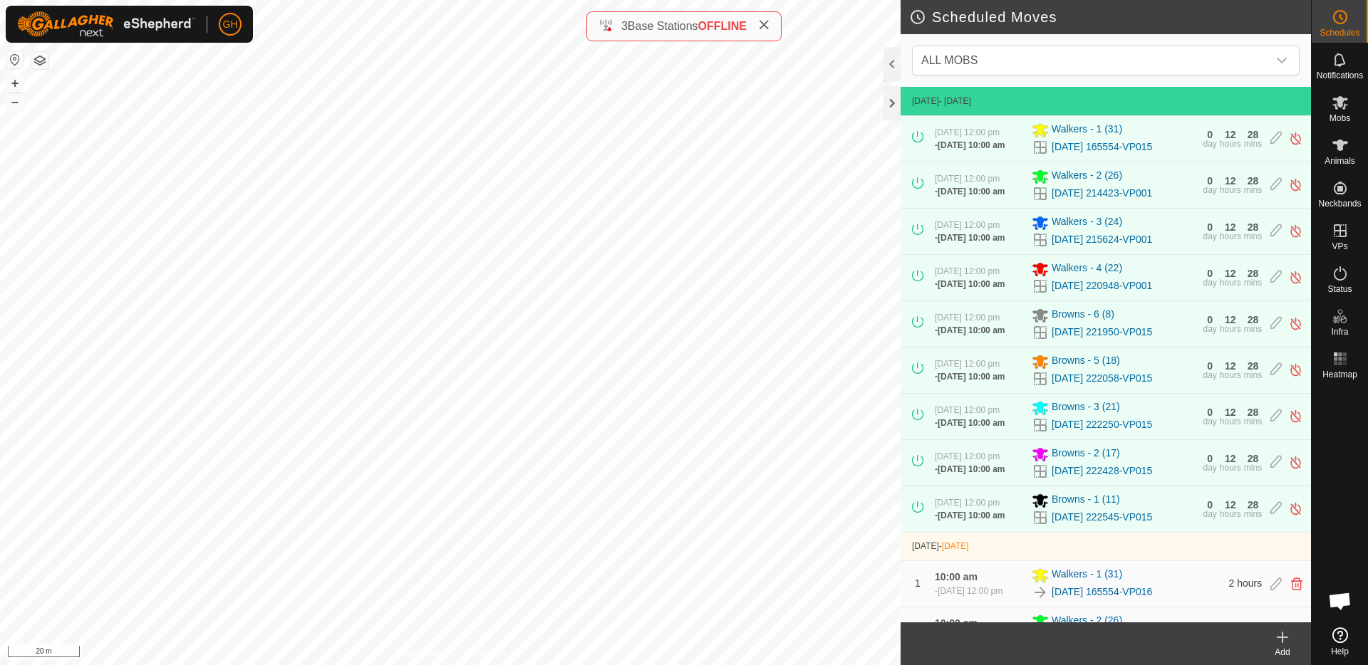
click at [1283, 646] on div "Add" at bounding box center [1282, 652] width 57 height 13
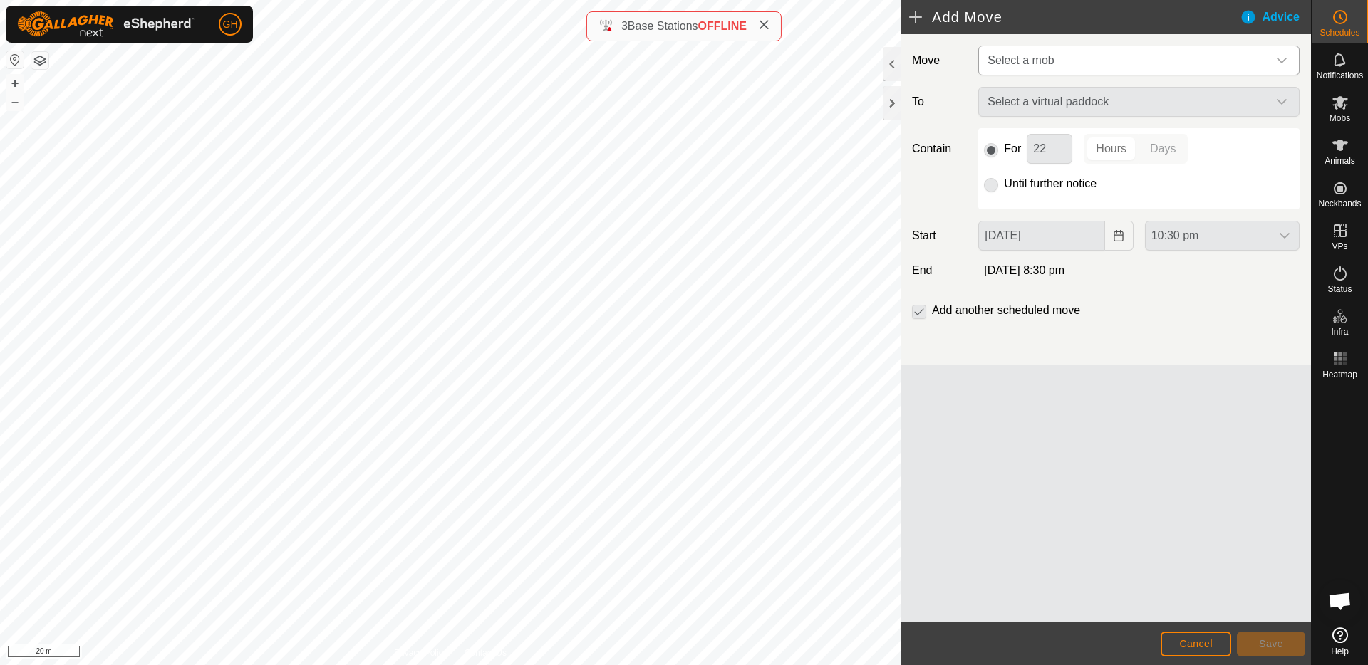
click at [1091, 51] on span "Select a mob" at bounding box center [1125, 60] width 286 height 28
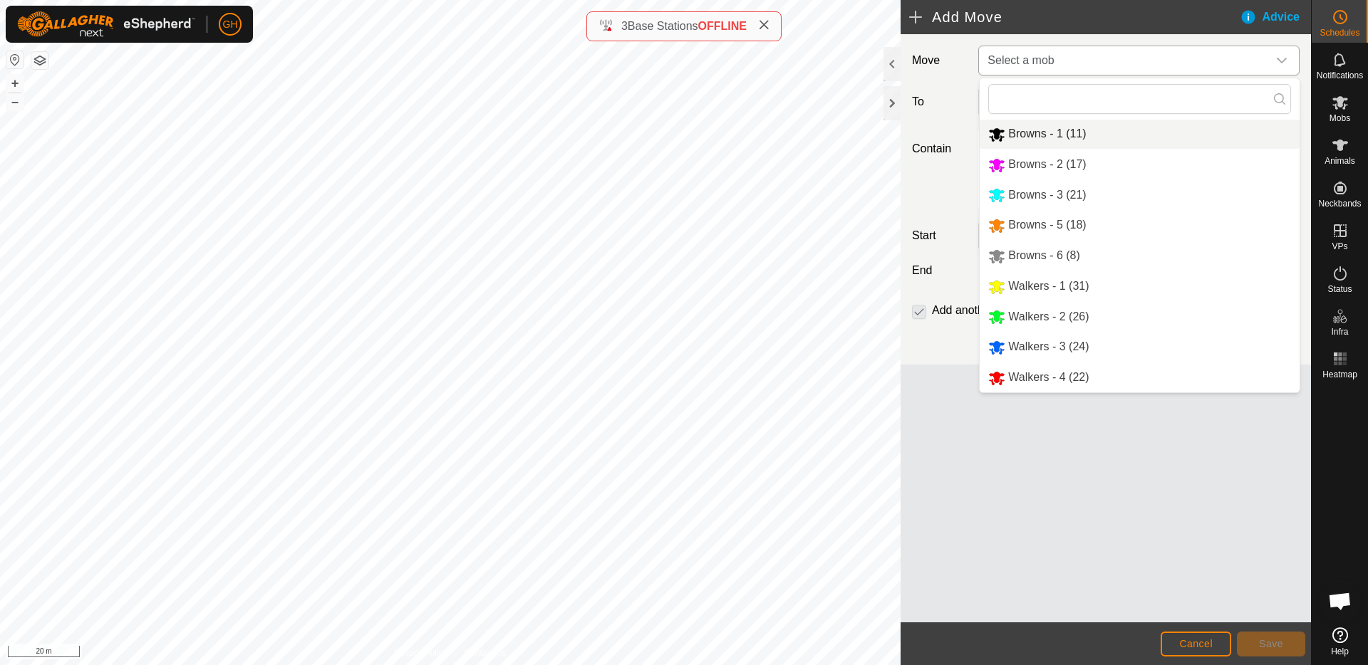
click at [1113, 145] on li "Browns - 1 (11)" at bounding box center [1139, 134] width 320 height 29
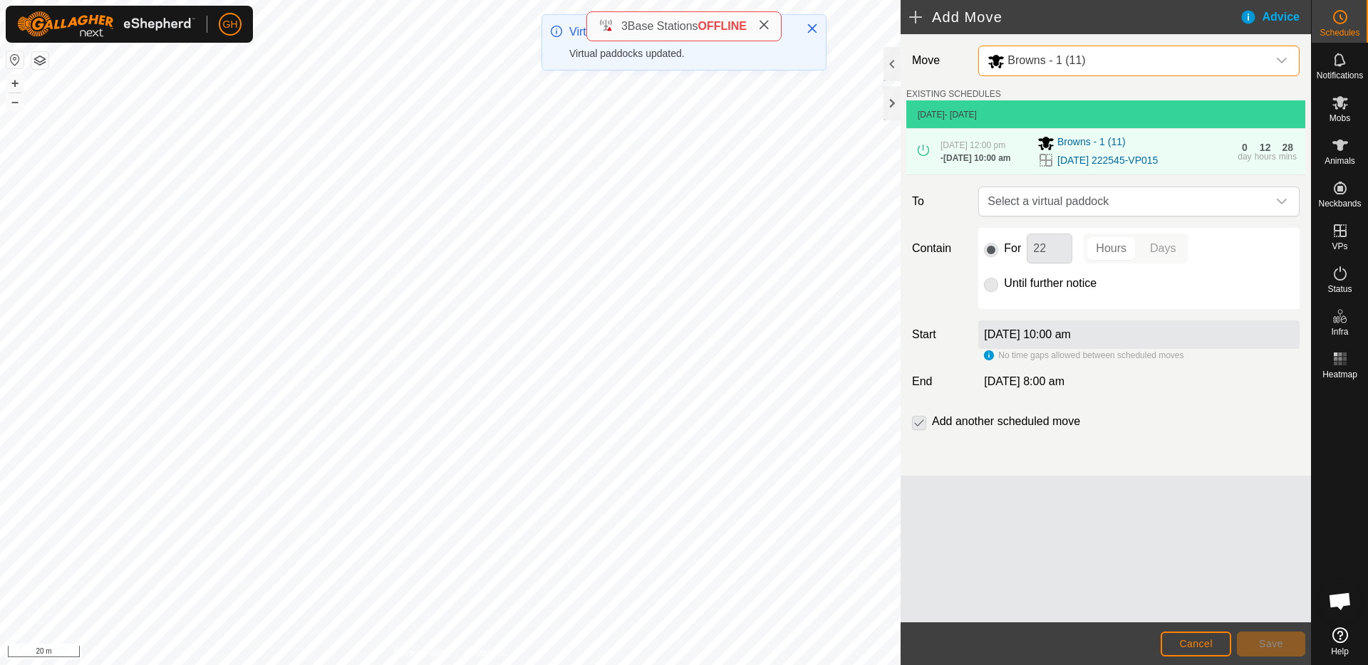
click at [1110, 216] on span "Select a virtual paddock" at bounding box center [1125, 201] width 286 height 28
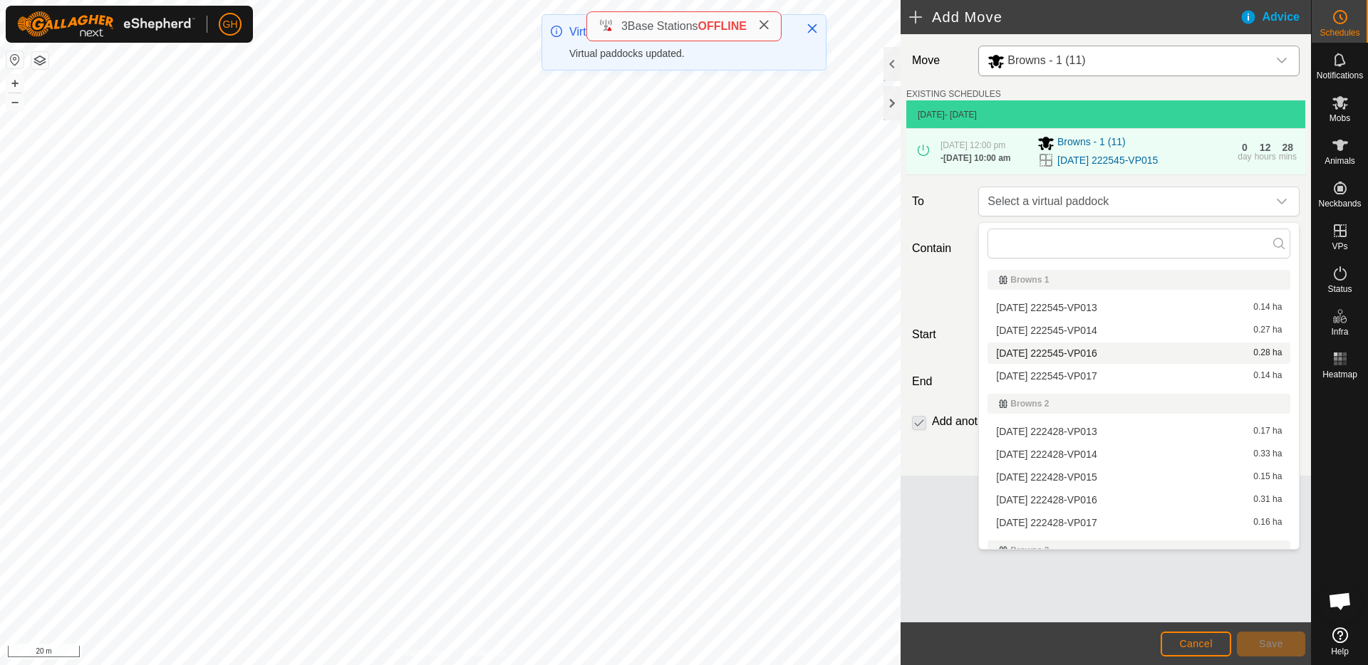
click at [1098, 355] on li "[DATE] 222545-VP016 0.28 ha" at bounding box center [1138, 353] width 303 height 21
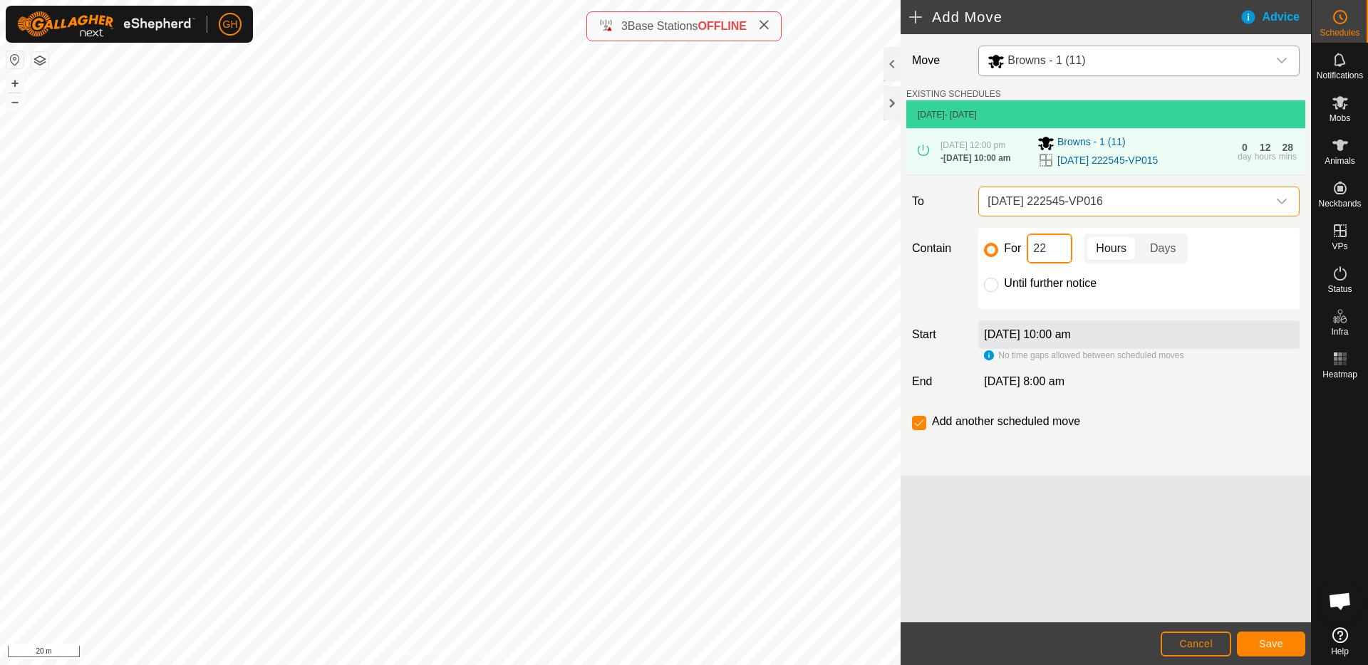
click at [1059, 244] on input "22" at bounding box center [1049, 249] width 46 height 30
click at [1063, 261] on input "22" at bounding box center [1049, 249] width 46 height 30
click at [1283, 635] on button "Save" at bounding box center [1271, 644] width 68 height 25
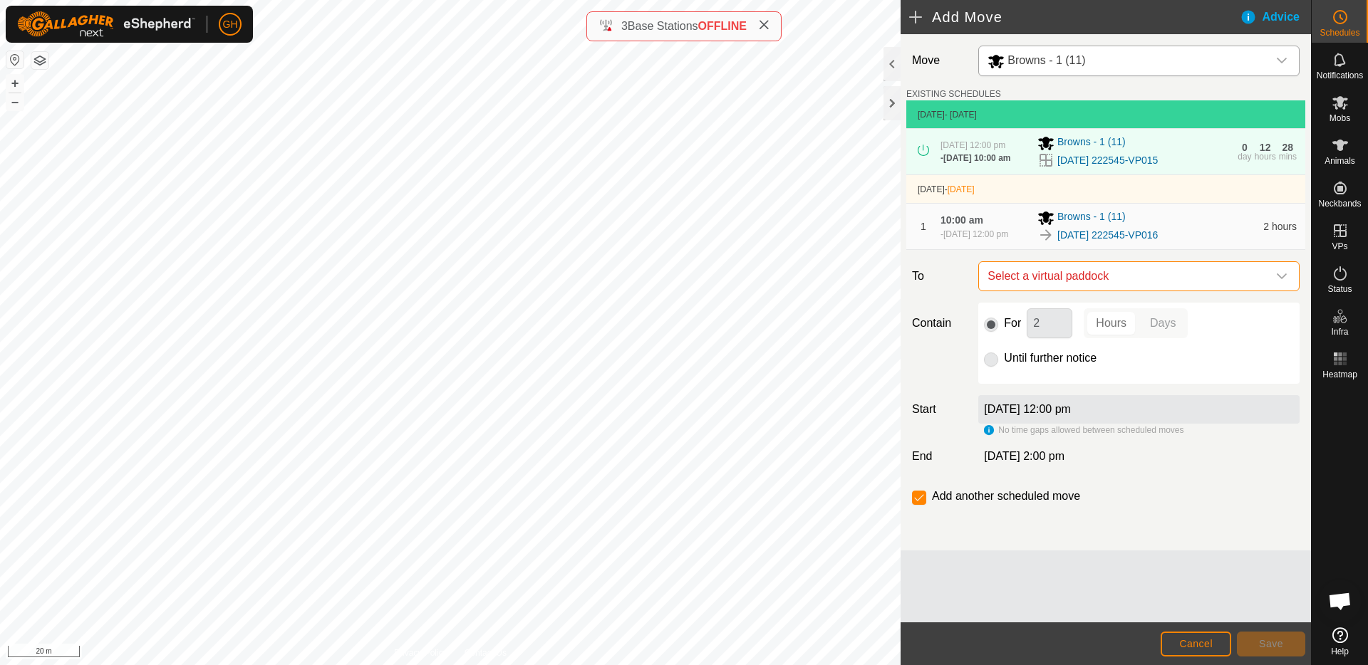
click at [1066, 288] on span "Select a virtual paddock" at bounding box center [1125, 276] width 286 height 28
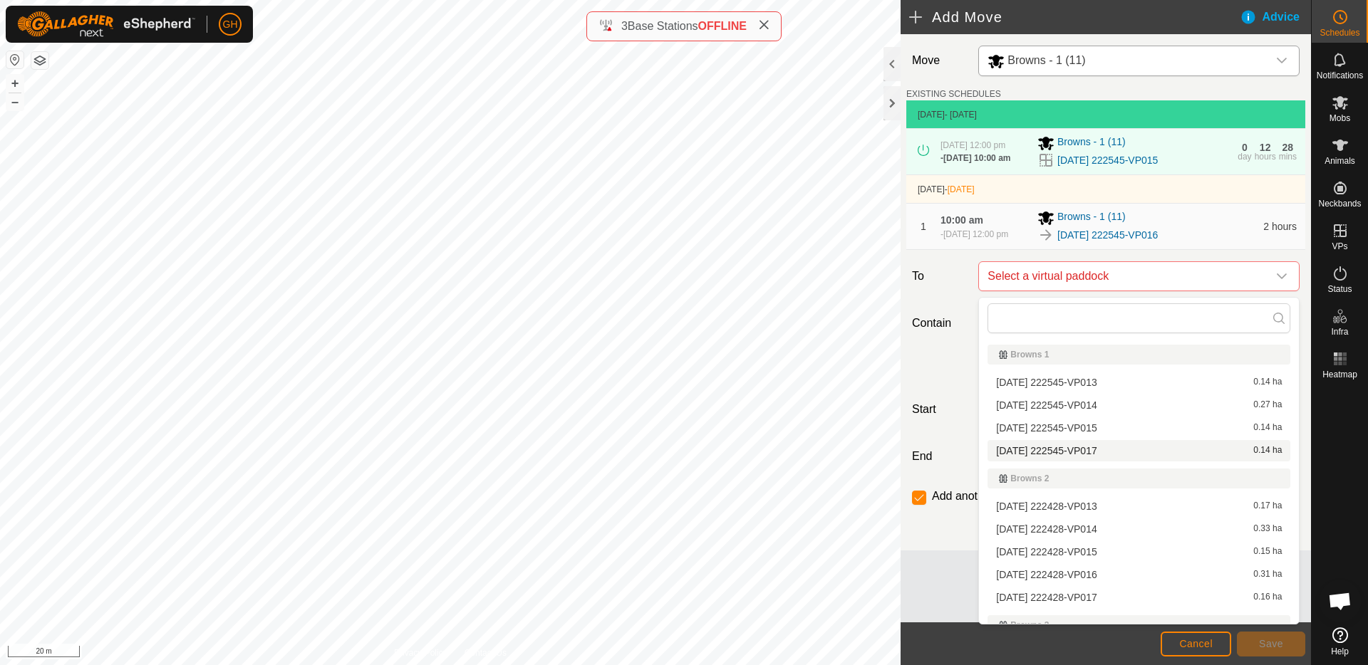
click at [1098, 454] on li "[DATE] 222545-VP017 0.14 ha" at bounding box center [1138, 450] width 303 height 21
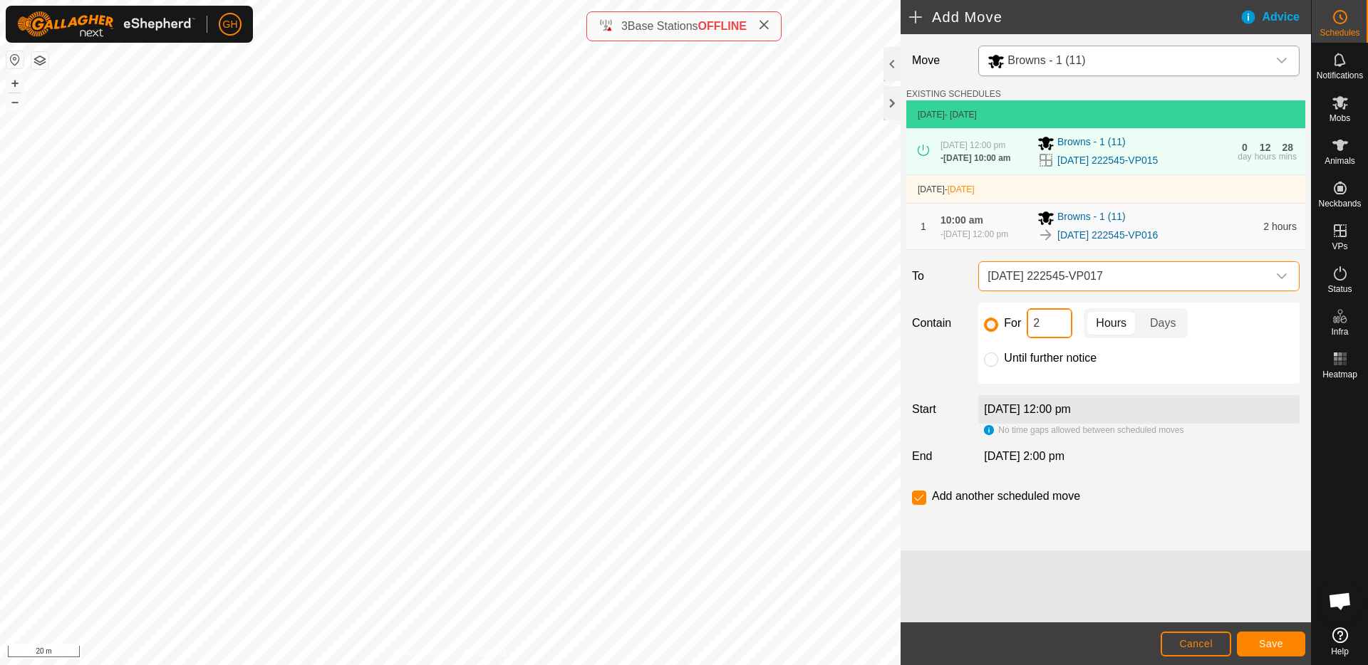
click at [1063, 333] on input "2" at bounding box center [1049, 323] width 46 height 30
type input "22"
click at [922, 500] on input "checkbox" at bounding box center [919, 498] width 14 height 14
checkbox input "false"
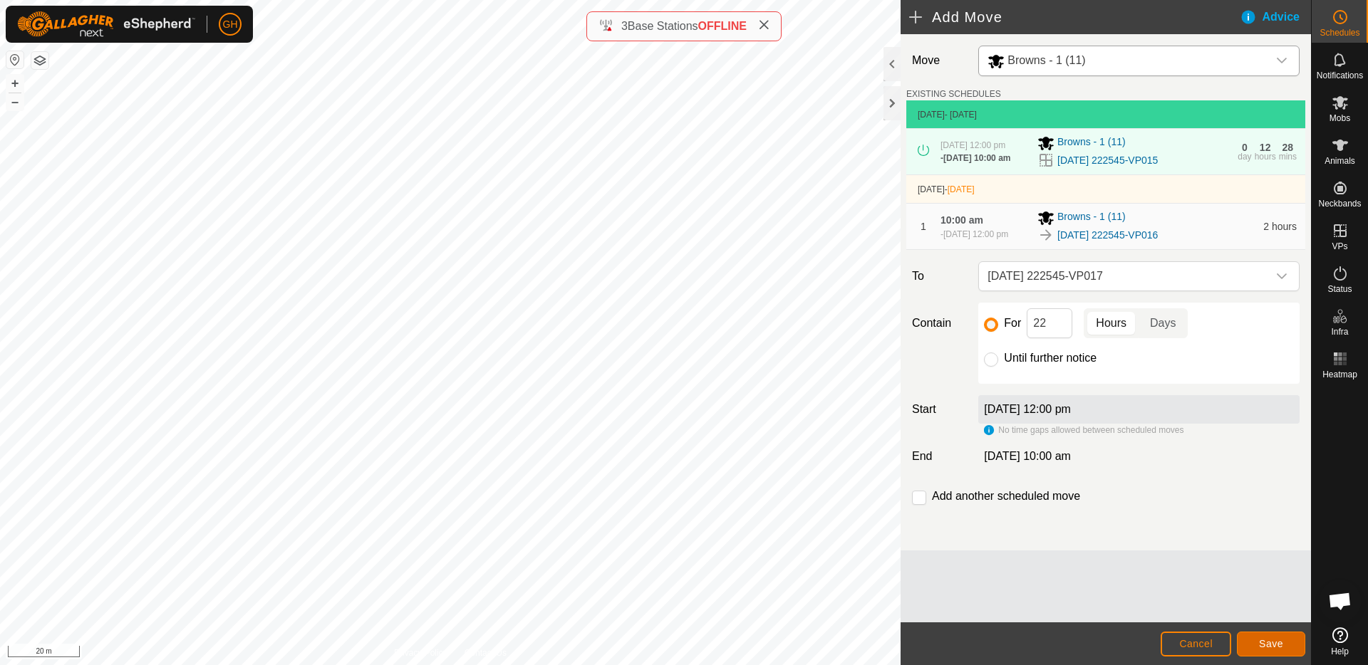
click at [1263, 638] on span "Save" at bounding box center [1271, 643] width 24 height 11
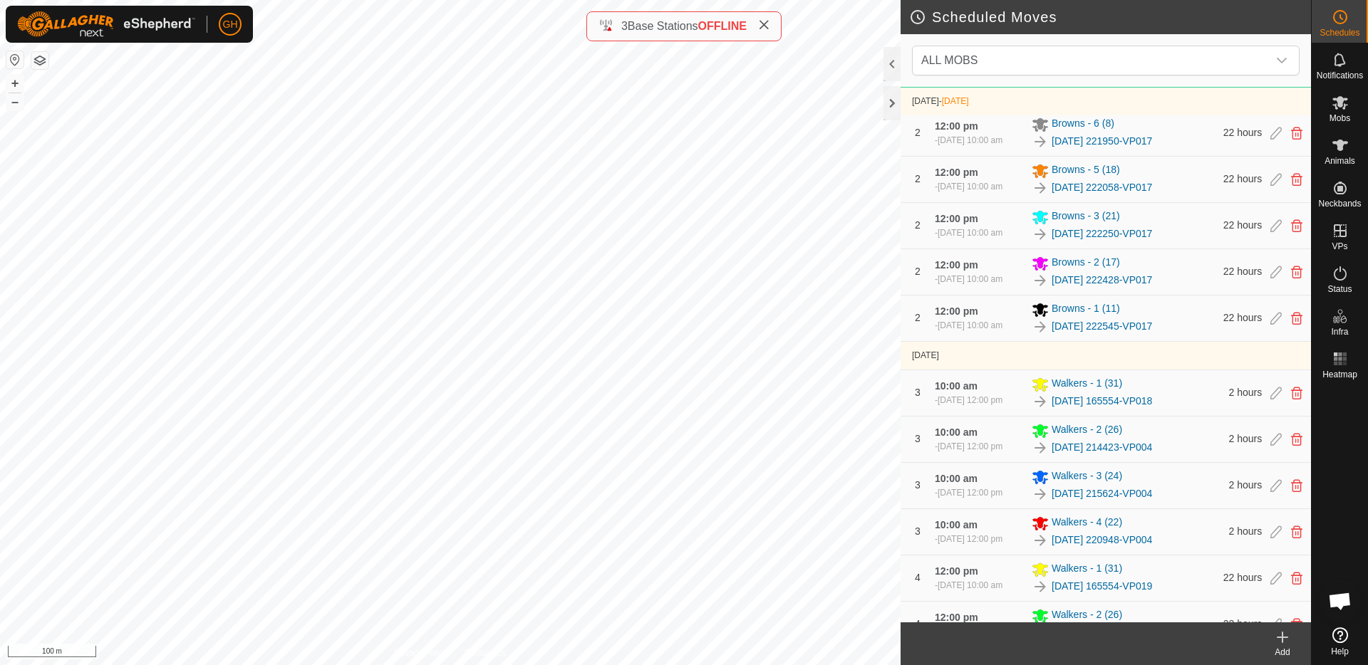
scroll to position [1038, 0]
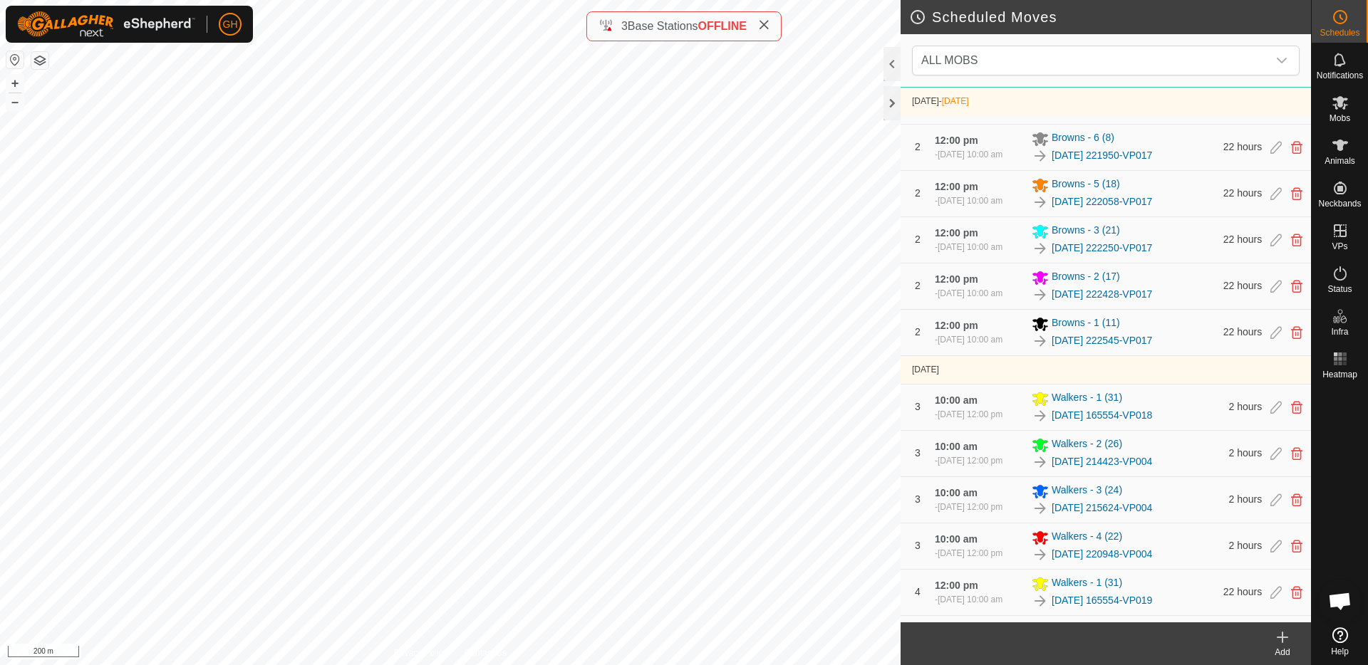
click at [773, 23] on div "3 Base Stations OFFLINE" at bounding box center [683, 26] width 195 height 30
click at [765, 26] on icon at bounding box center [763, 24] width 11 height 11
